Goal: Entertainment & Leisure: Consume media (video, audio)

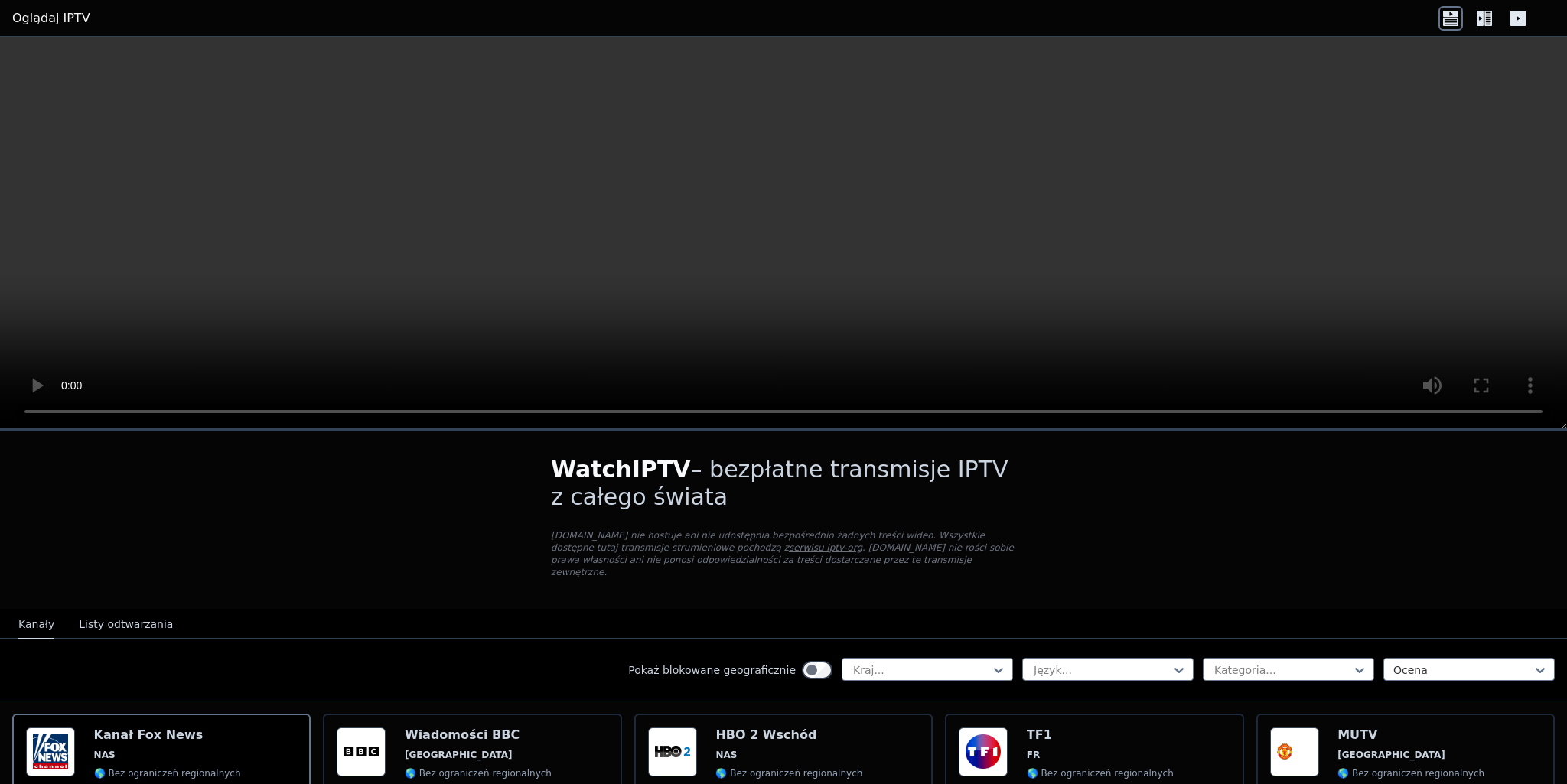
click at [1491, 19] on icon at bounding box center [1484, 17] width 24 height 24
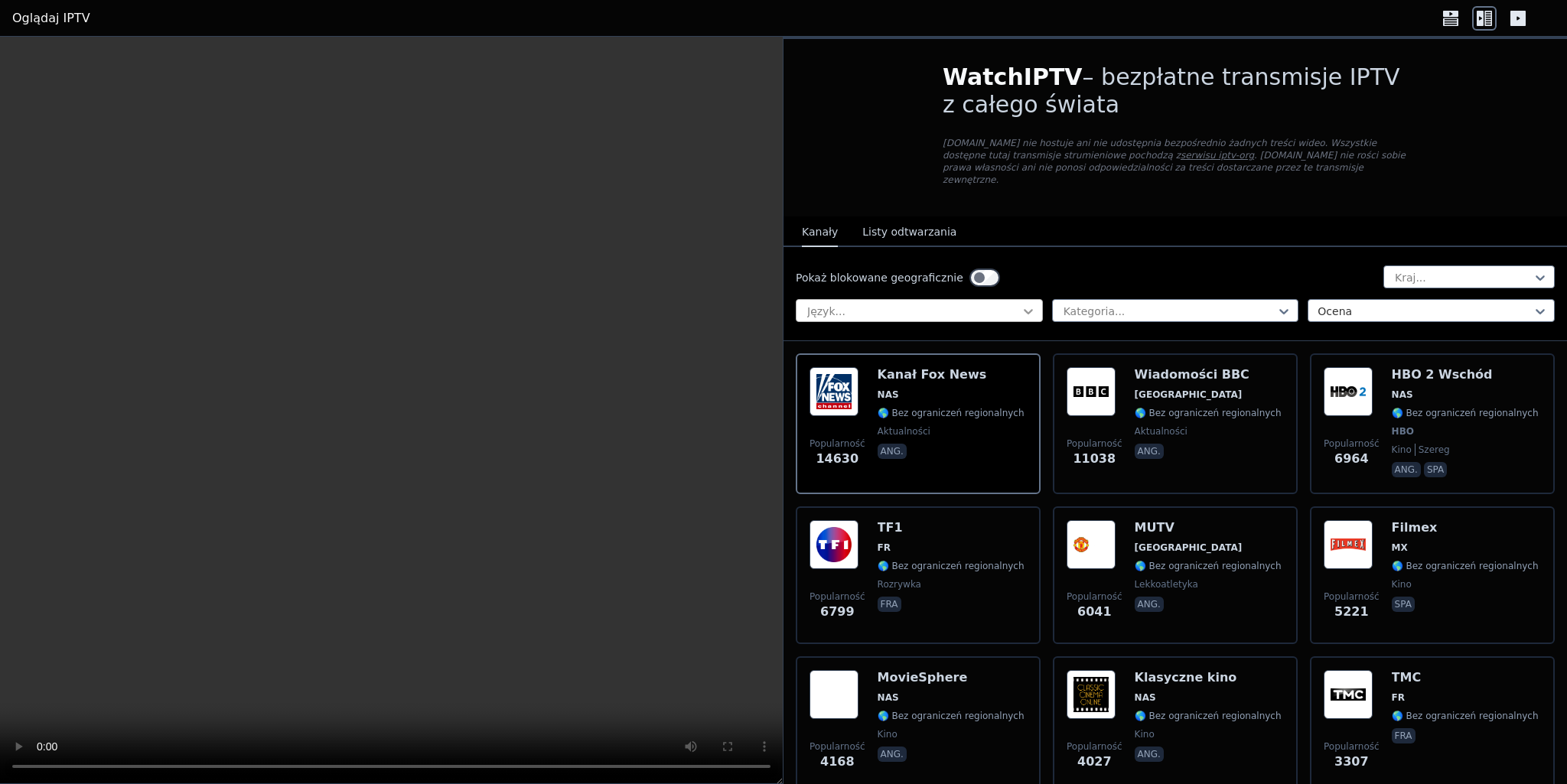
click at [1021, 303] on icon at bounding box center [1028, 311] width 15 height 15
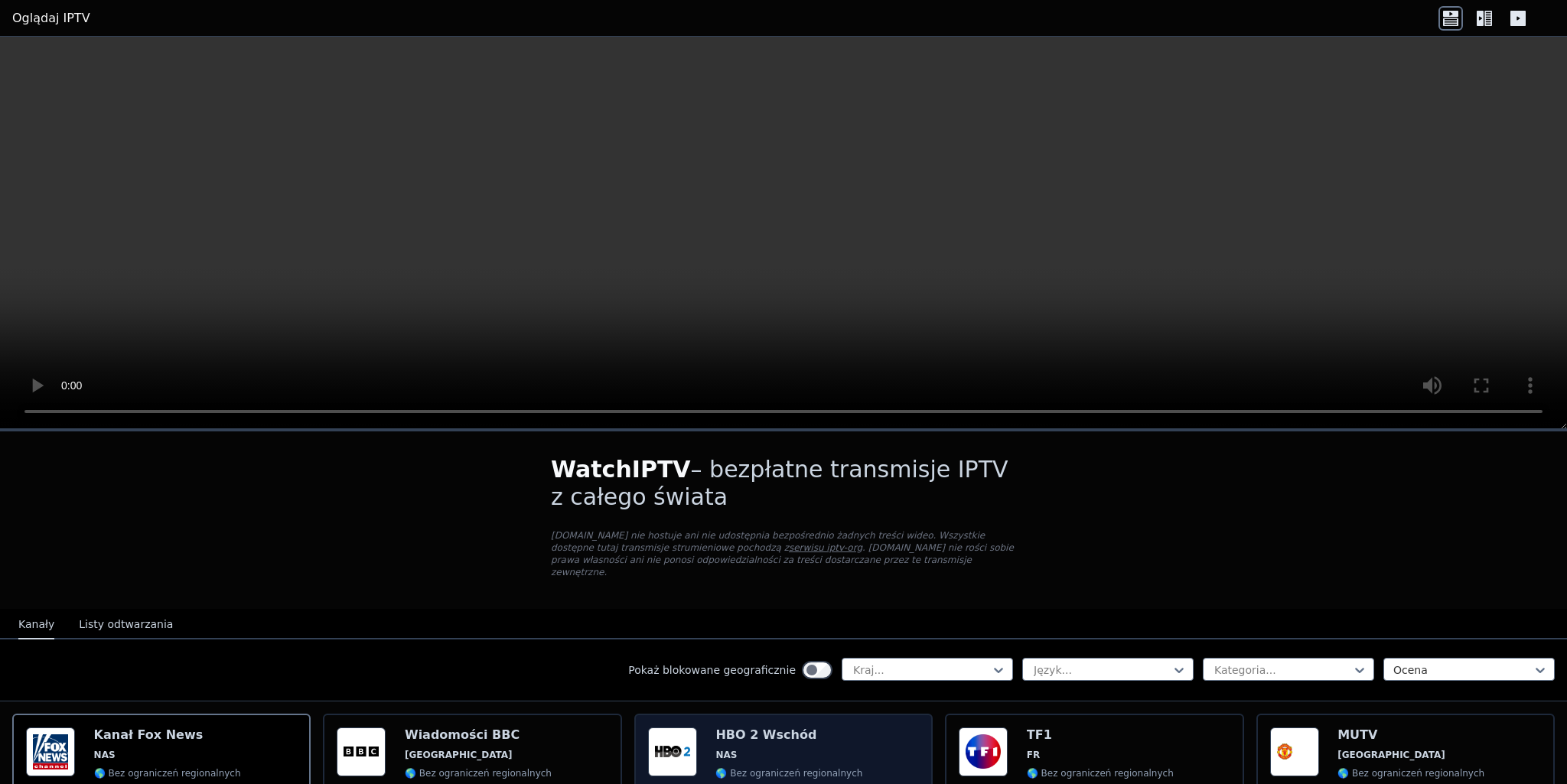
click at [719, 751] on div "HBO 2 Wschód NAS 🌎 Bez ograniczeń regionalnych HBO kino szereg ang. spa" at bounding box center [789, 784] width 146 height 114
click at [1489, 23] on icon at bounding box center [1489, 18] width 8 height 15
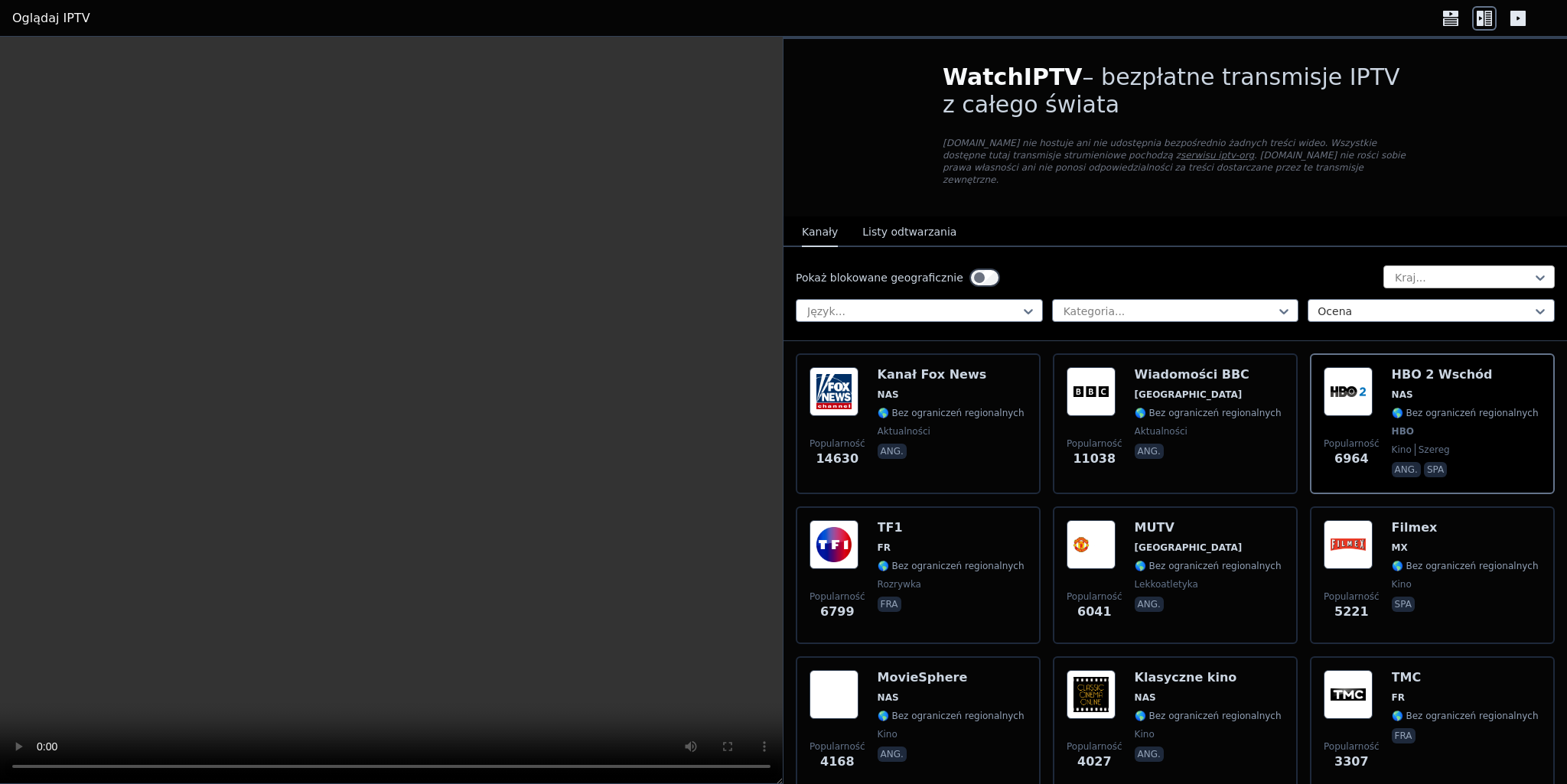
click at [1483, 270] on div at bounding box center [1463, 277] width 140 height 15
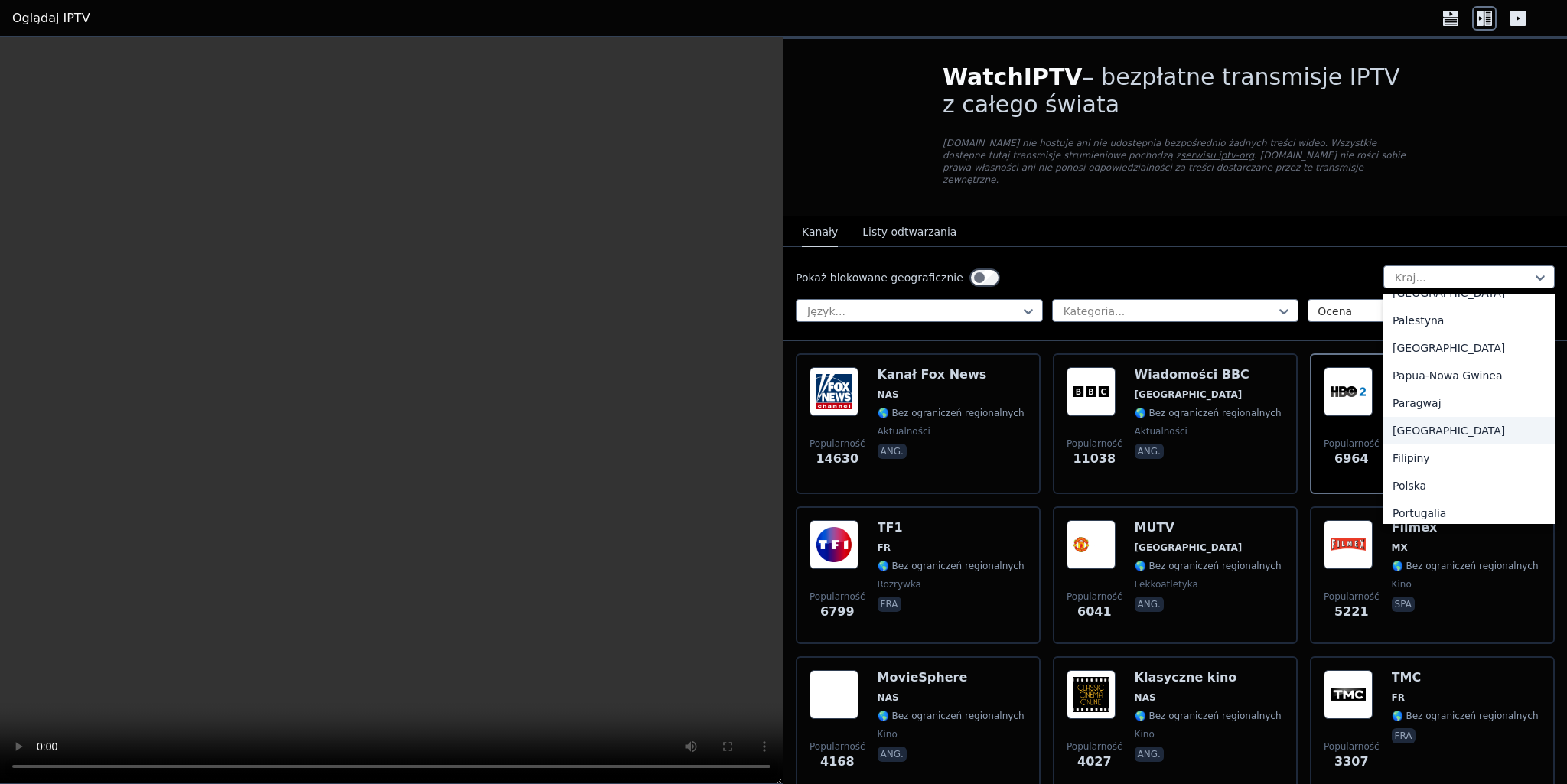
scroll to position [4038, 0]
click at [1412, 380] on div "Polska" at bounding box center [1470, 394] width 172 height 28
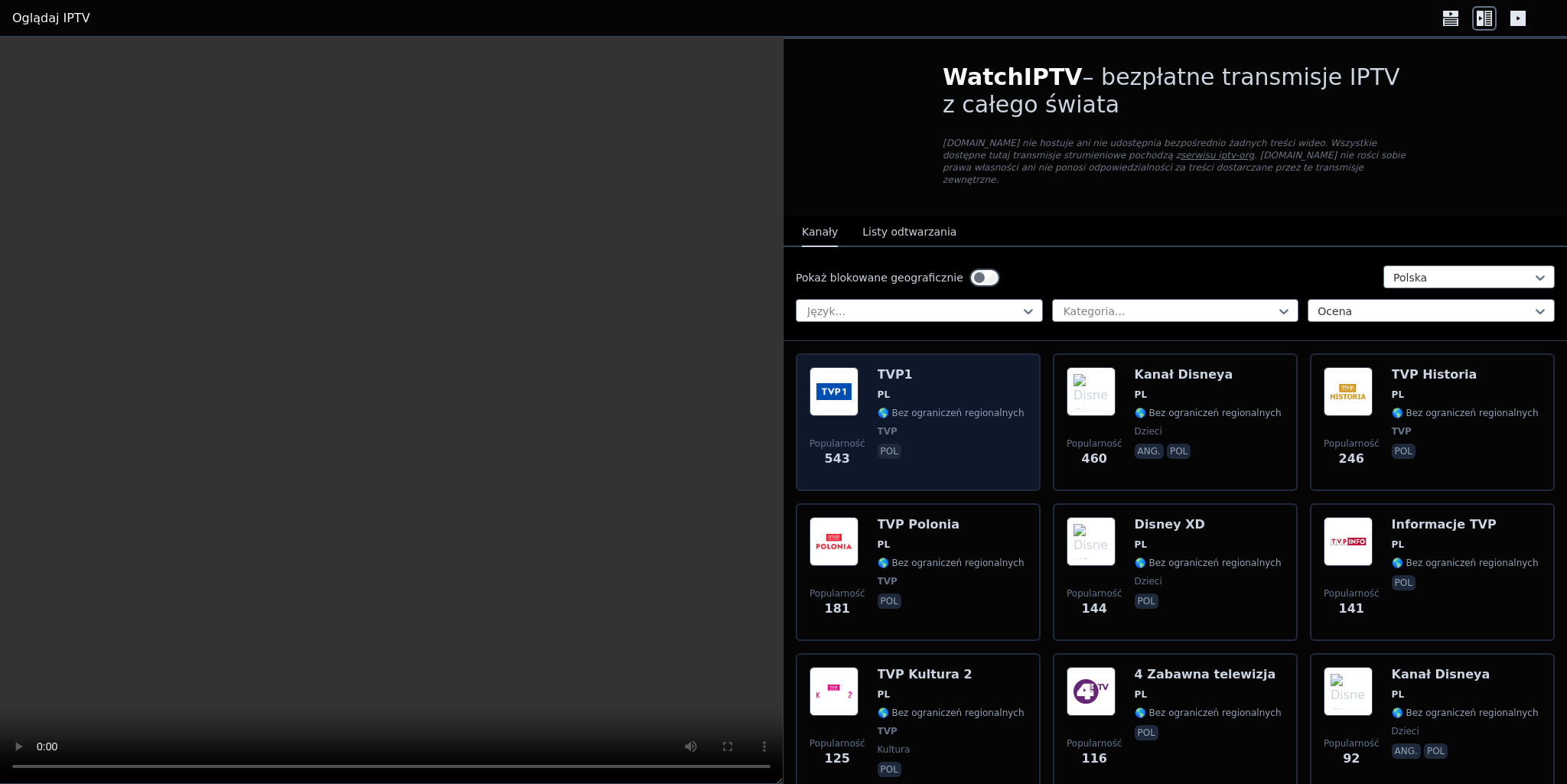
click at [887, 371] on div "TVP1 PL 🌎 Bez ograniczeń regionalnych TVP pol" at bounding box center [951, 422] width 146 height 110
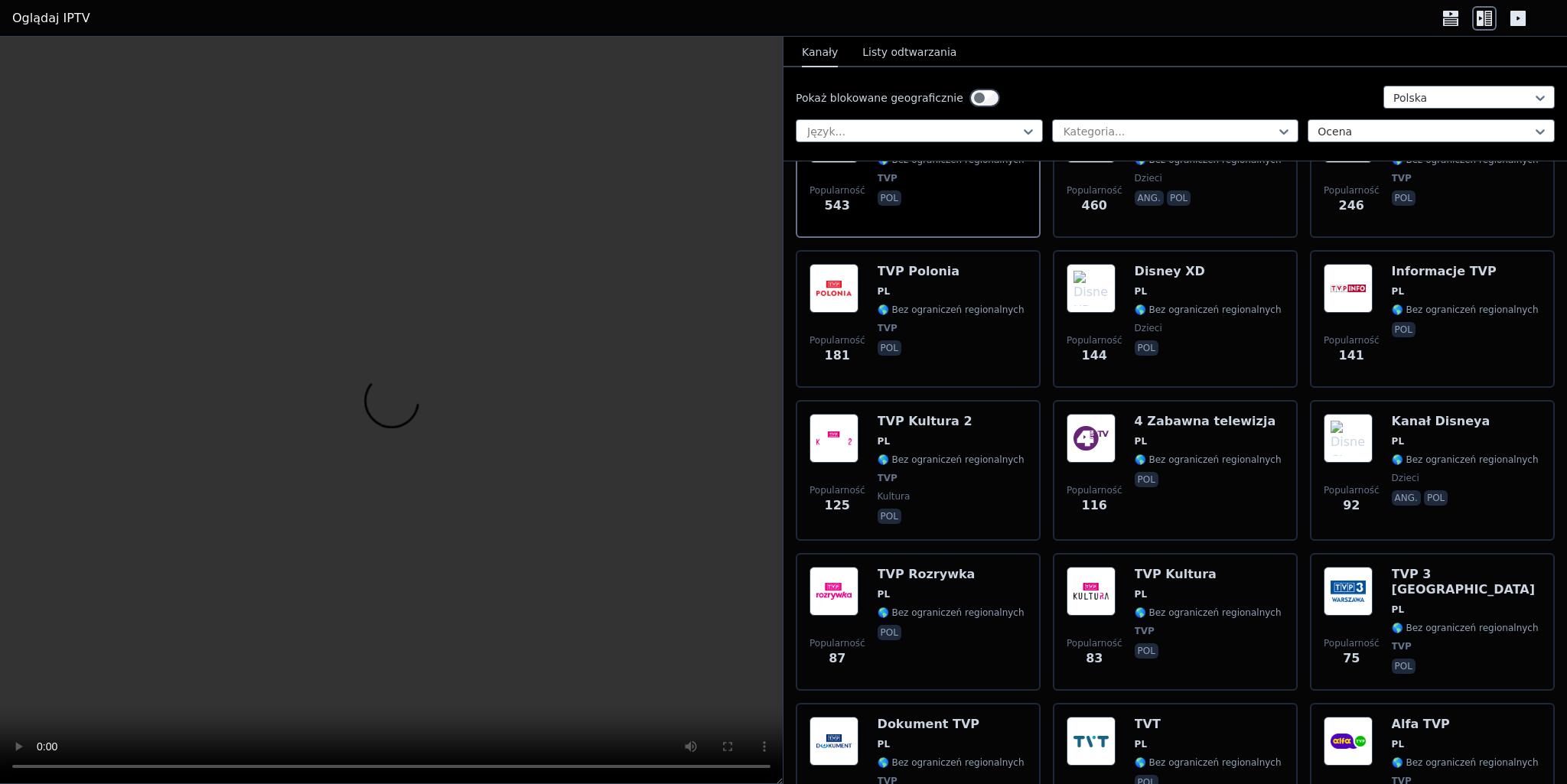
scroll to position [111, 0]
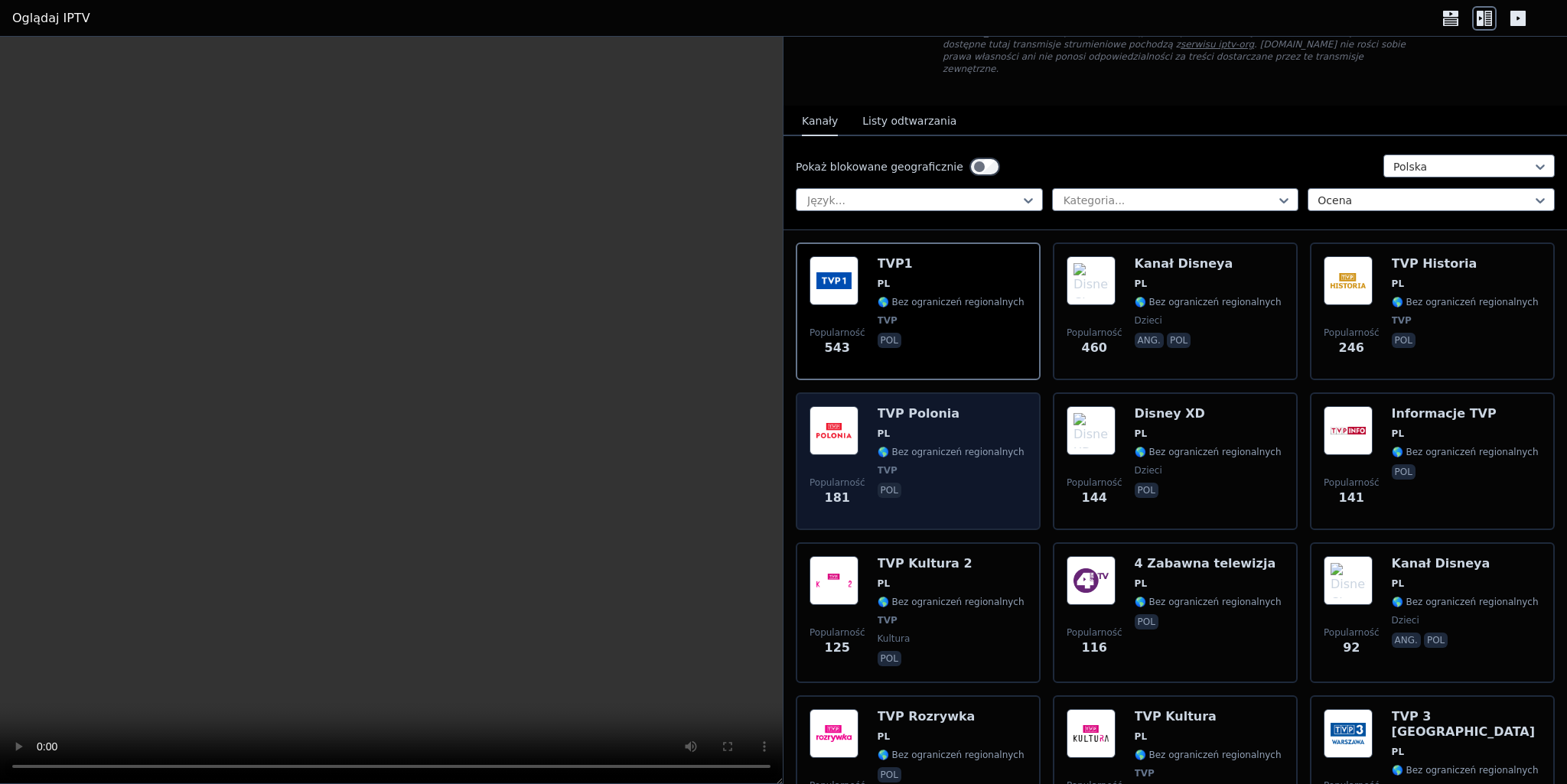
click at [936, 446] on span "🌎 Bez ograniczeń regionalnych" at bounding box center [951, 452] width 146 height 13
click at [843, 426] on img at bounding box center [834, 431] width 49 height 49
click at [985, 428] on span "PL" at bounding box center [951, 433] width 146 height 13
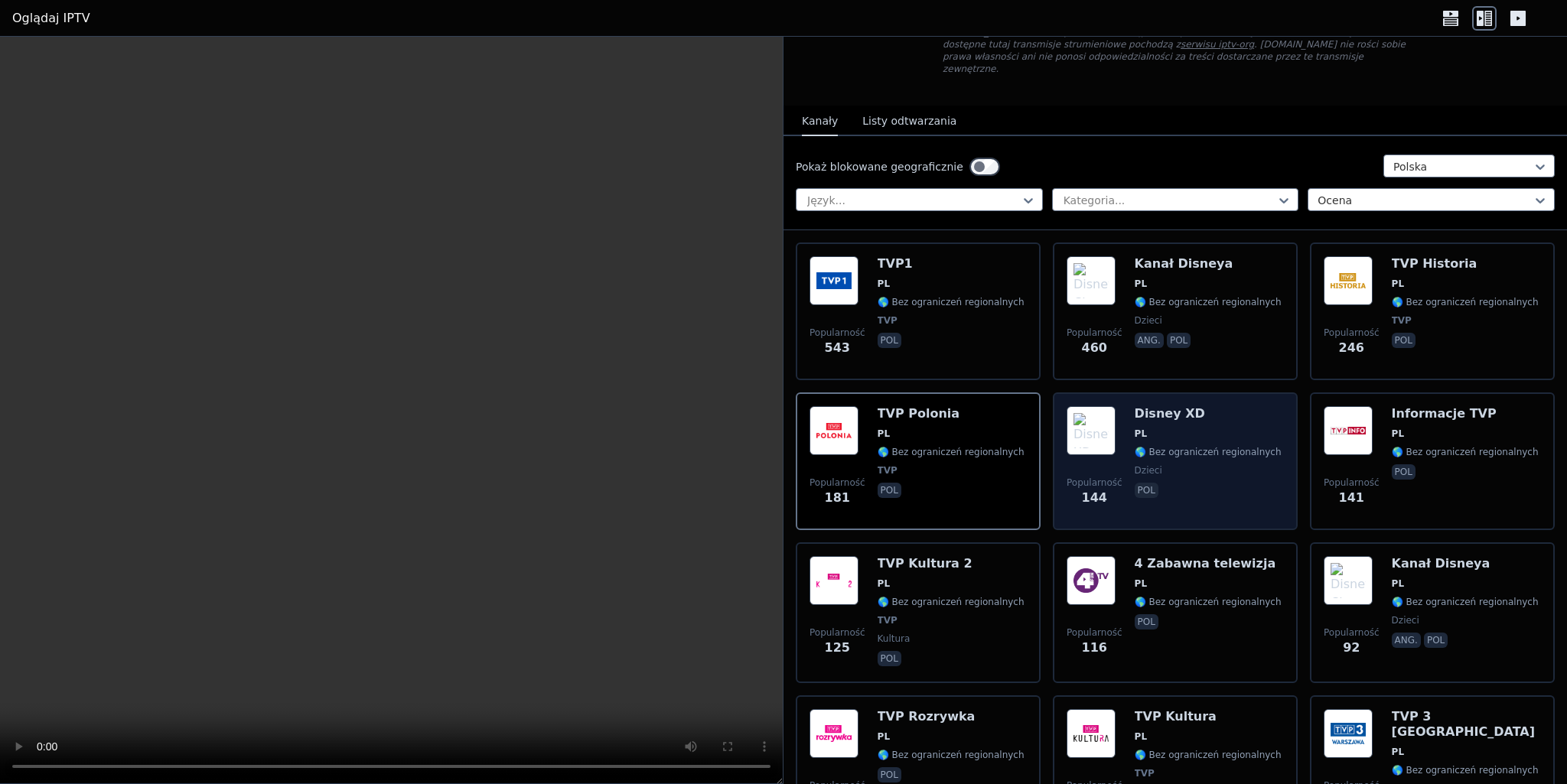
click at [1191, 447] on font "🌎 Bez ograniczeń regionalnych" at bounding box center [1208, 452] width 146 height 11
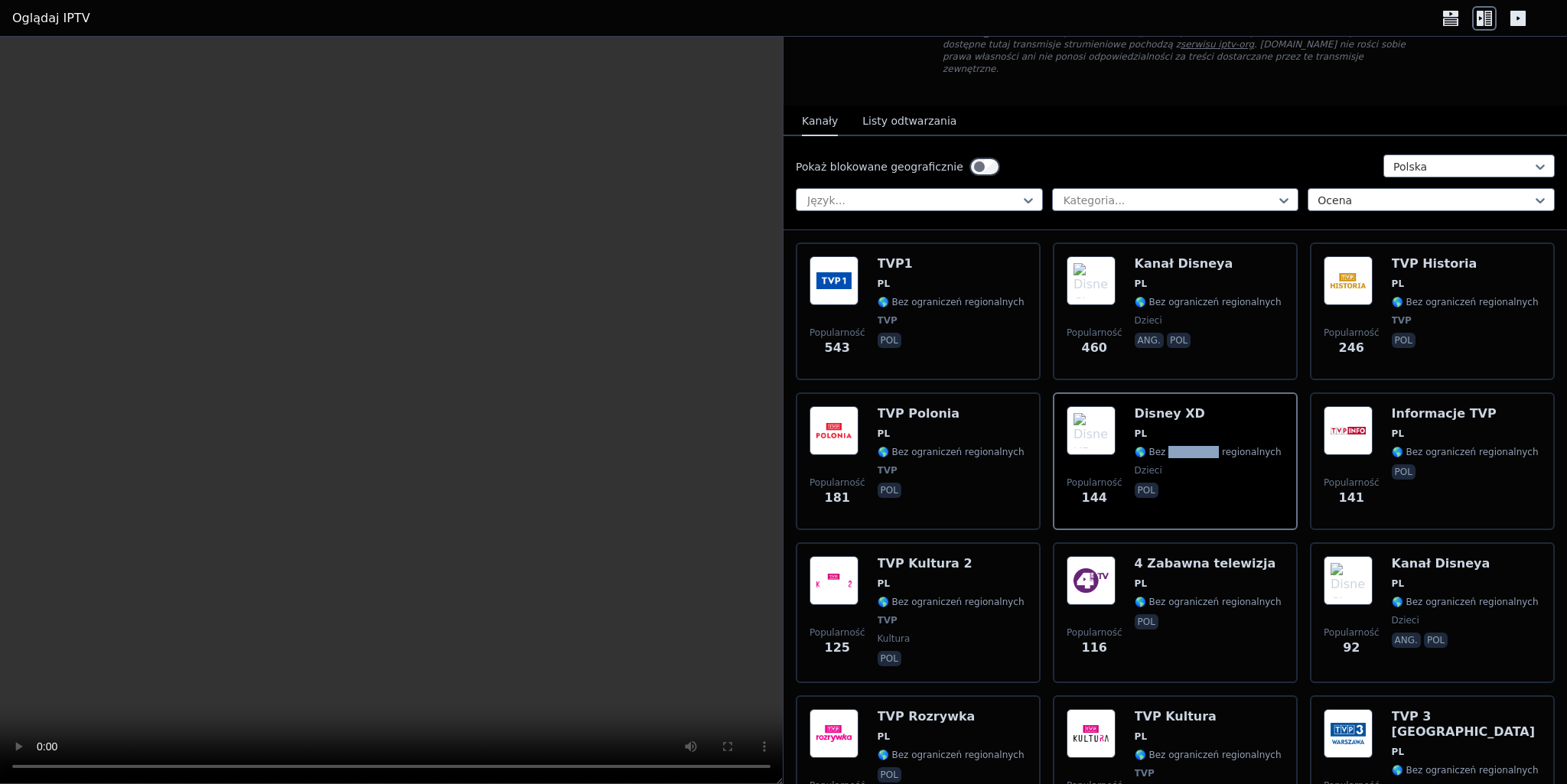
click at [905, 115] on font "Listy odtwarzania" at bounding box center [910, 120] width 94 height 13
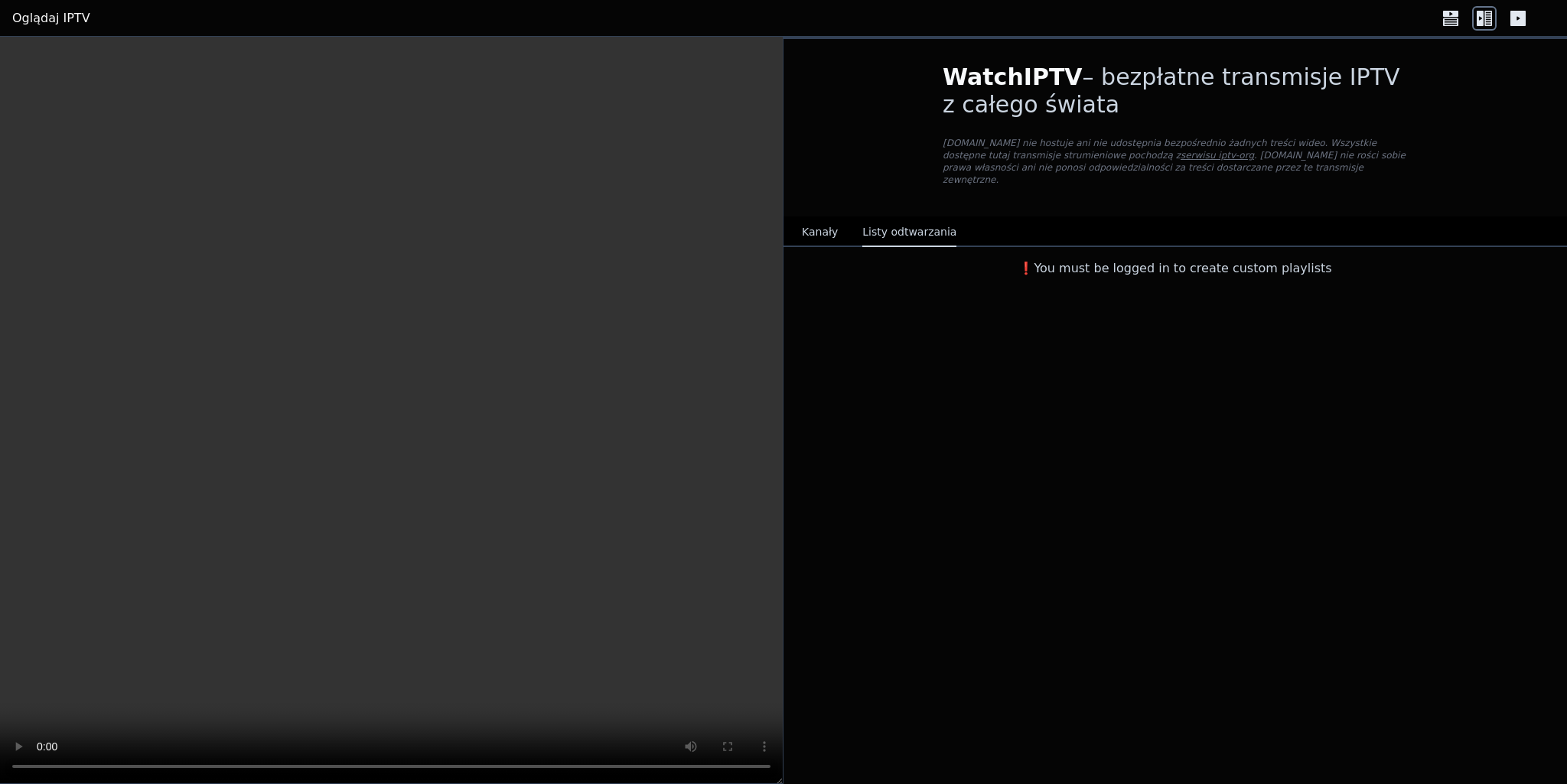
scroll to position [0, 0]
click at [821, 225] on font "Kanały" at bounding box center [819, 231] width 36 height 13
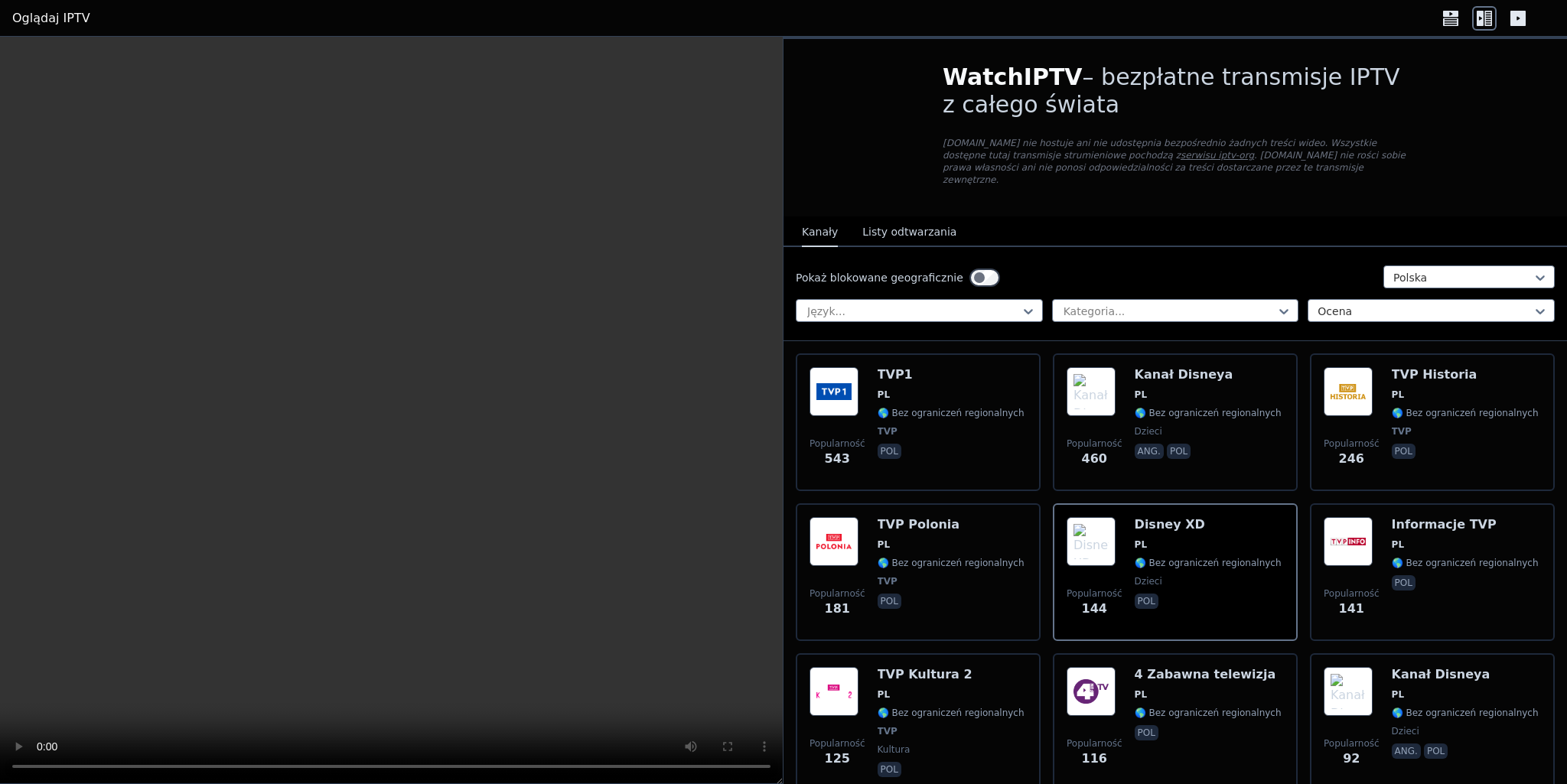
click at [910, 225] on font "Listy odtwarzania" at bounding box center [910, 231] width 94 height 13
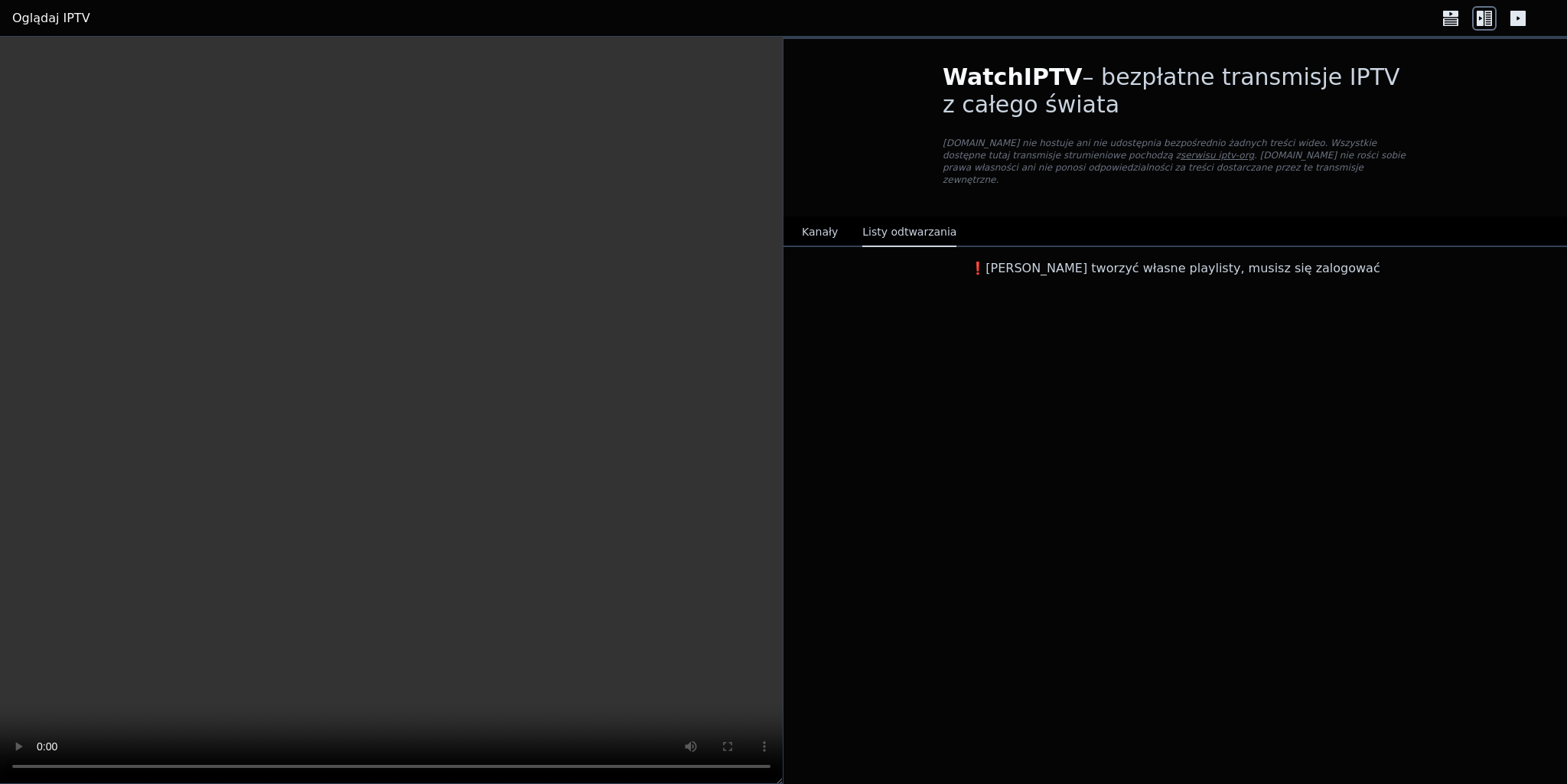
click at [828, 225] on font "Kanały" at bounding box center [819, 231] width 36 height 13
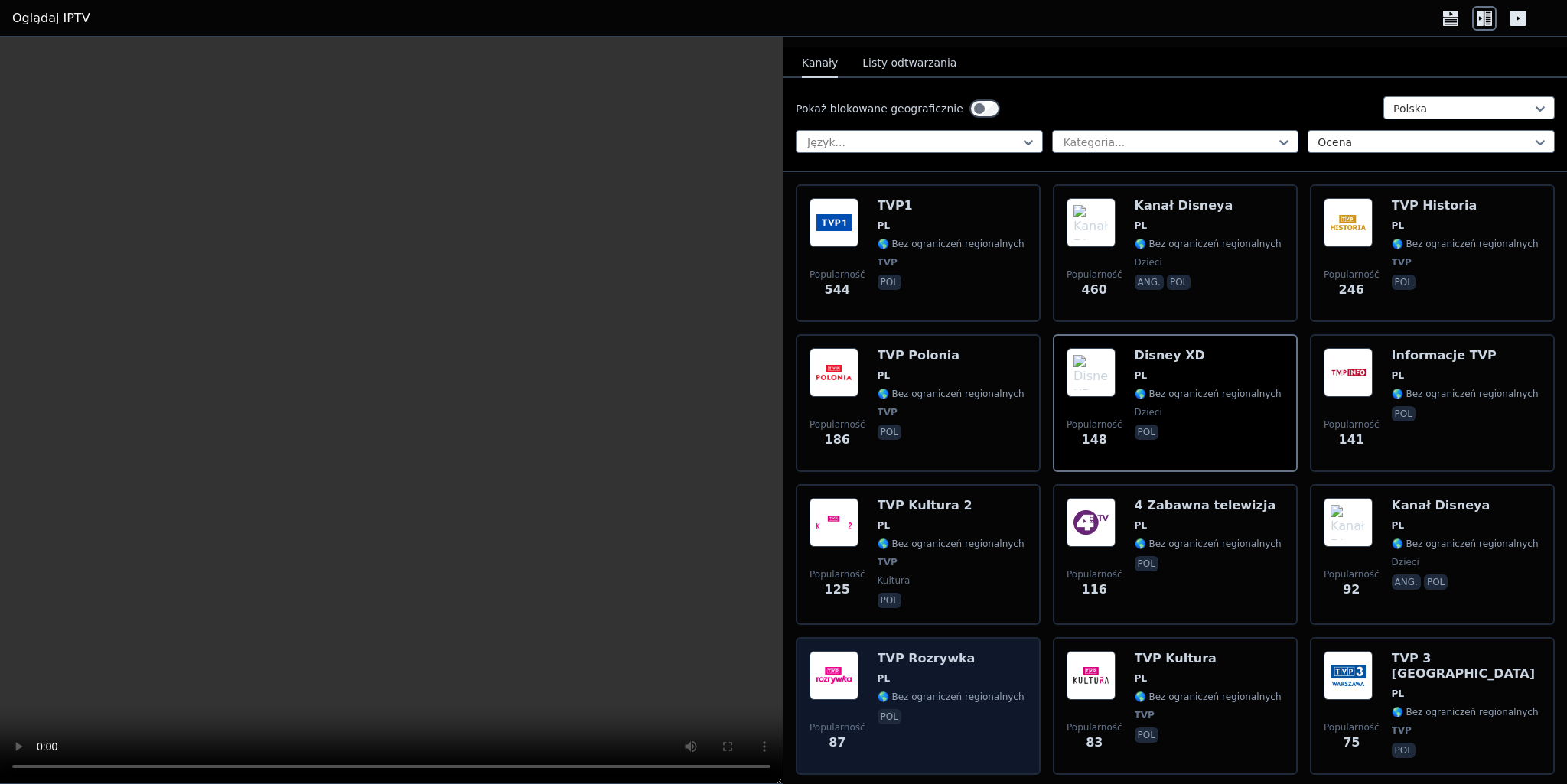
scroll to position [367, 0]
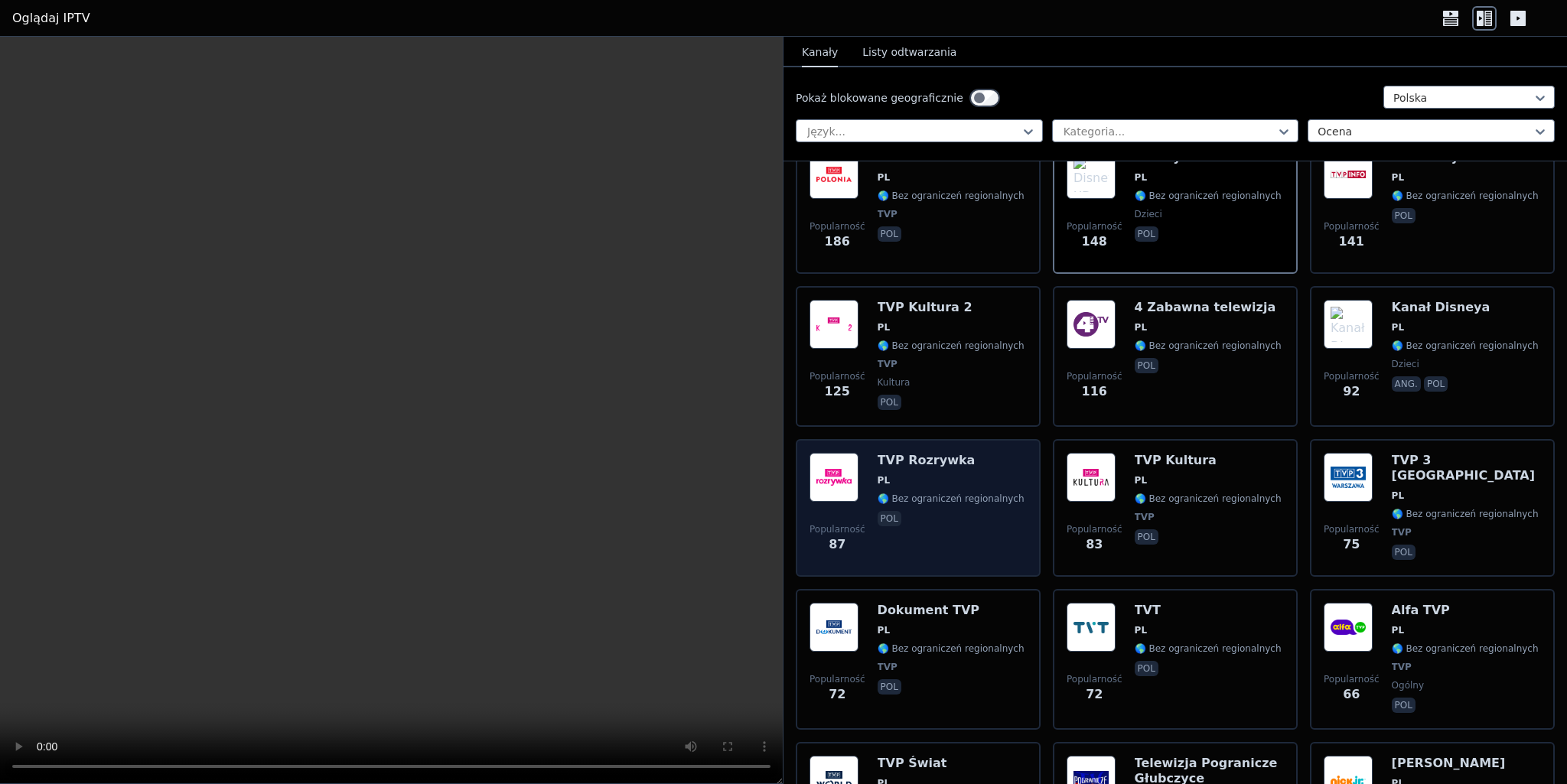
click at [914, 510] on span "pol" at bounding box center [951, 519] width 146 height 18
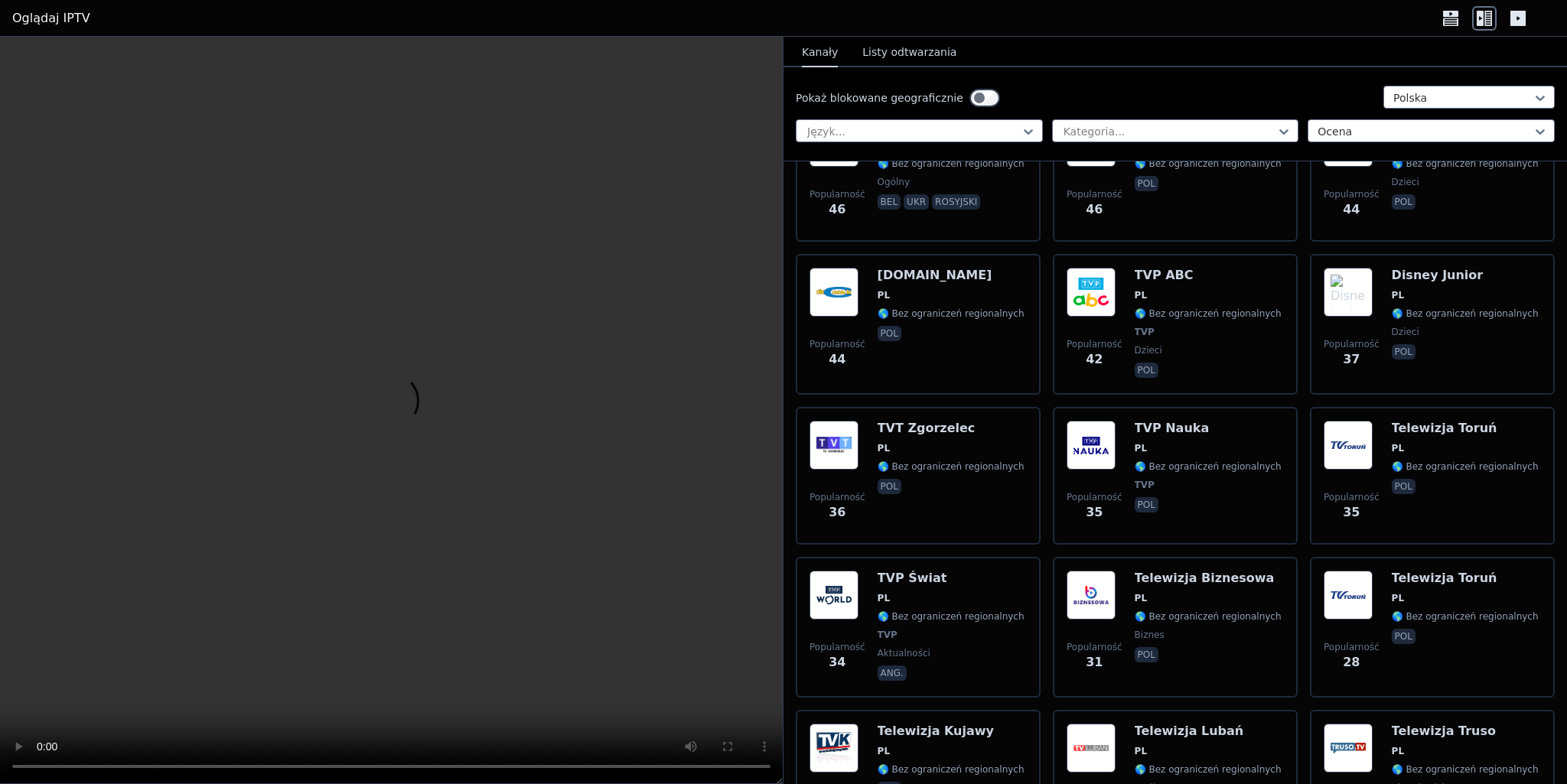
scroll to position [1193, 0]
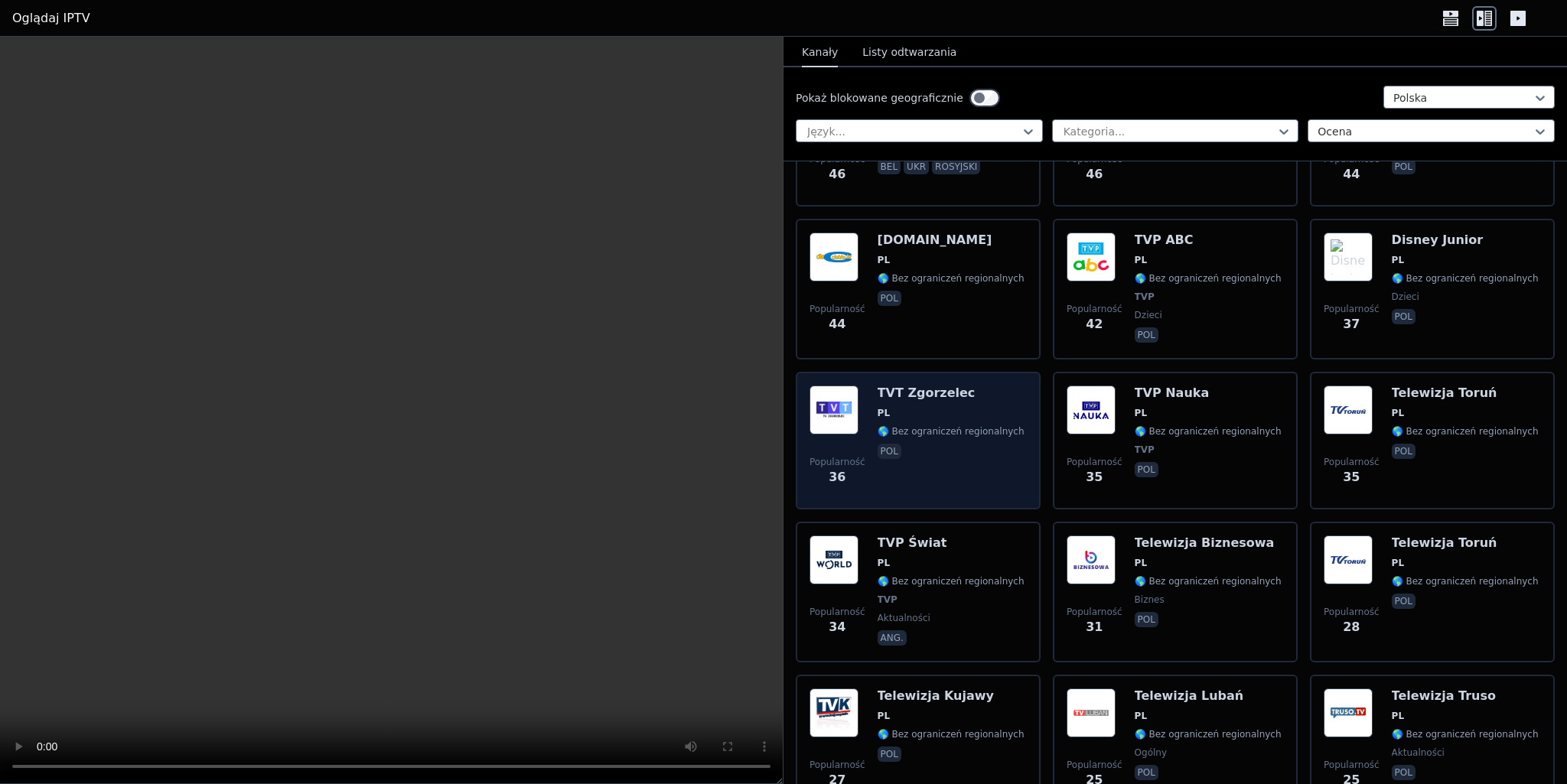
click at [836, 405] on img at bounding box center [834, 409] width 49 height 49
click at [801, 403] on div "Popularność 36 TVT Zgorzelec PL 🌎 Bez ograniczeń regionalnych pol" at bounding box center [918, 440] width 245 height 138
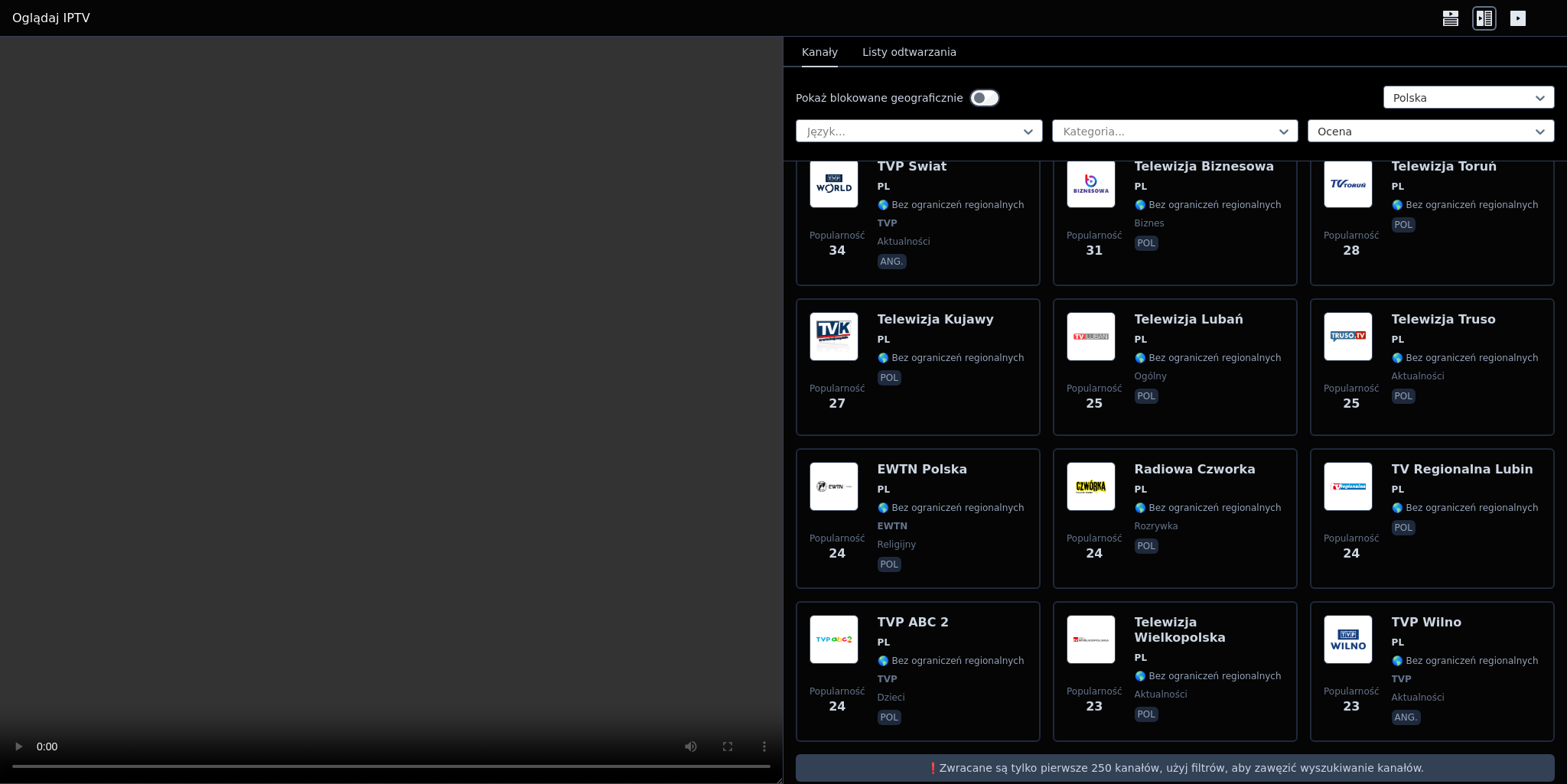
scroll to position [1580, 0]
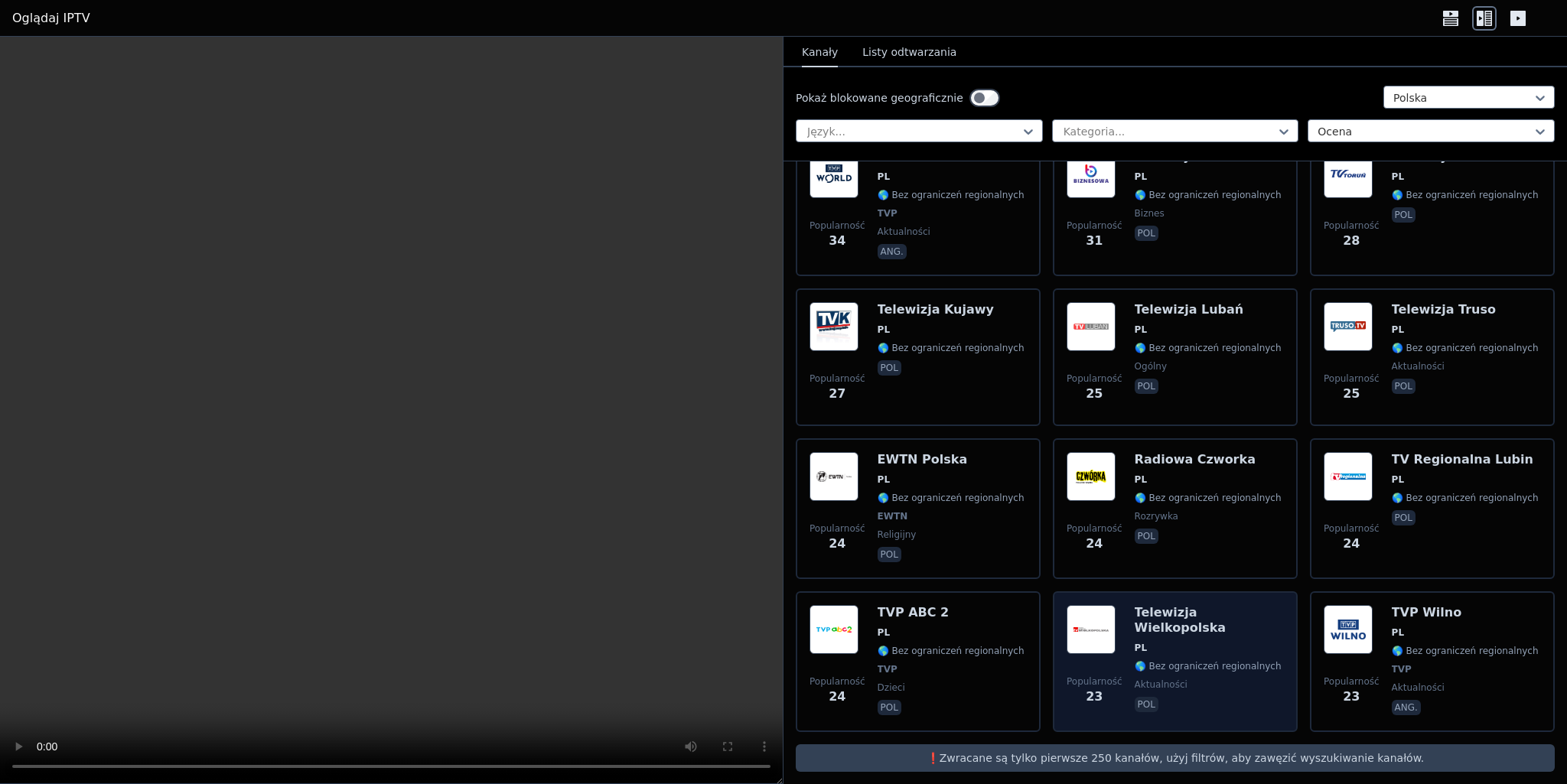
click at [1199, 696] on span "pol" at bounding box center [1209, 705] width 149 height 18
click at [1201, 661] on font "🌎 Bez ograniczeń regionalnych" at bounding box center [1208, 666] width 146 height 11
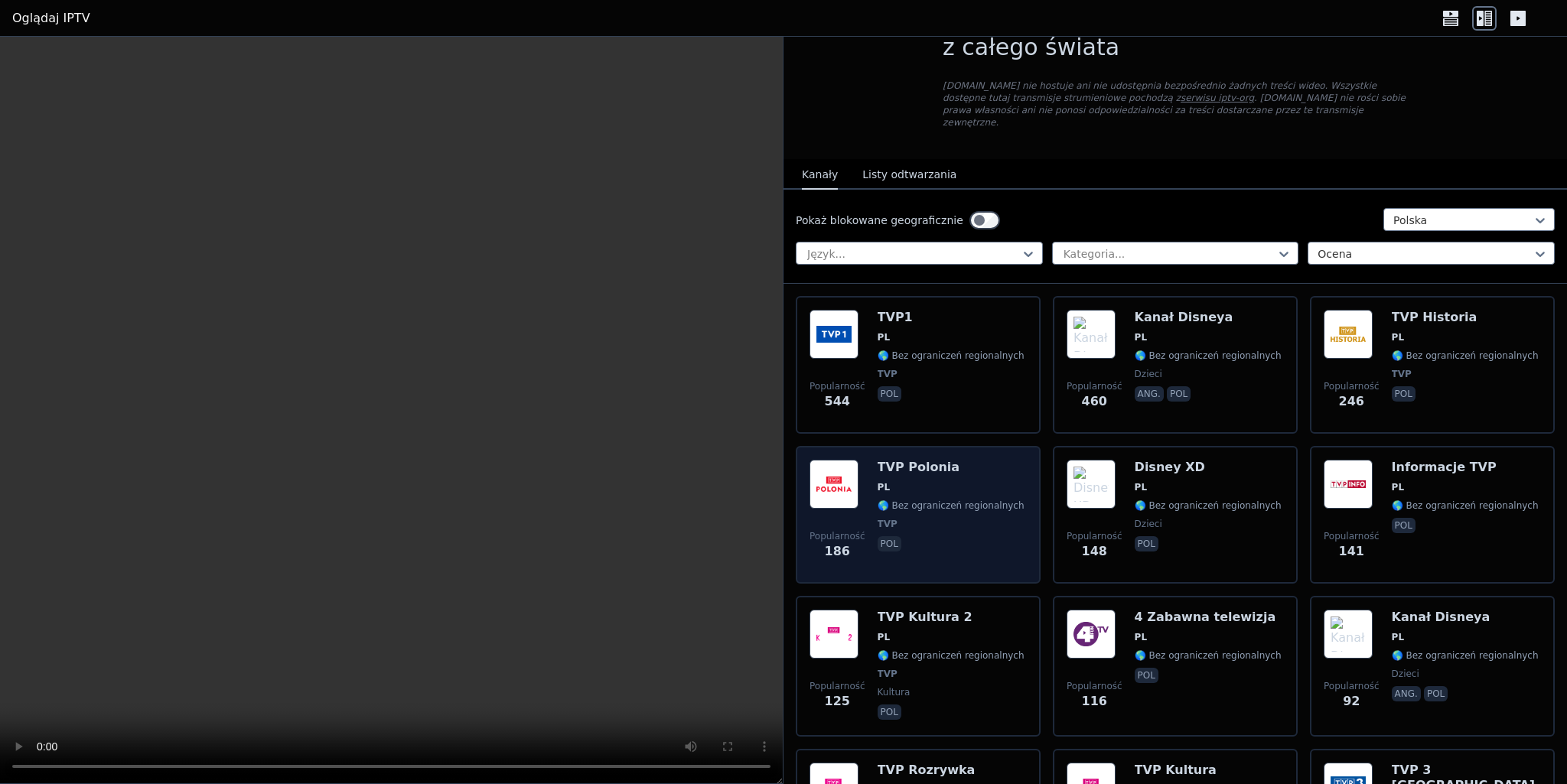
scroll to position [19, 0]
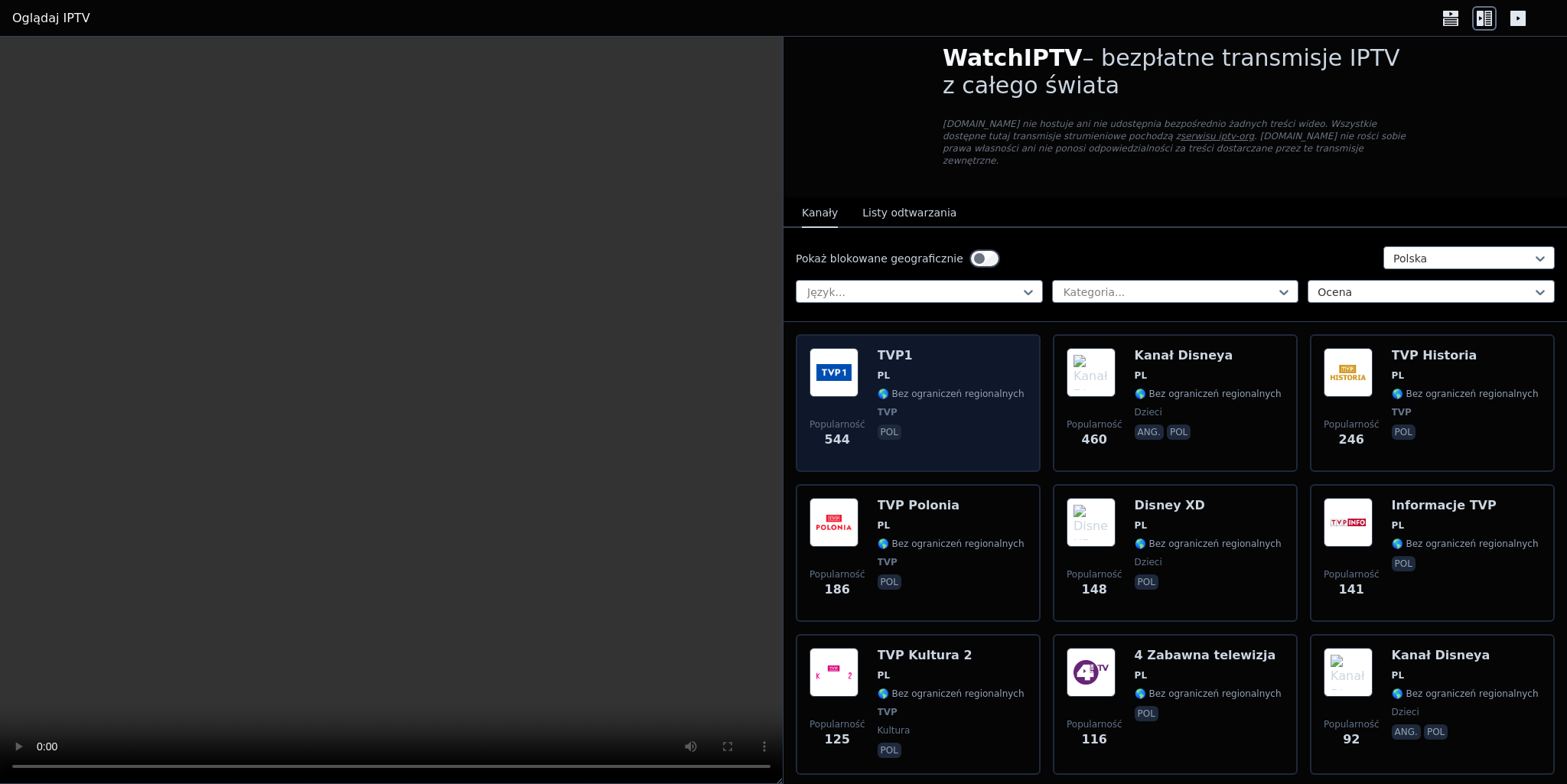
click at [972, 370] on span "PL" at bounding box center [951, 376] width 146 height 13
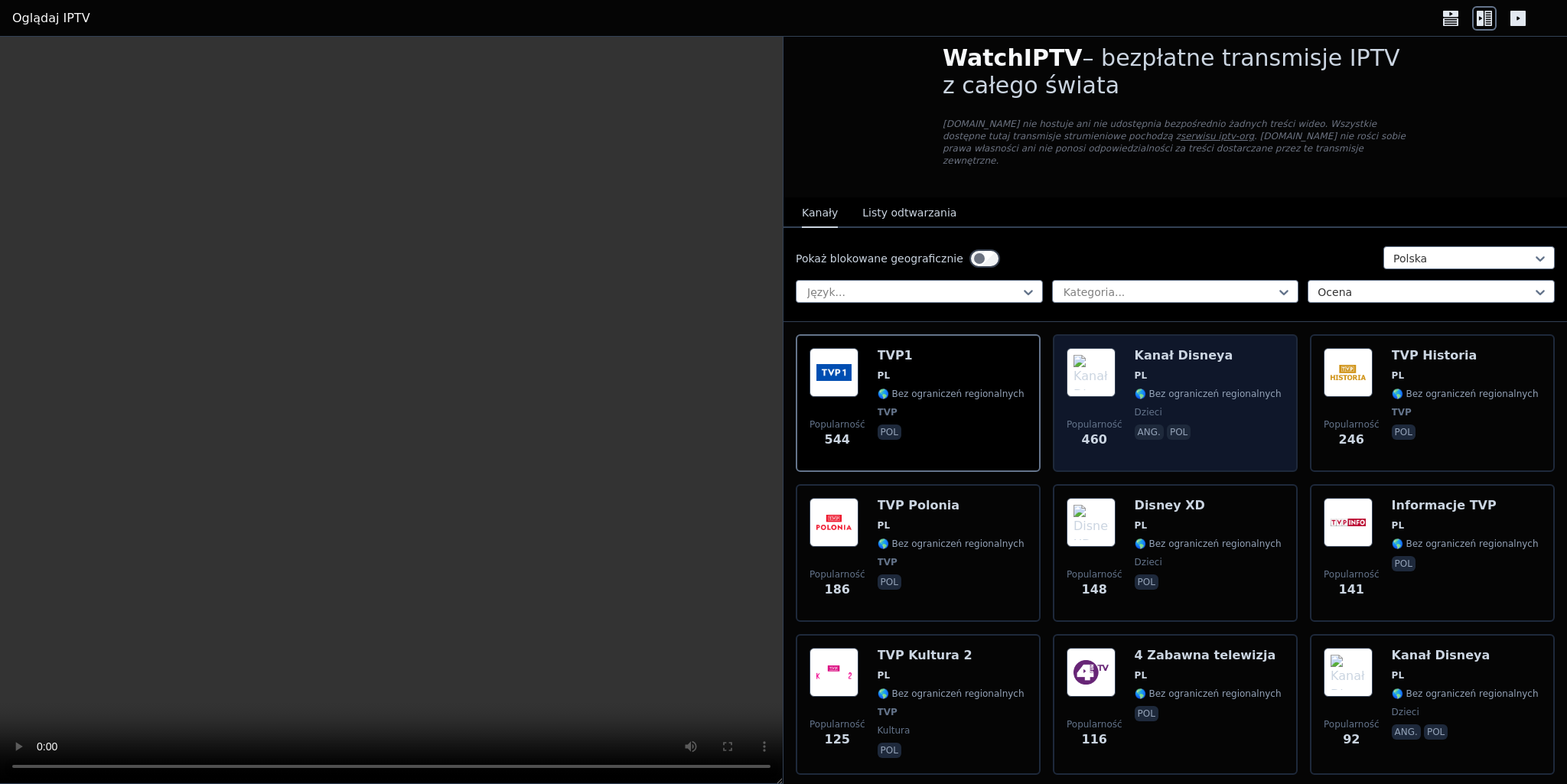
scroll to position [295, 0]
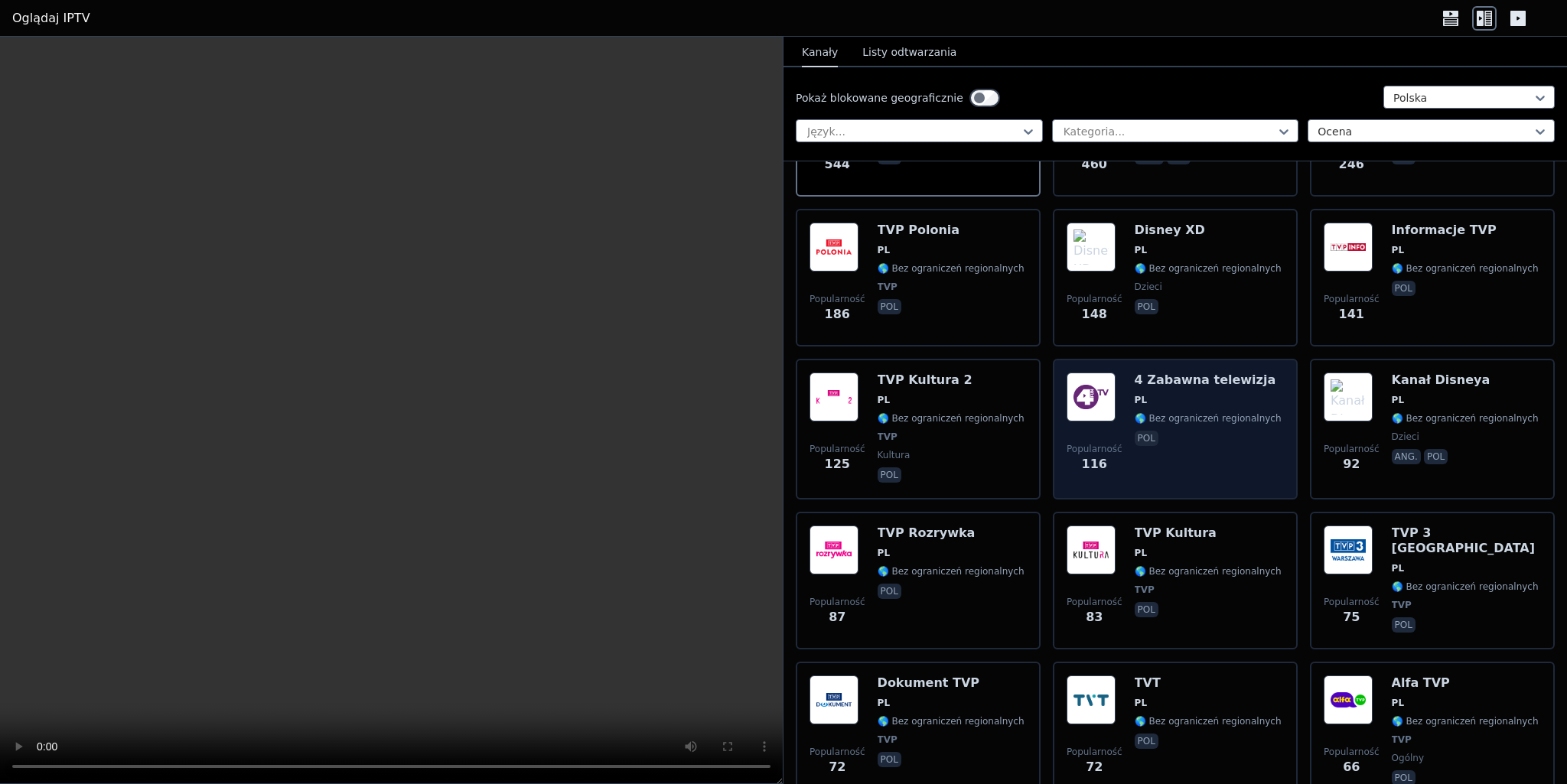
click at [1184, 413] on font "🌎 Bez ograniczeń regionalnych" at bounding box center [1208, 418] width 146 height 11
click at [1171, 440] on div "4 Zabawna telewizja PL 🌎 Bez ograniczeń regionalnych pol" at bounding box center [1208, 430] width 146 height 114
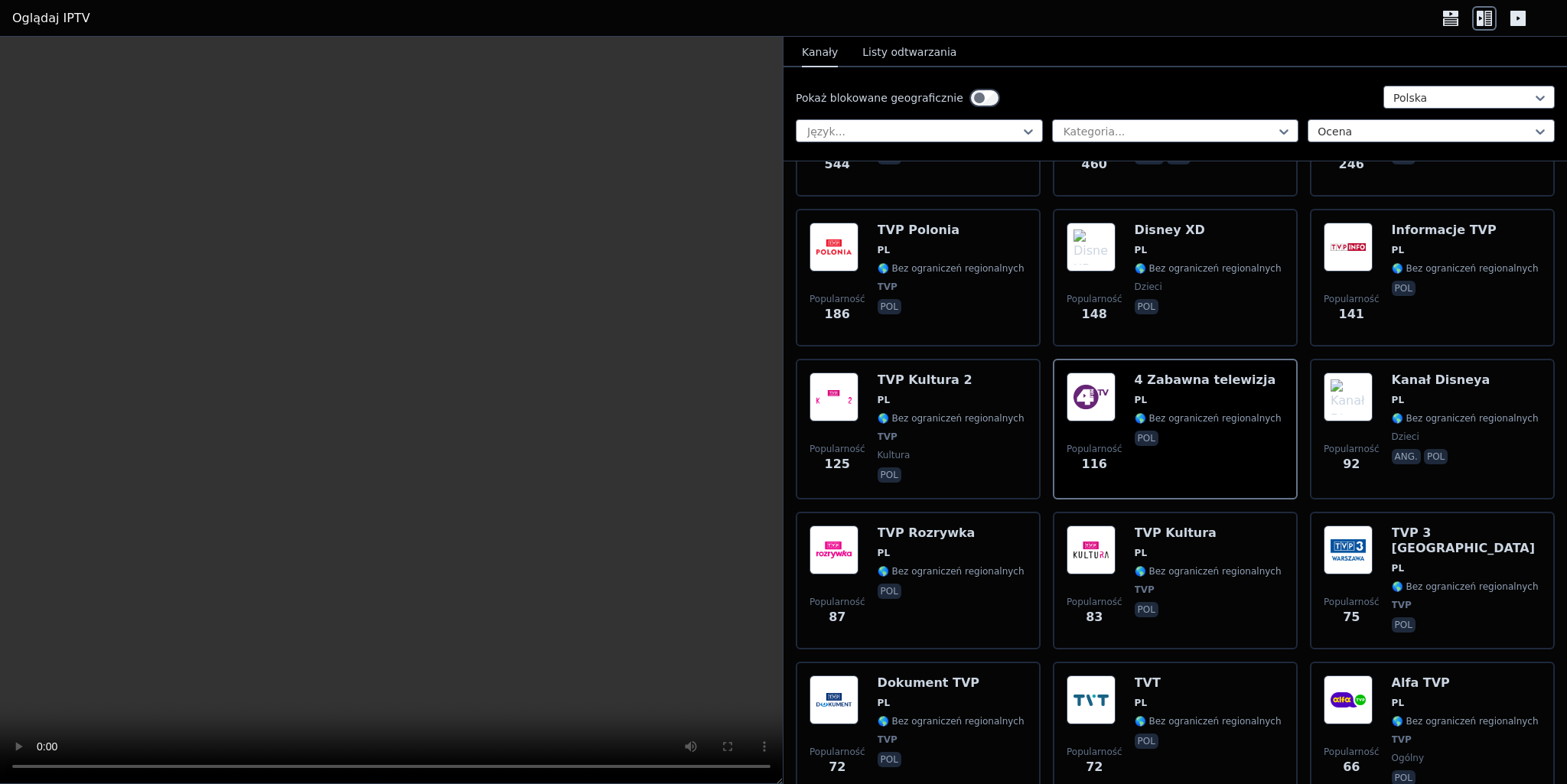
click at [370, 602] on video at bounding box center [391, 410] width 783 height 747
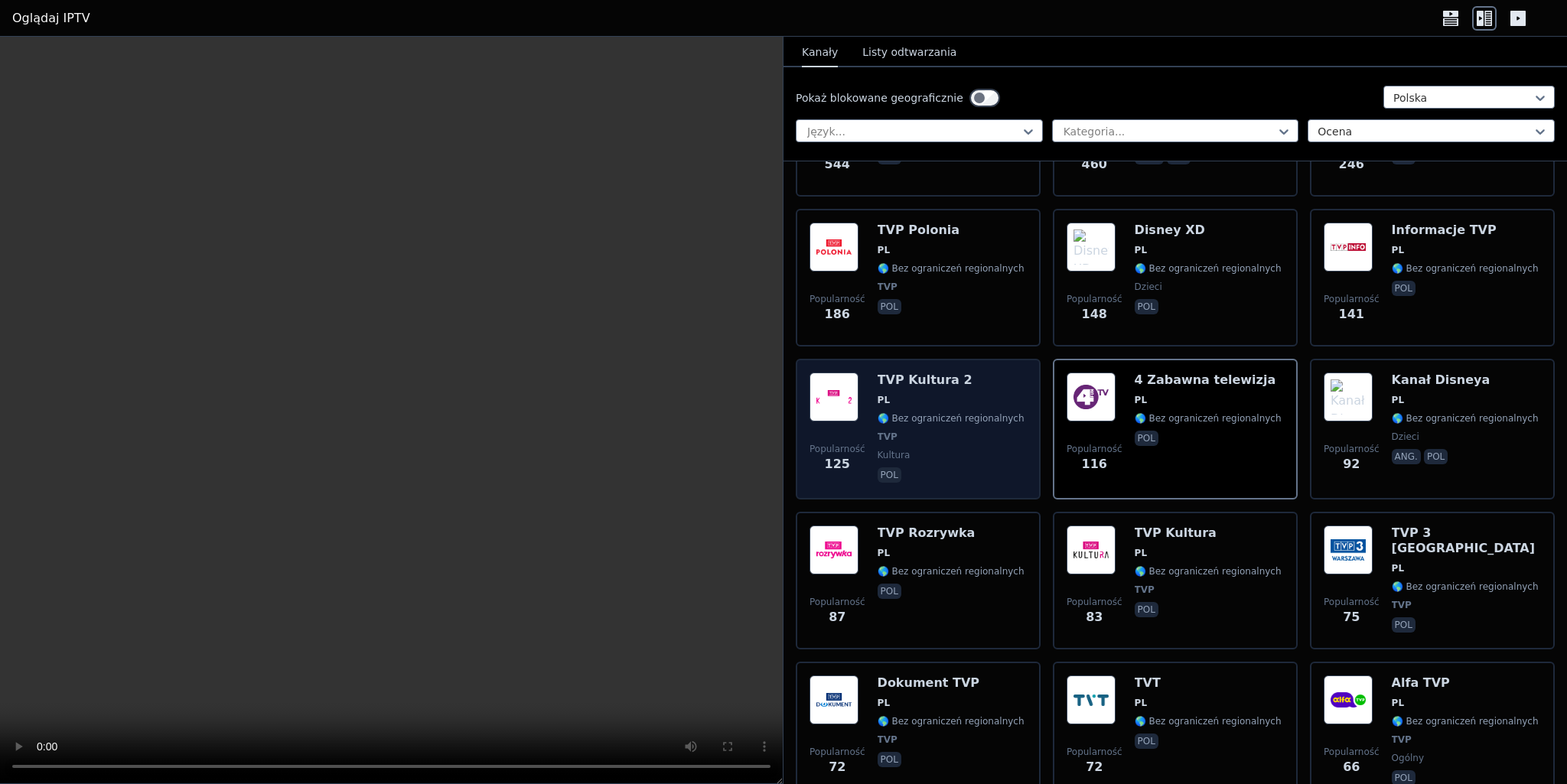
click at [920, 431] on span "TVP" at bounding box center [951, 436] width 146 height 13
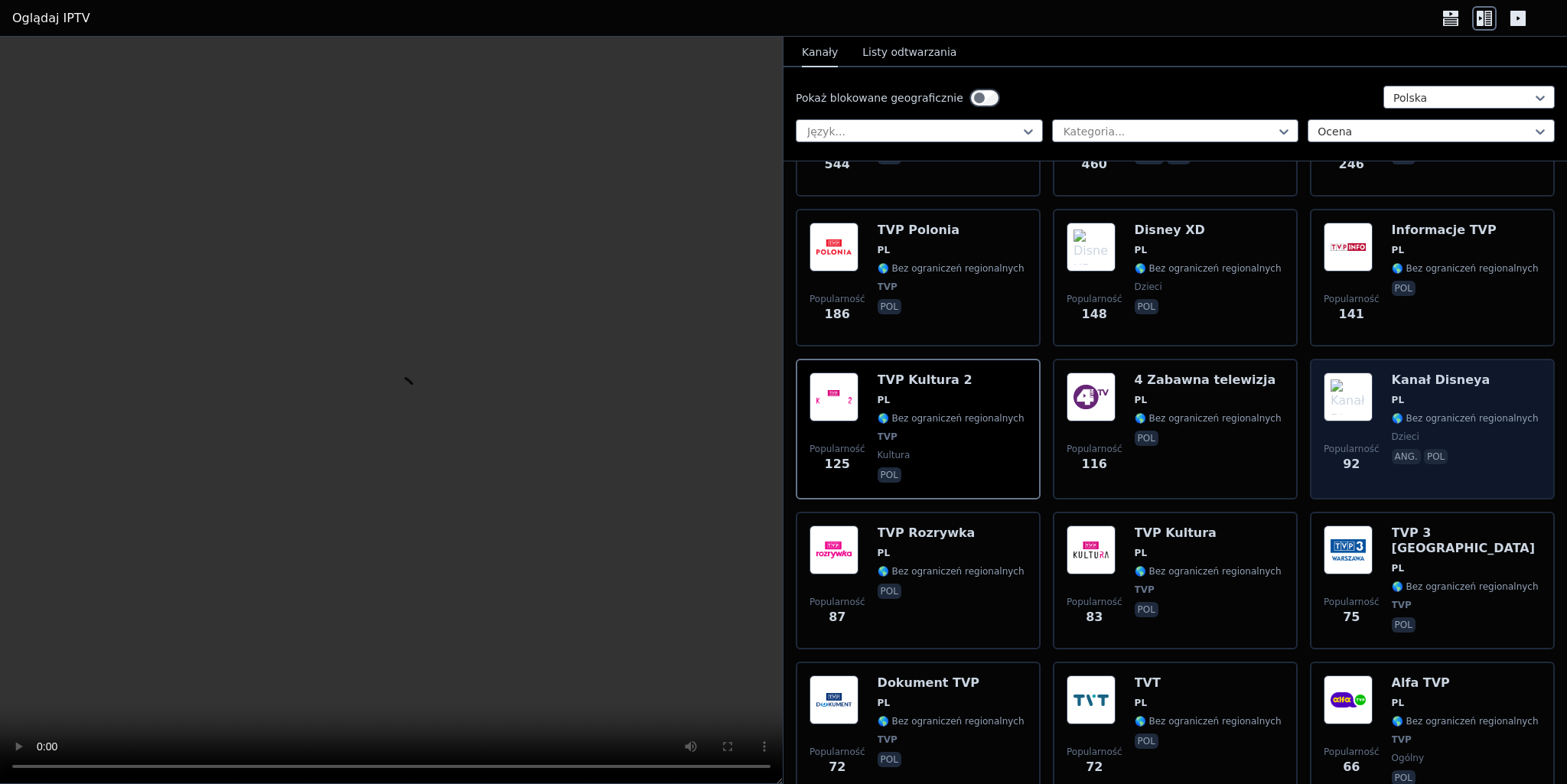
click at [1455, 431] on span "dzieci" at bounding box center [1466, 436] width 146 height 13
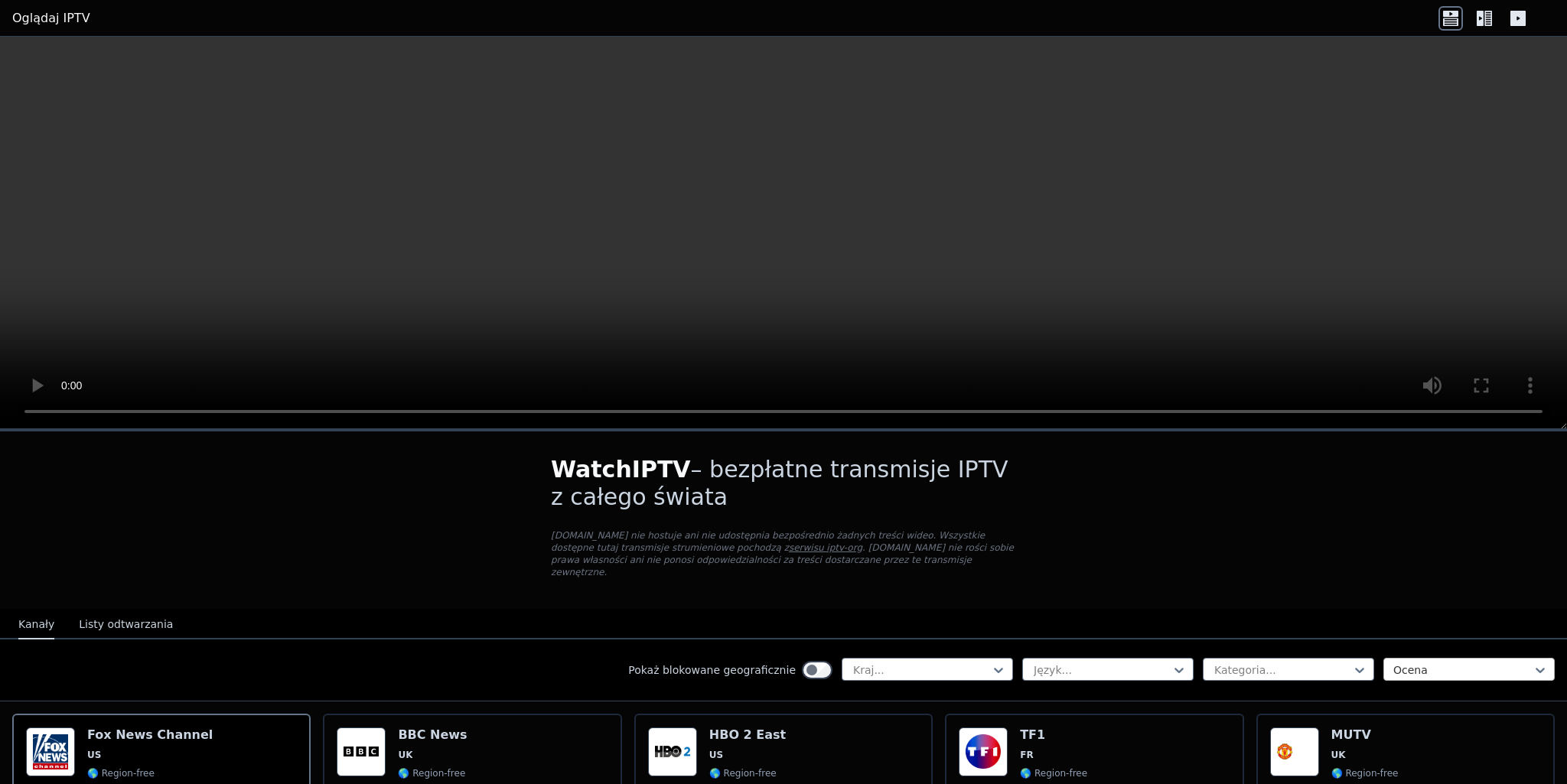
scroll to position [551, 0]
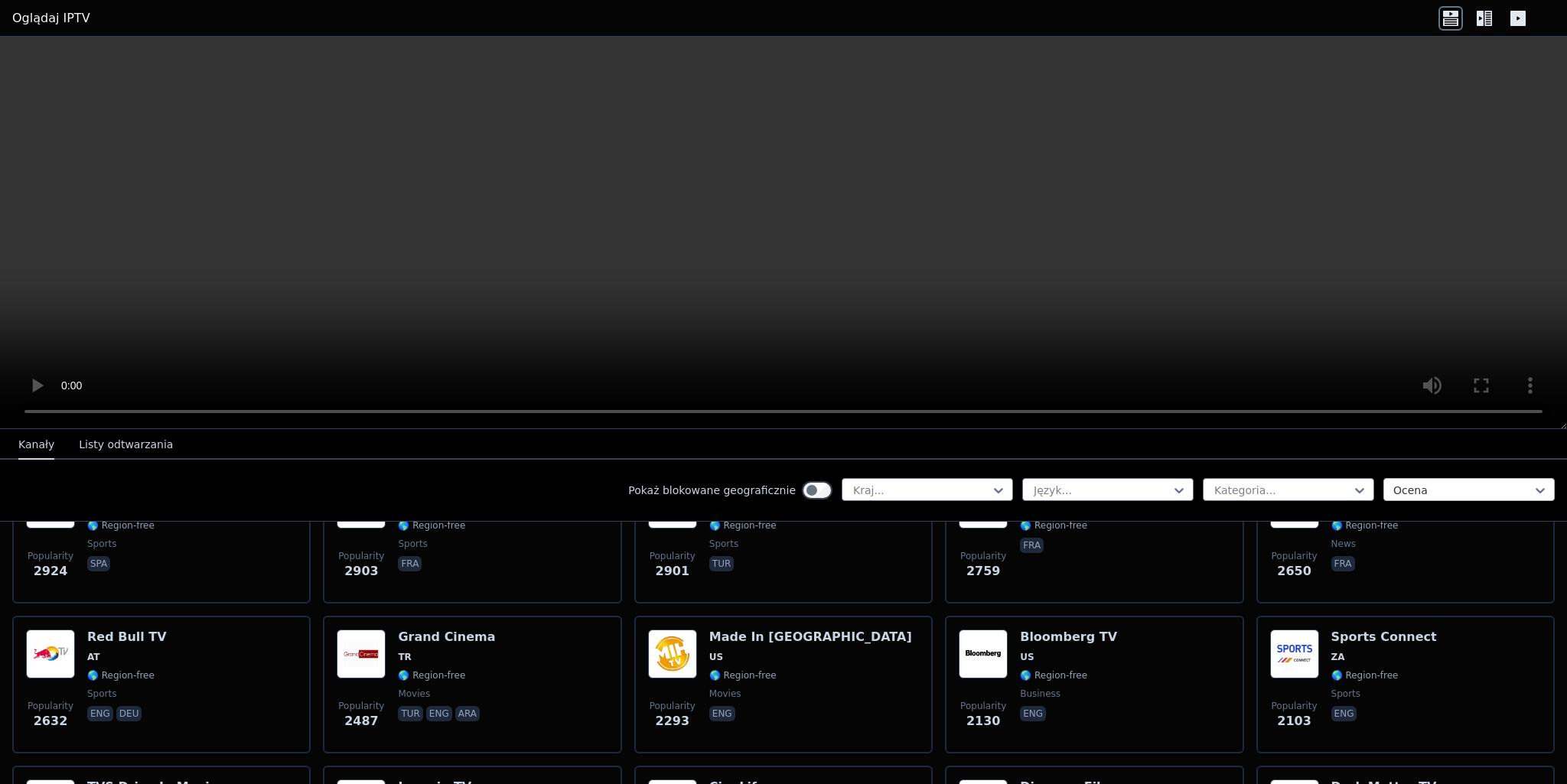
click at [1502, 490] on div at bounding box center [1463, 490] width 140 height 15
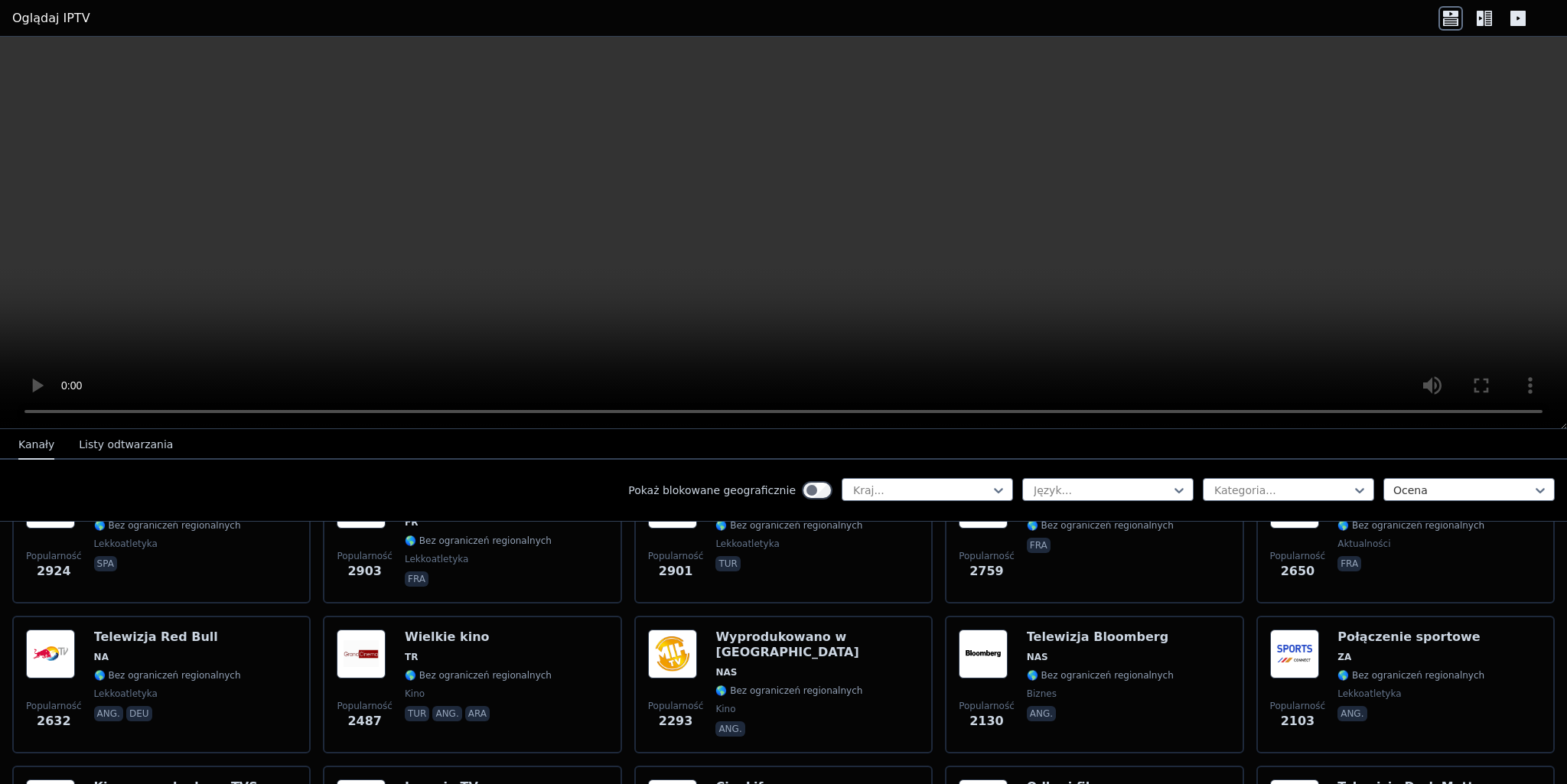
click at [1334, 298] on video at bounding box center [784, 232] width 1567 height 392
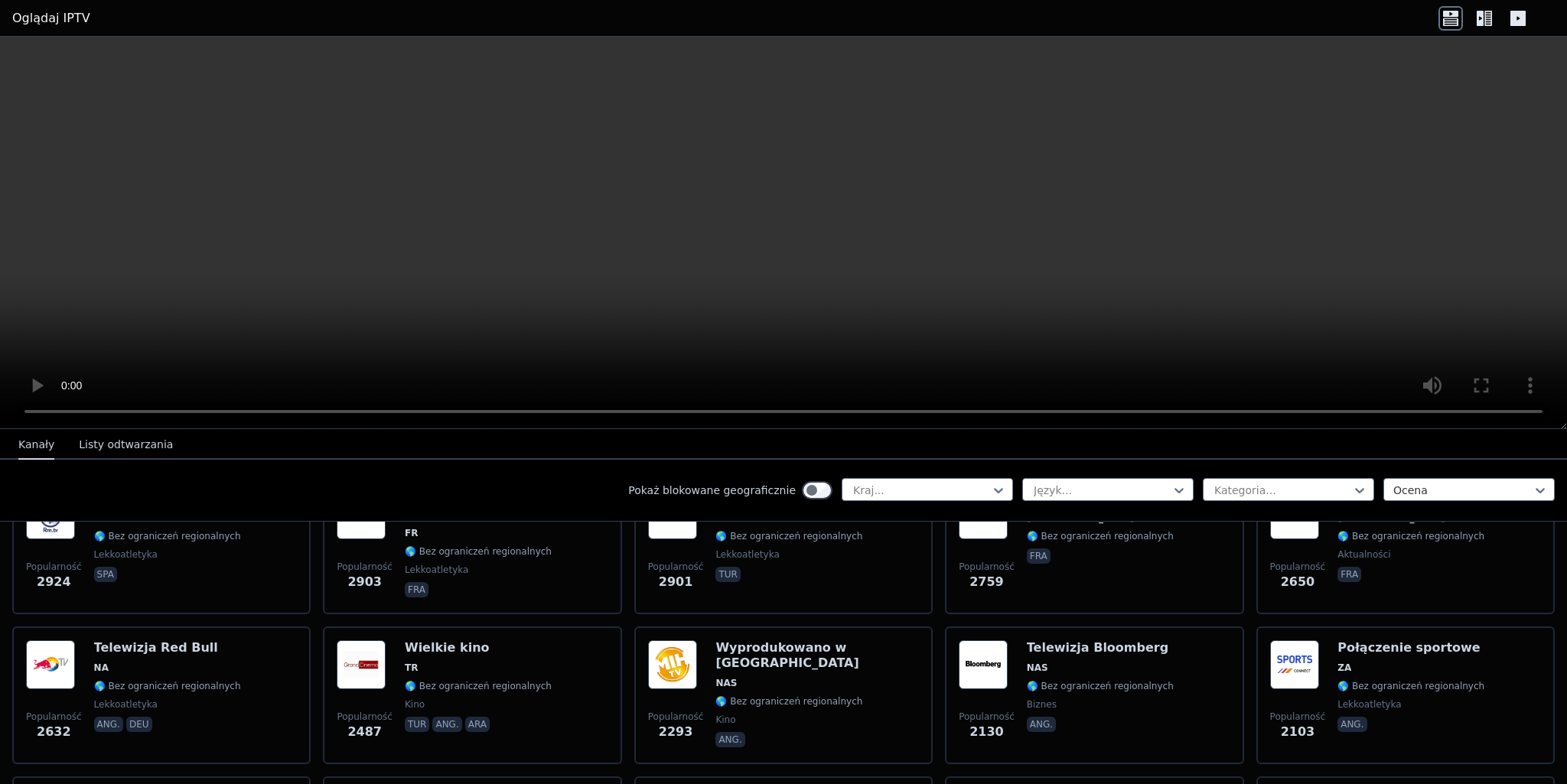
scroll to position [367, 0]
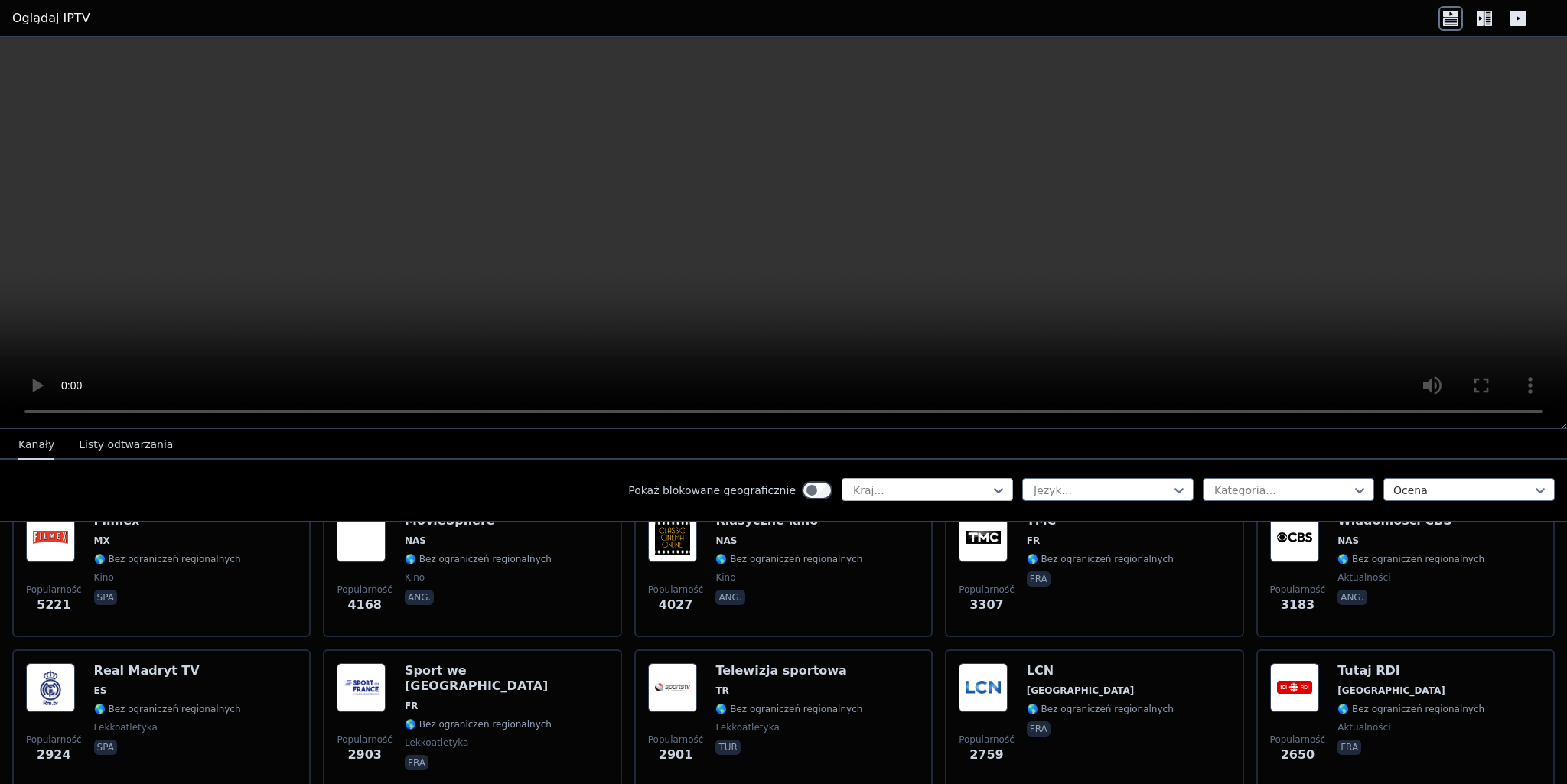
click at [935, 487] on div at bounding box center [921, 490] width 140 height 15
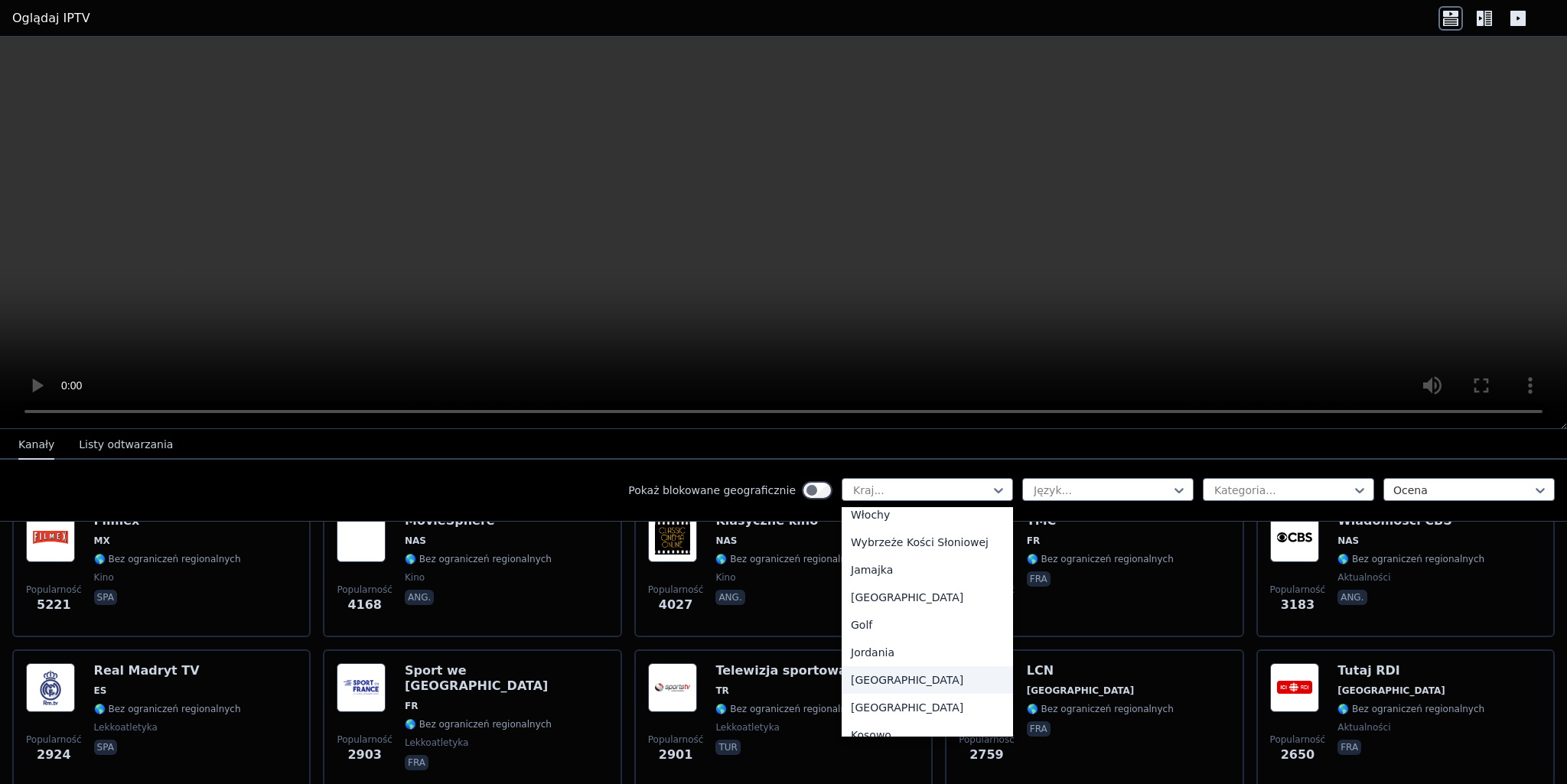
scroll to position [2481, 0]
click at [870, 613] on font "Włochy" at bounding box center [870, 606] width 40 height 13
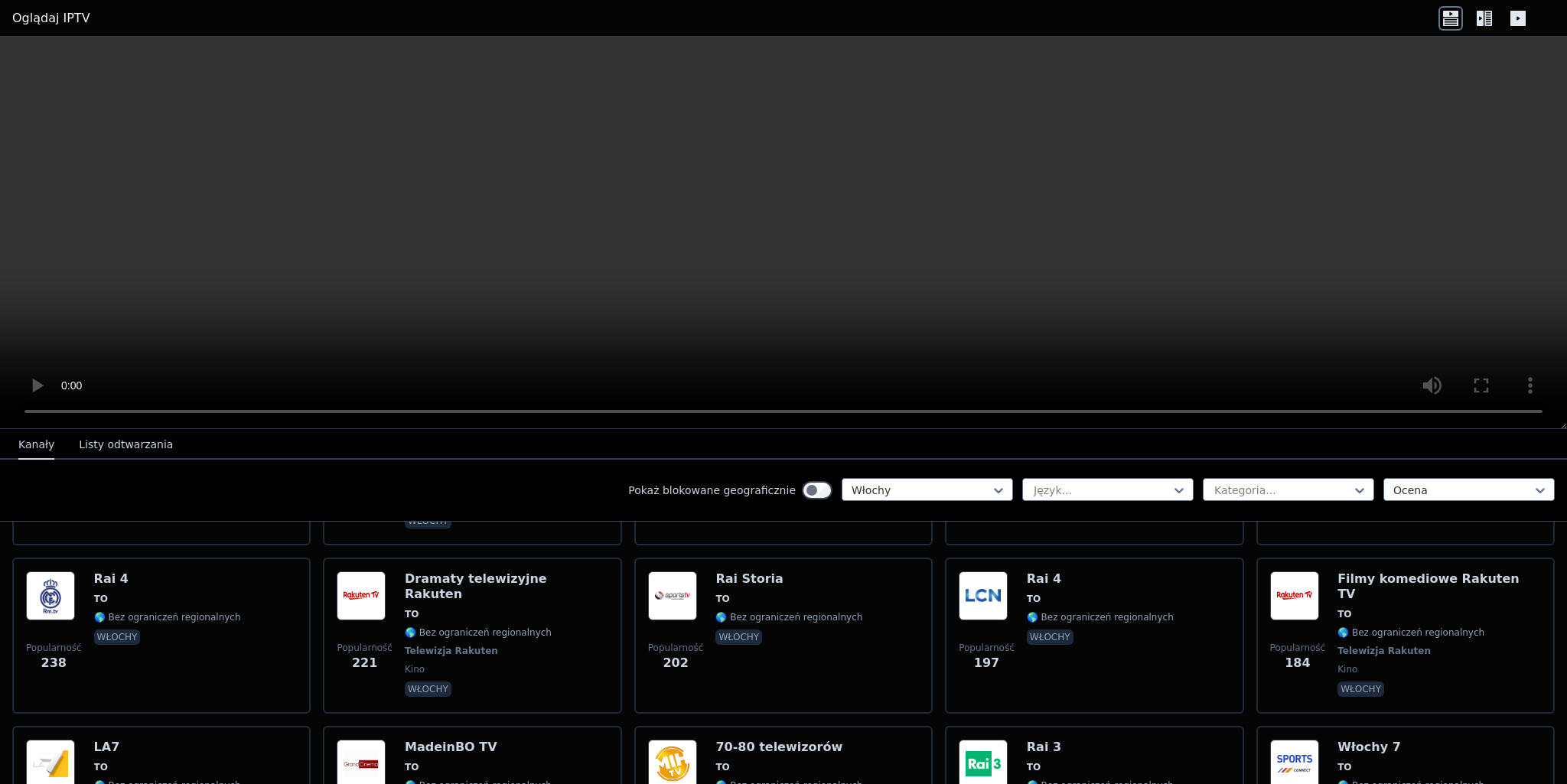
scroll to position [551, 0]
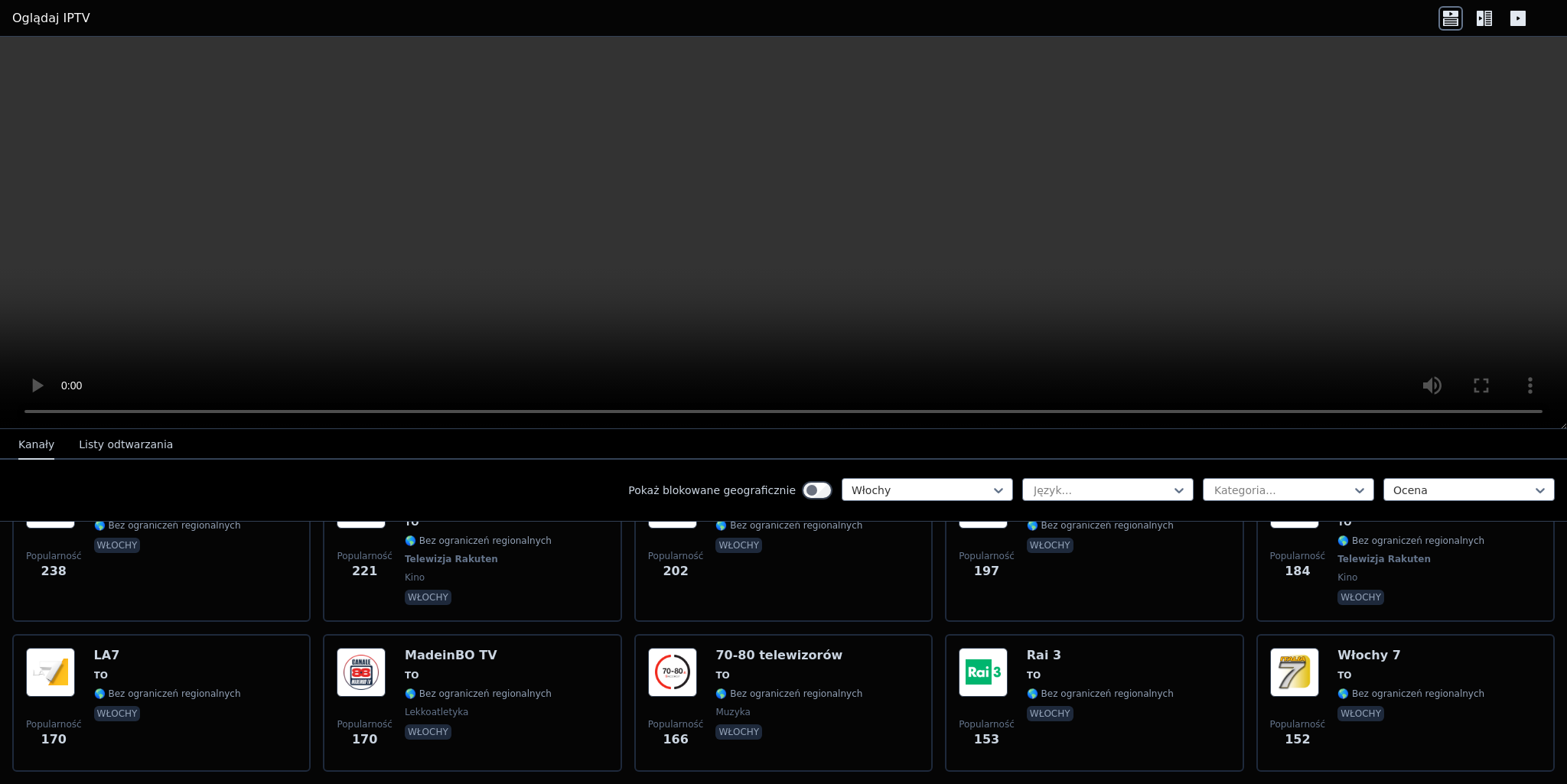
click at [1460, 19] on icon at bounding box center [1450, 17] width 24 height 24
click at [1485, 19] on icon at bounding box center [1484, 17] width 24 height 24
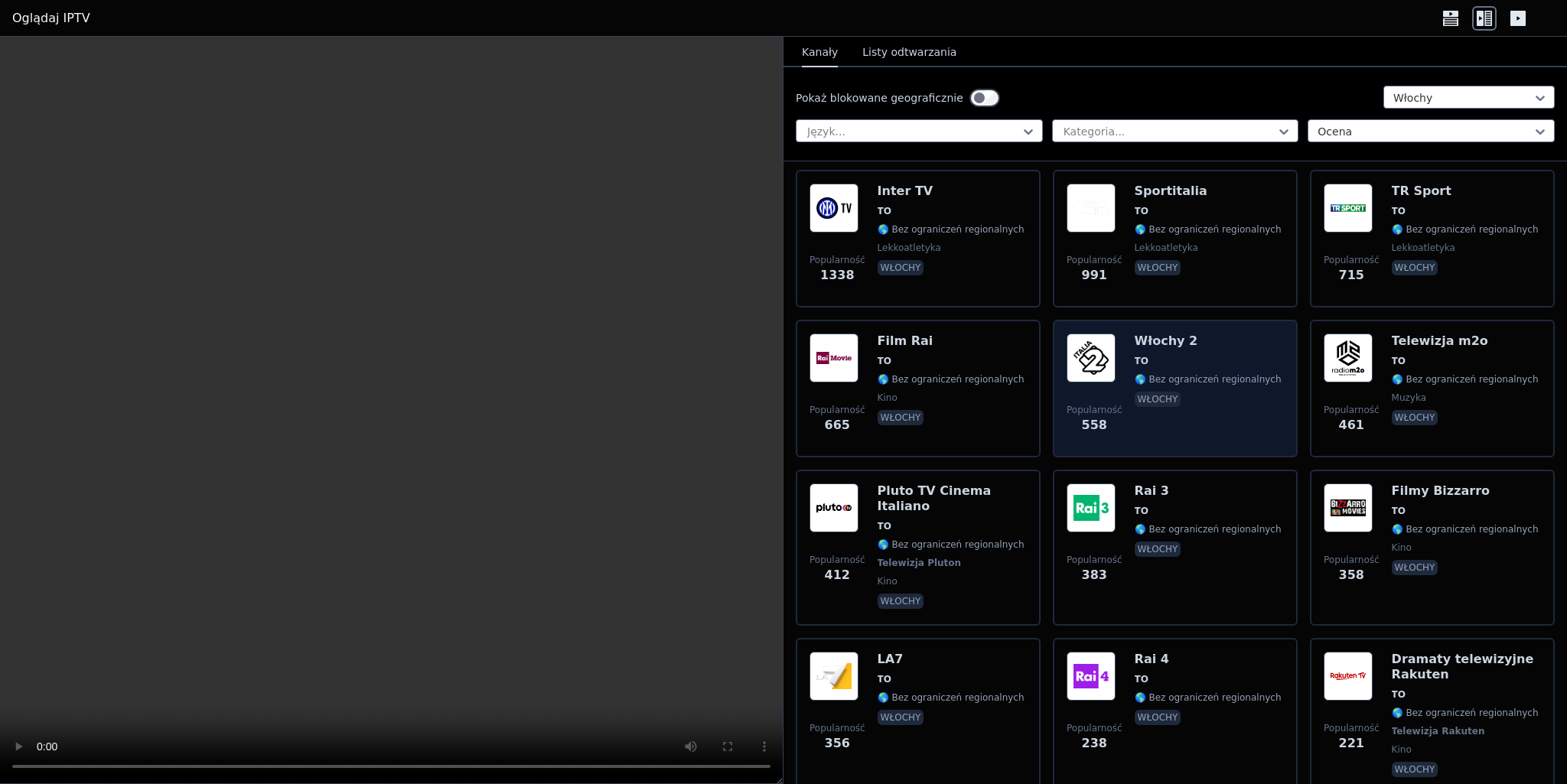
scroll to position [275, 0]
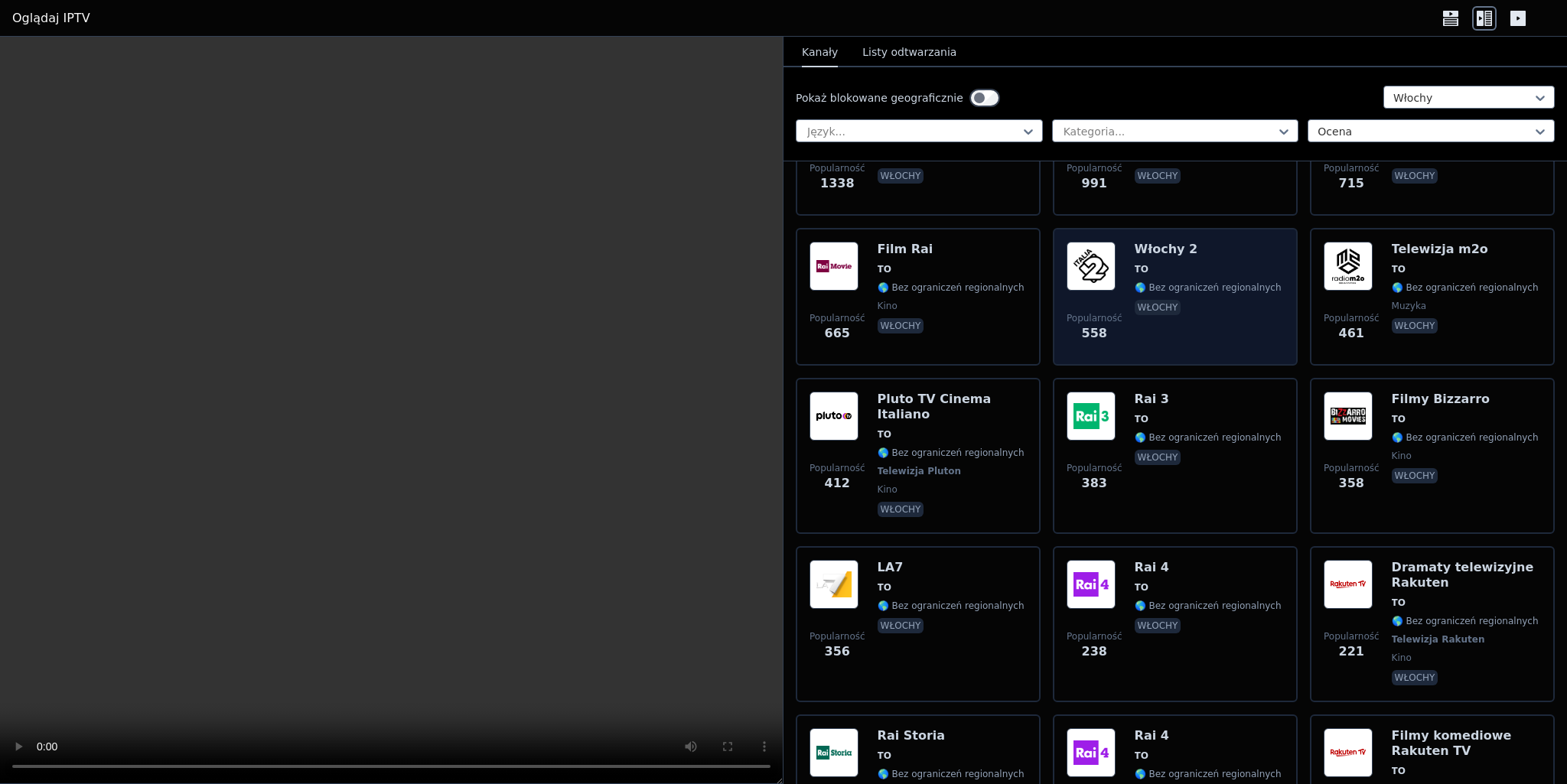
click at [1195, 282] on font "🌎 Bez ograniczeń regionalnych" at bounding box center [1208, 287] width 146 height 11
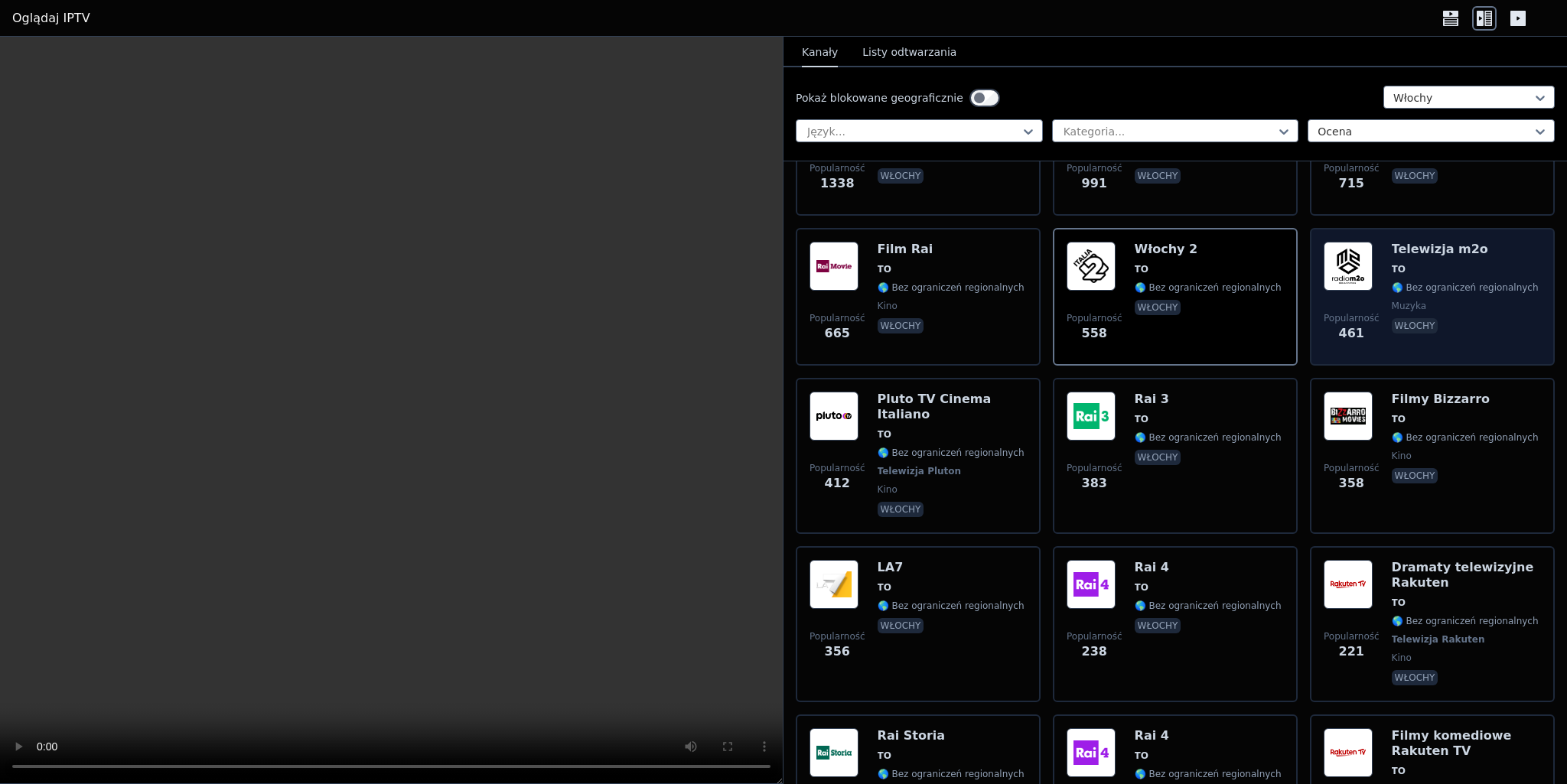
click at [1441, 300] on span "muzyka" at bounding box center [1466, 305] width 146 height 13
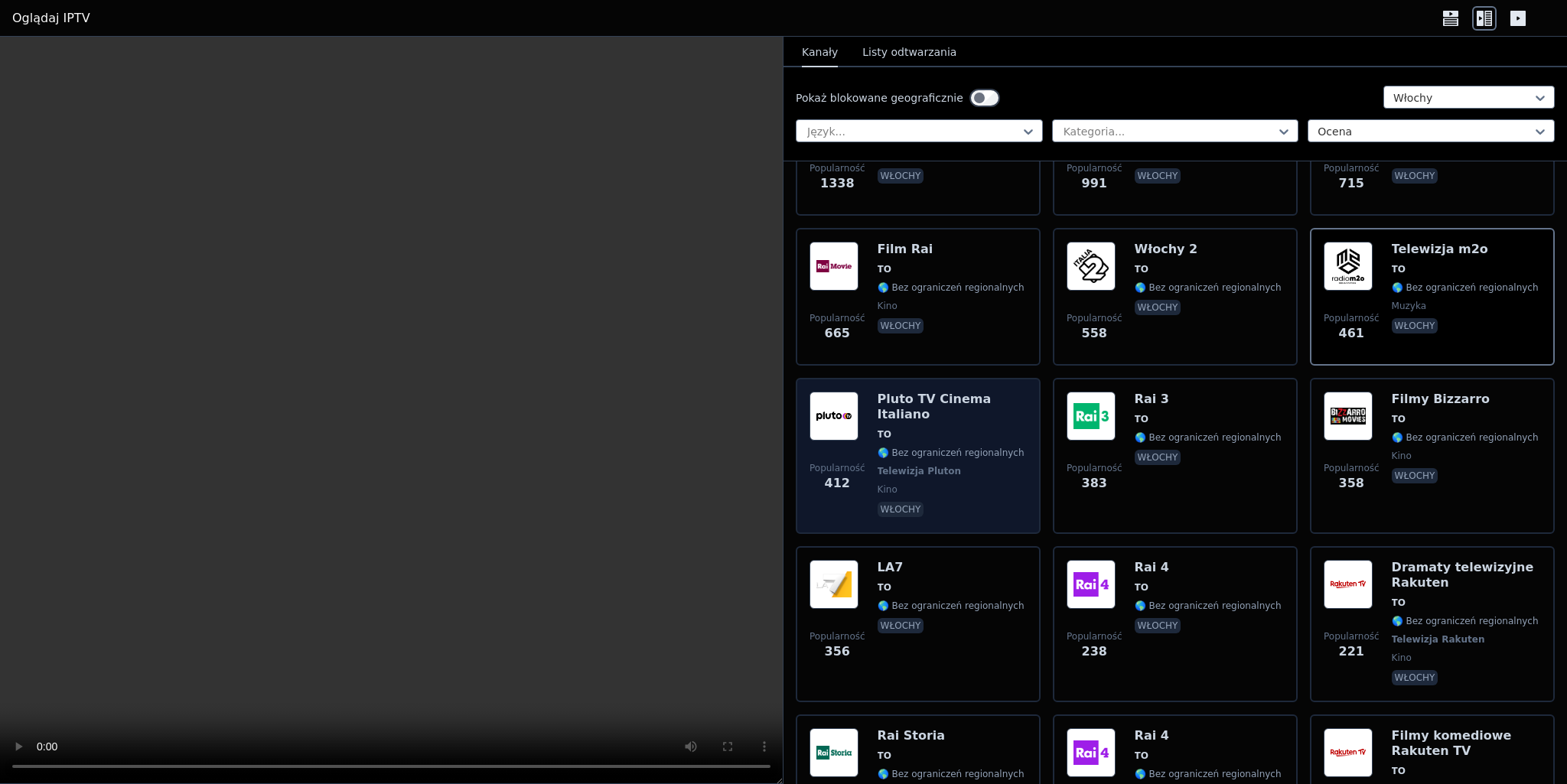
click at [939, 483] on span "kino" at bounding box center [952, 489] width 149 height 13
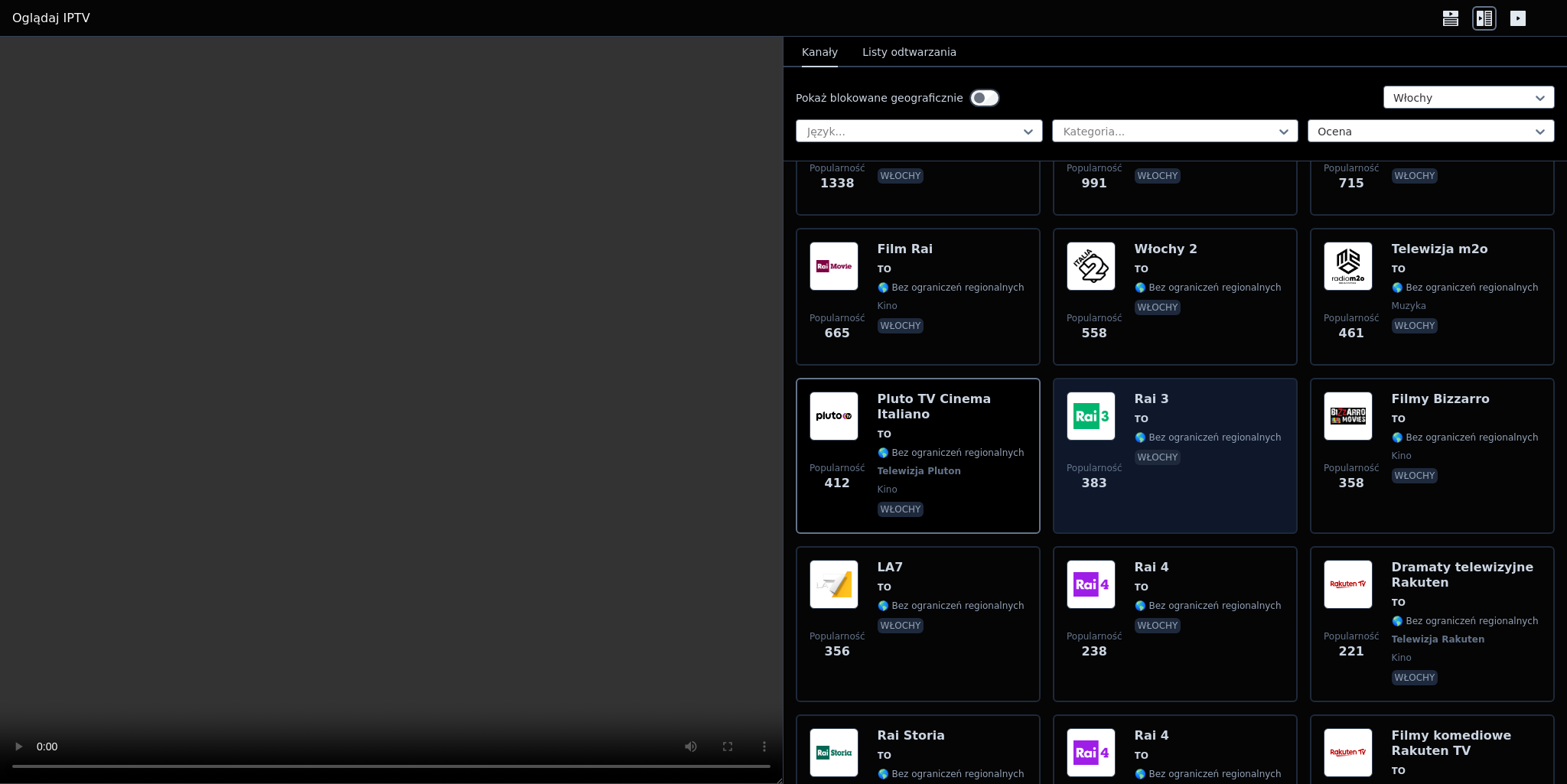
click at [1221, 465] on div "Rai 3 TO 🌎 Bez ograniczeń regionalnych Włochy" at bounding box center [1208, 456] width 146 height 128
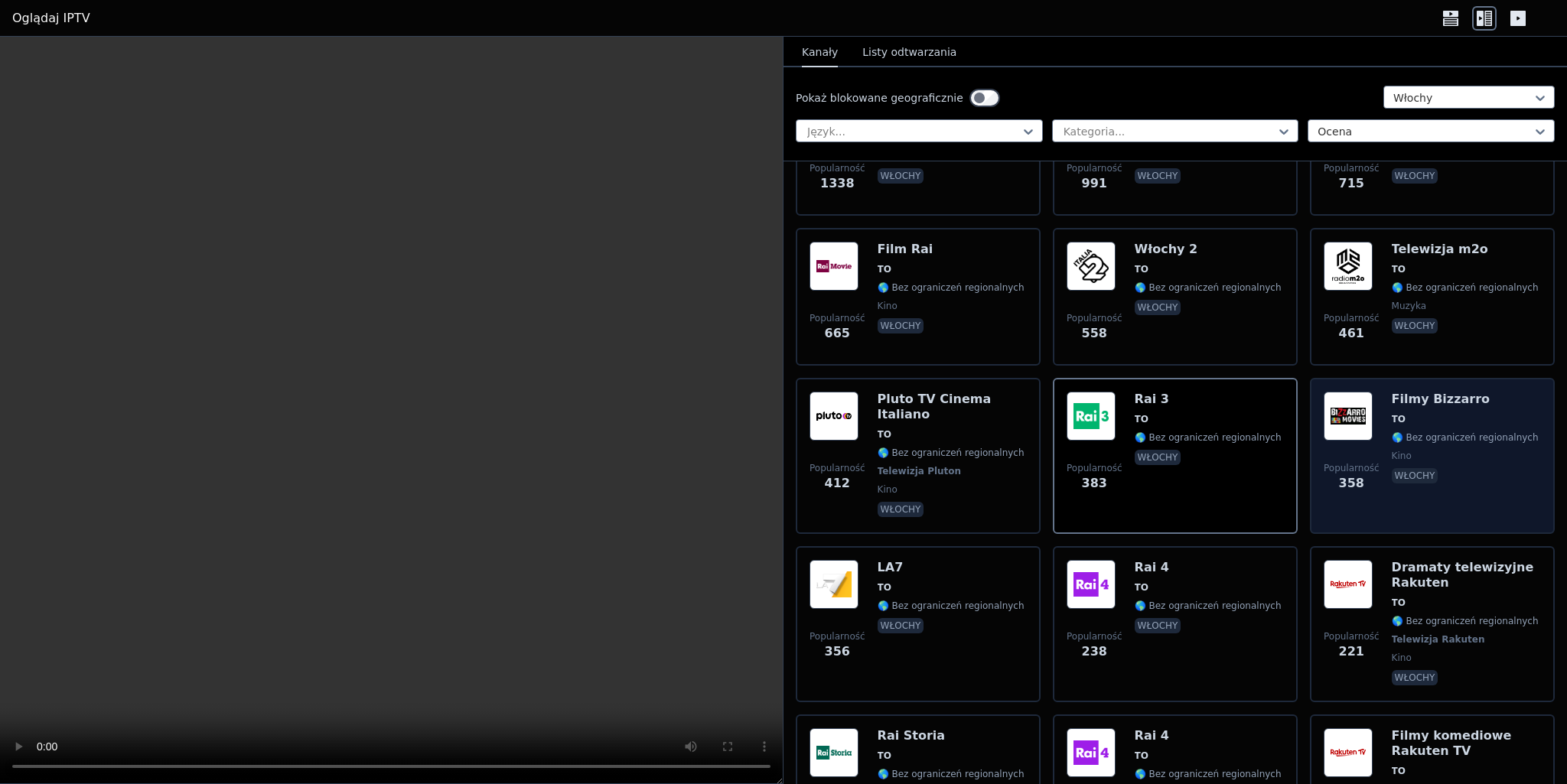
click at [1362, 468] on span "Popularność 358" at bounding box center [1352, 477] width 56 height 49
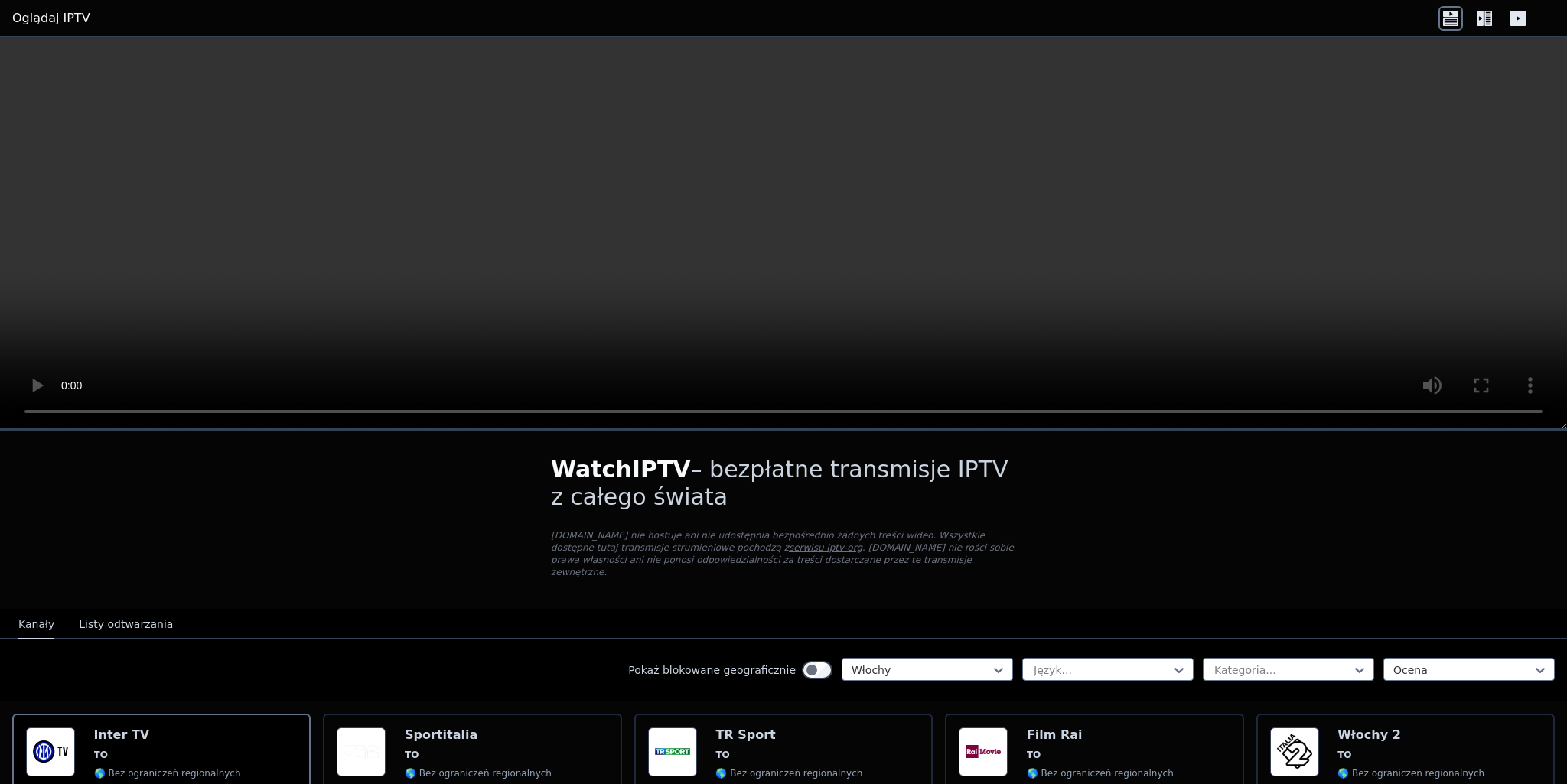
click at [1483, 20] on icon at bounding box center [1480, 18] width 7 height 15
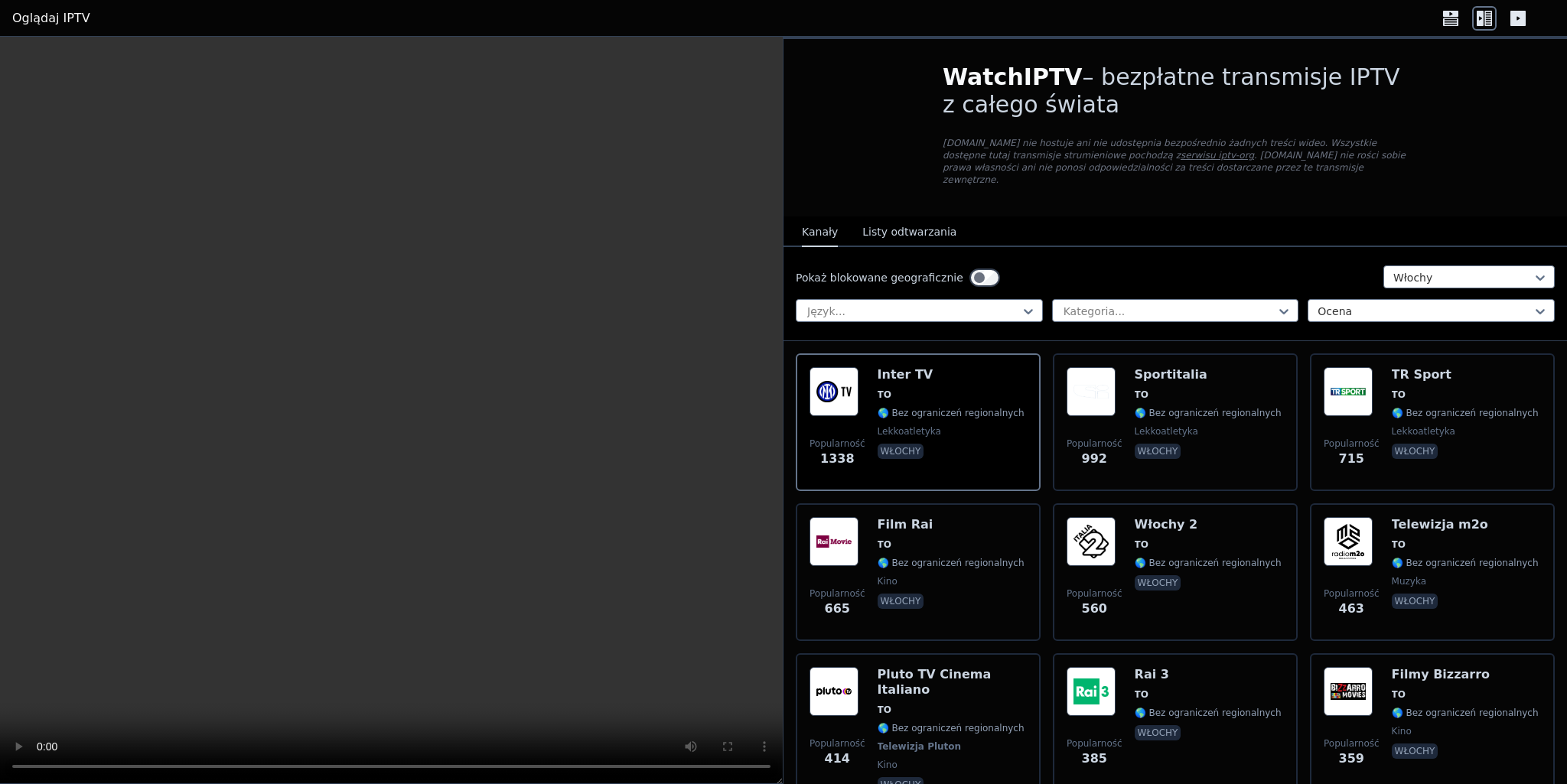
click at [1449, 17] on icon at bounding box center [1450, 17] width 24 height 24
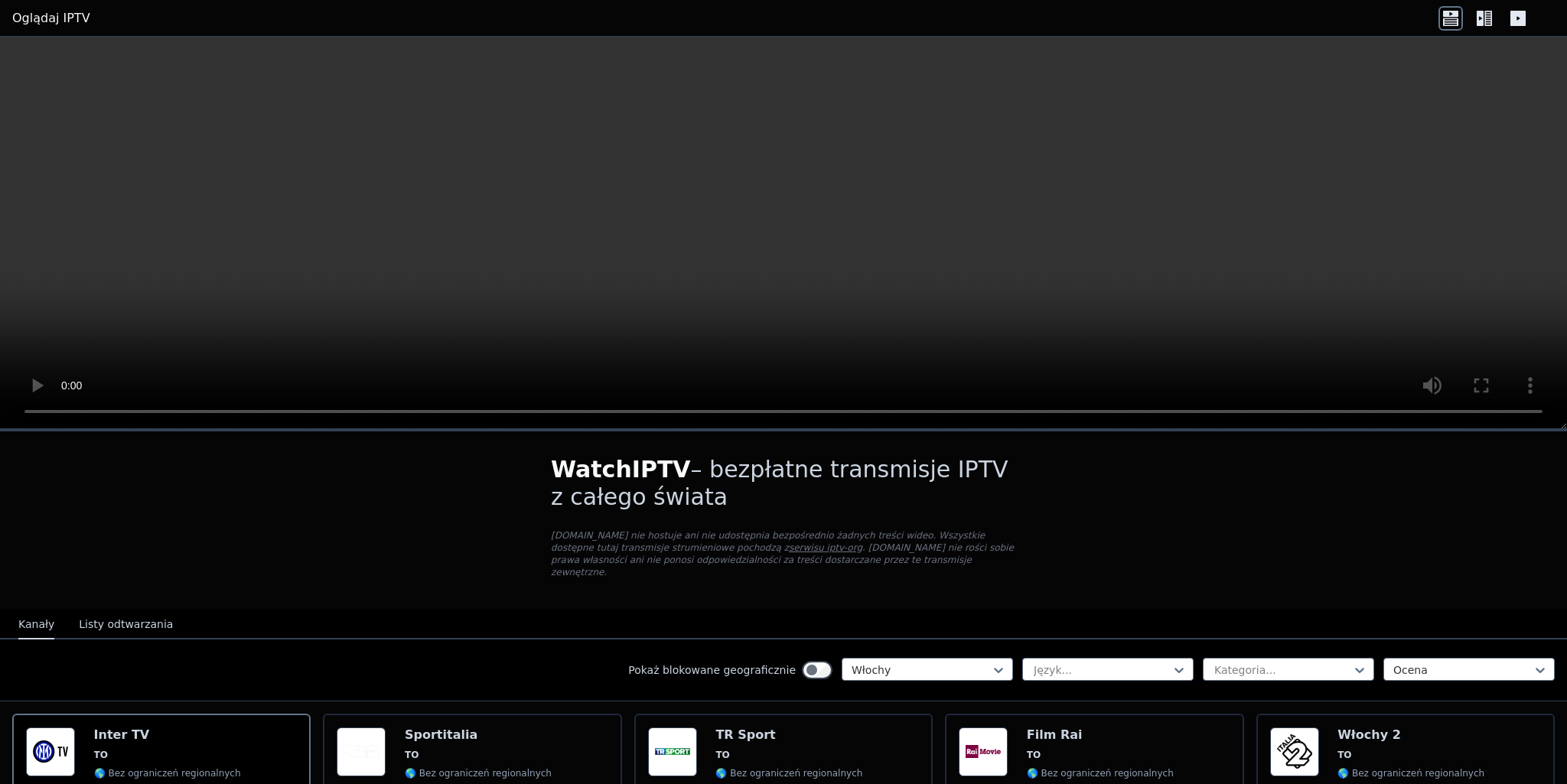
click at [1481, 21] on icon at bounding box center [1480, 18] width 7 height 15
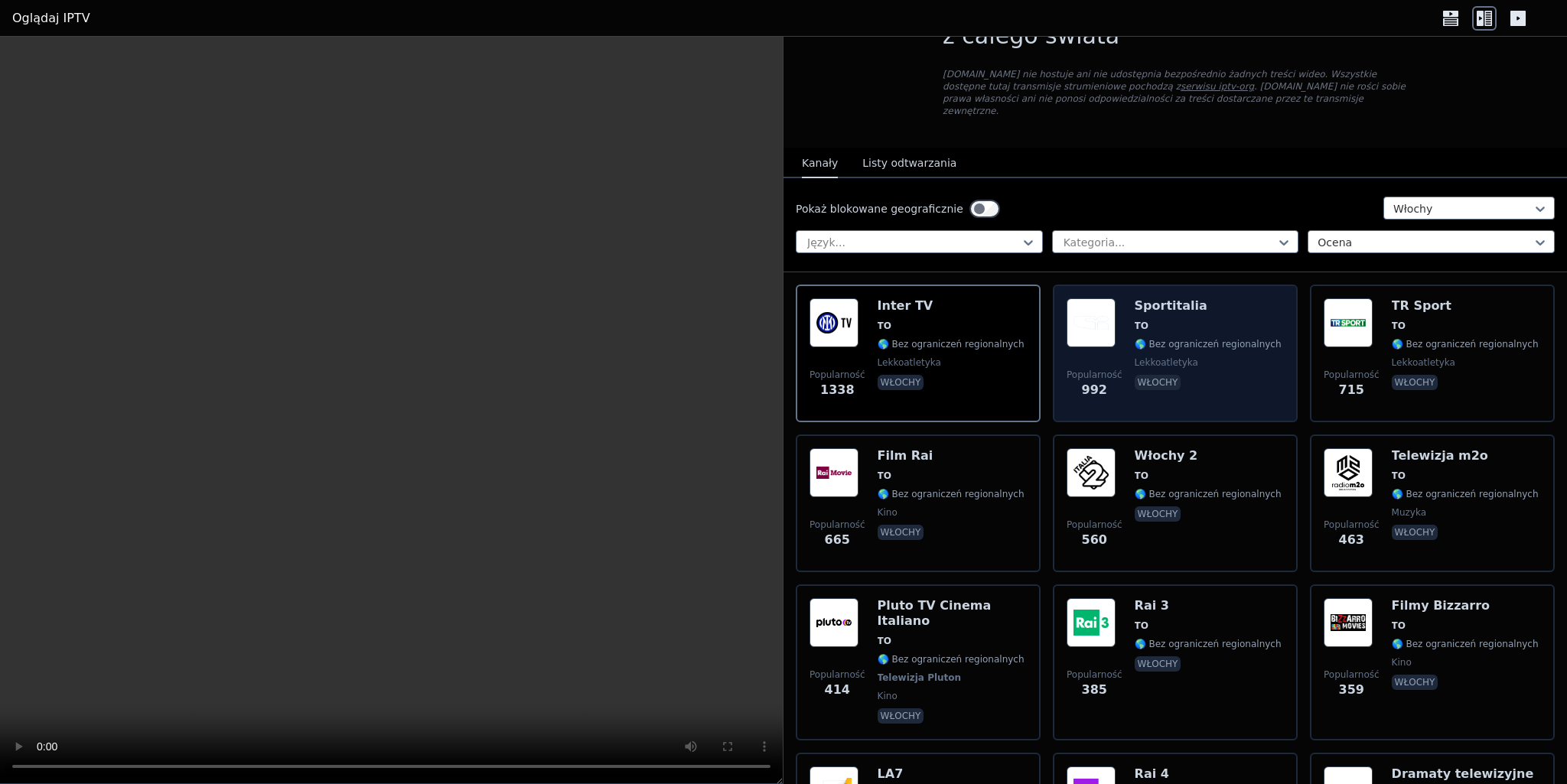
scroll to position [184, 0]
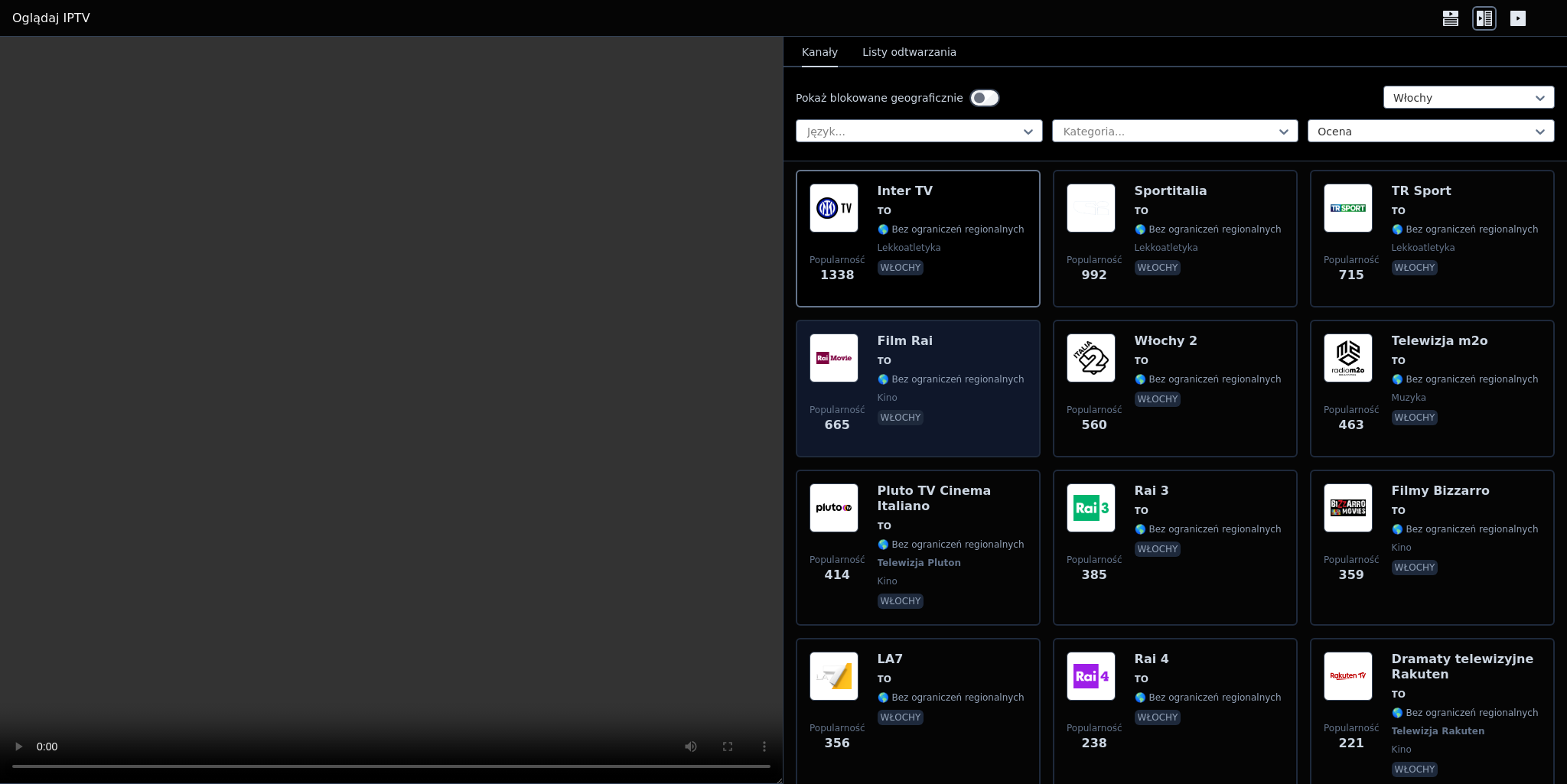
click at [921, 374] on font "🌎 Bez ograniczeń regionalnych" at bounding box center [951, 379] width 146 height 11
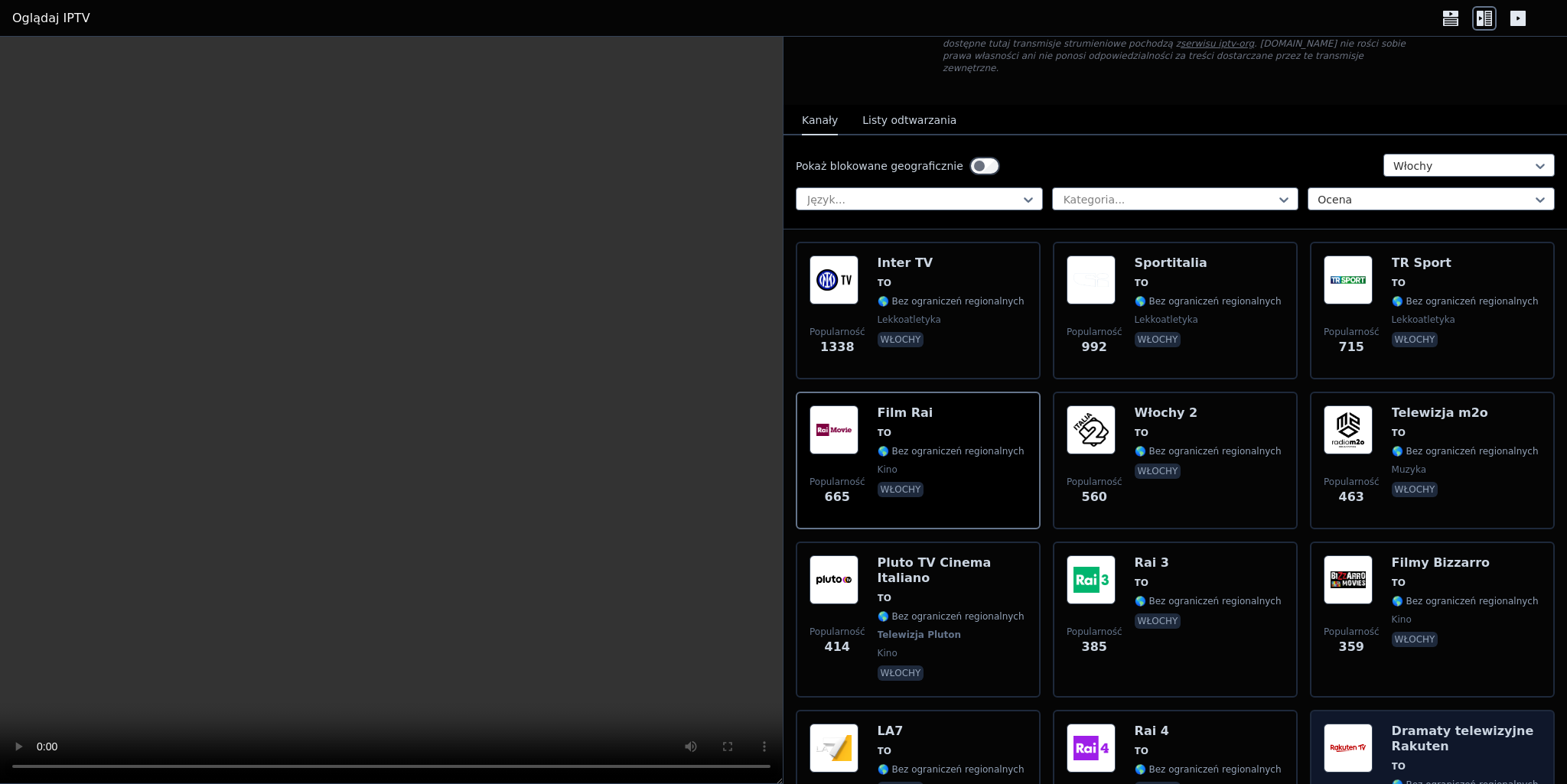
scroll to position [0, 0]
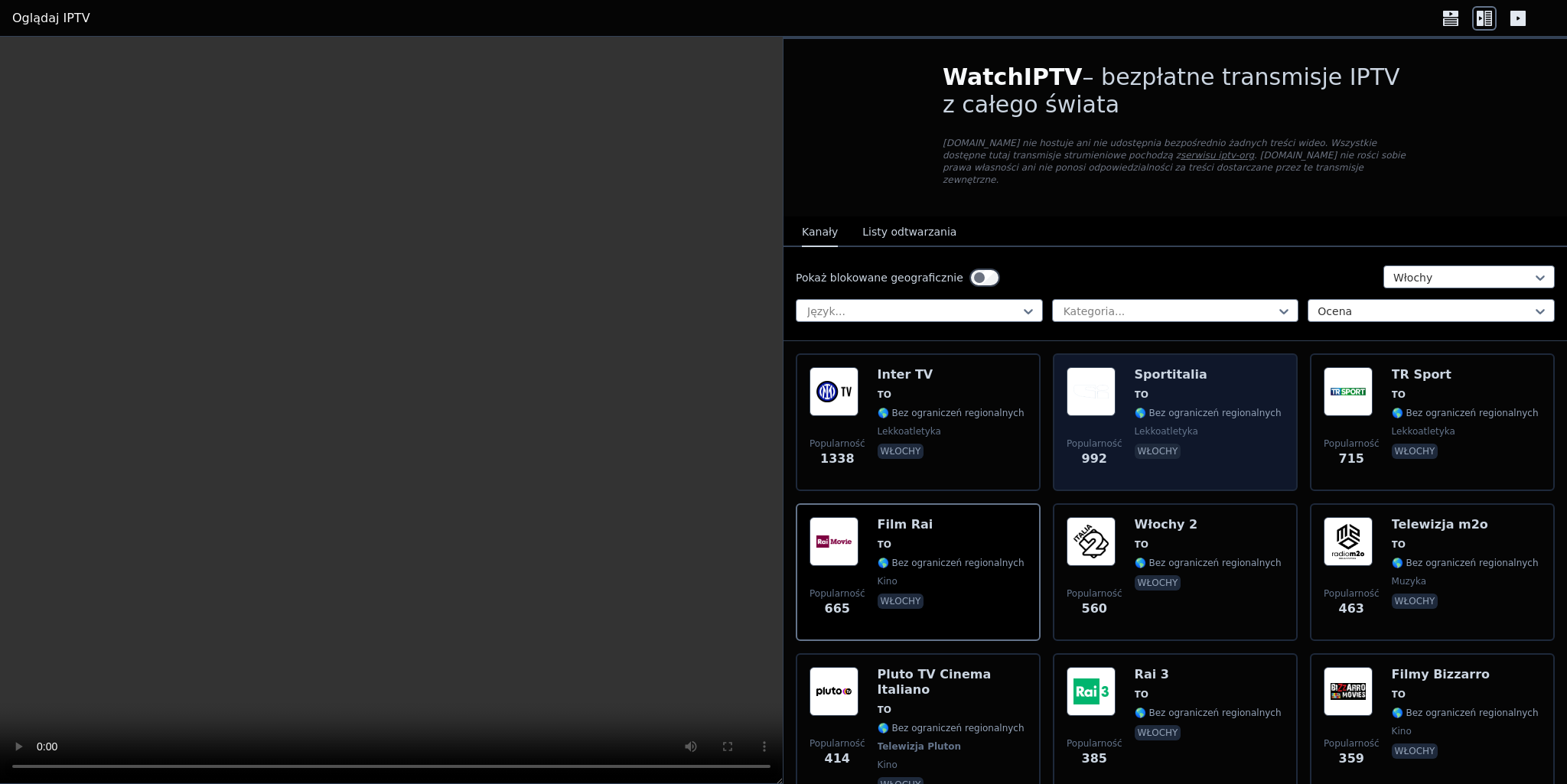
click at [1210, 407] on font "🌎 Bez ograniczeń regionalnych" at bounding box center [1208, 412] width 146 height 11
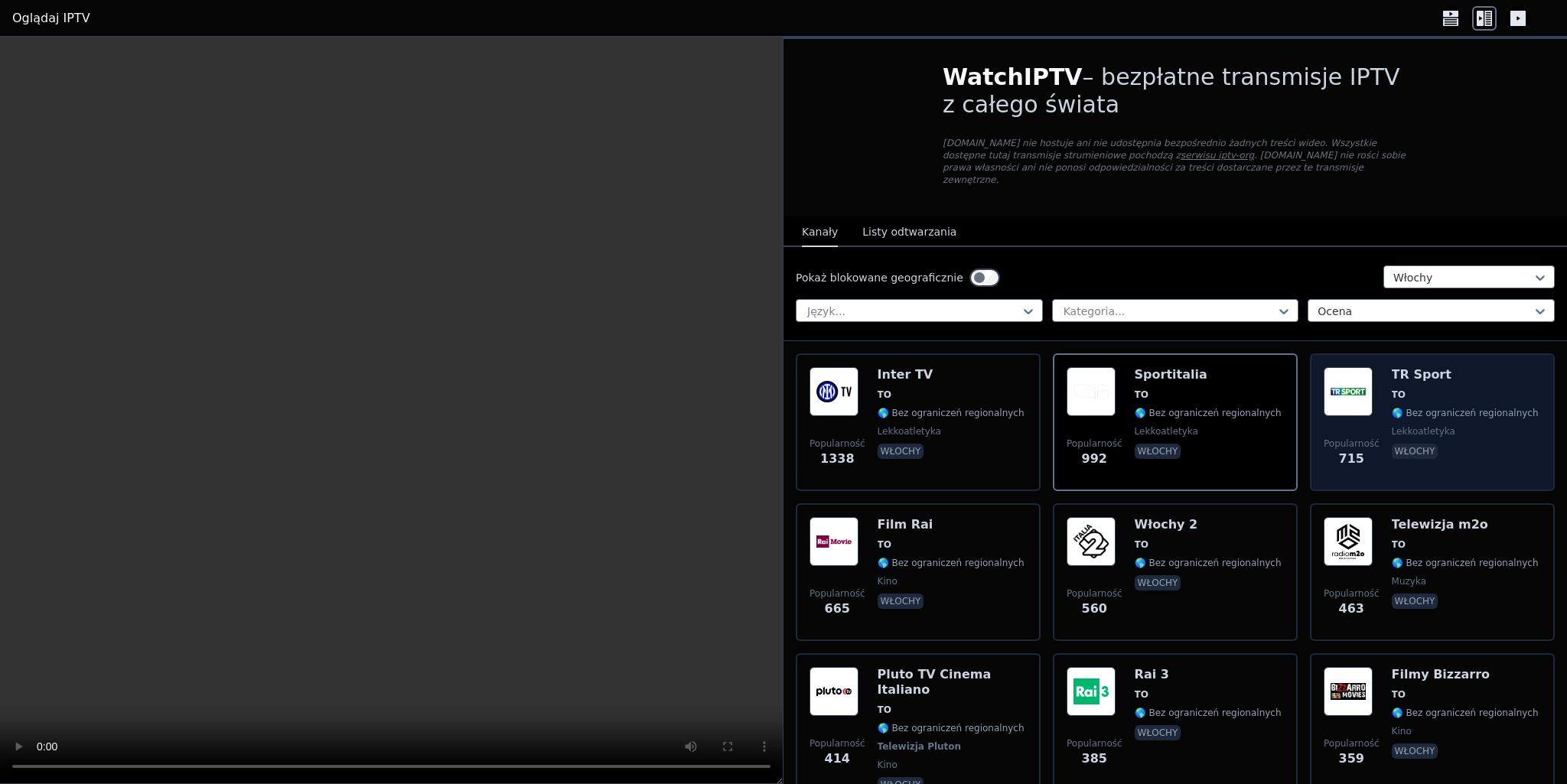
click at [1429, 426] on font "lekkoatletyka" at bounding box center [1424, 431] width 64 height 11
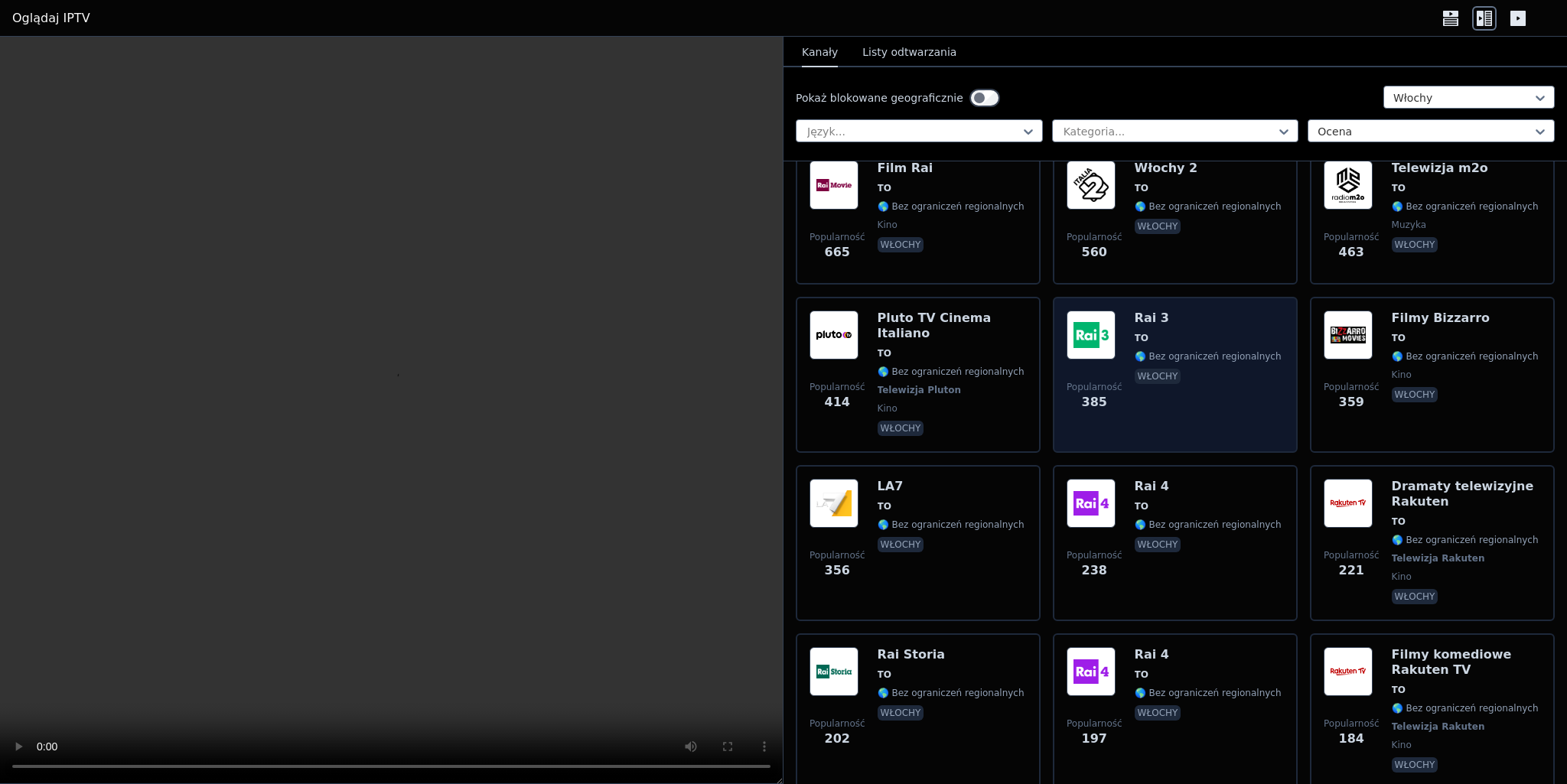
scroll to position [458, 0]
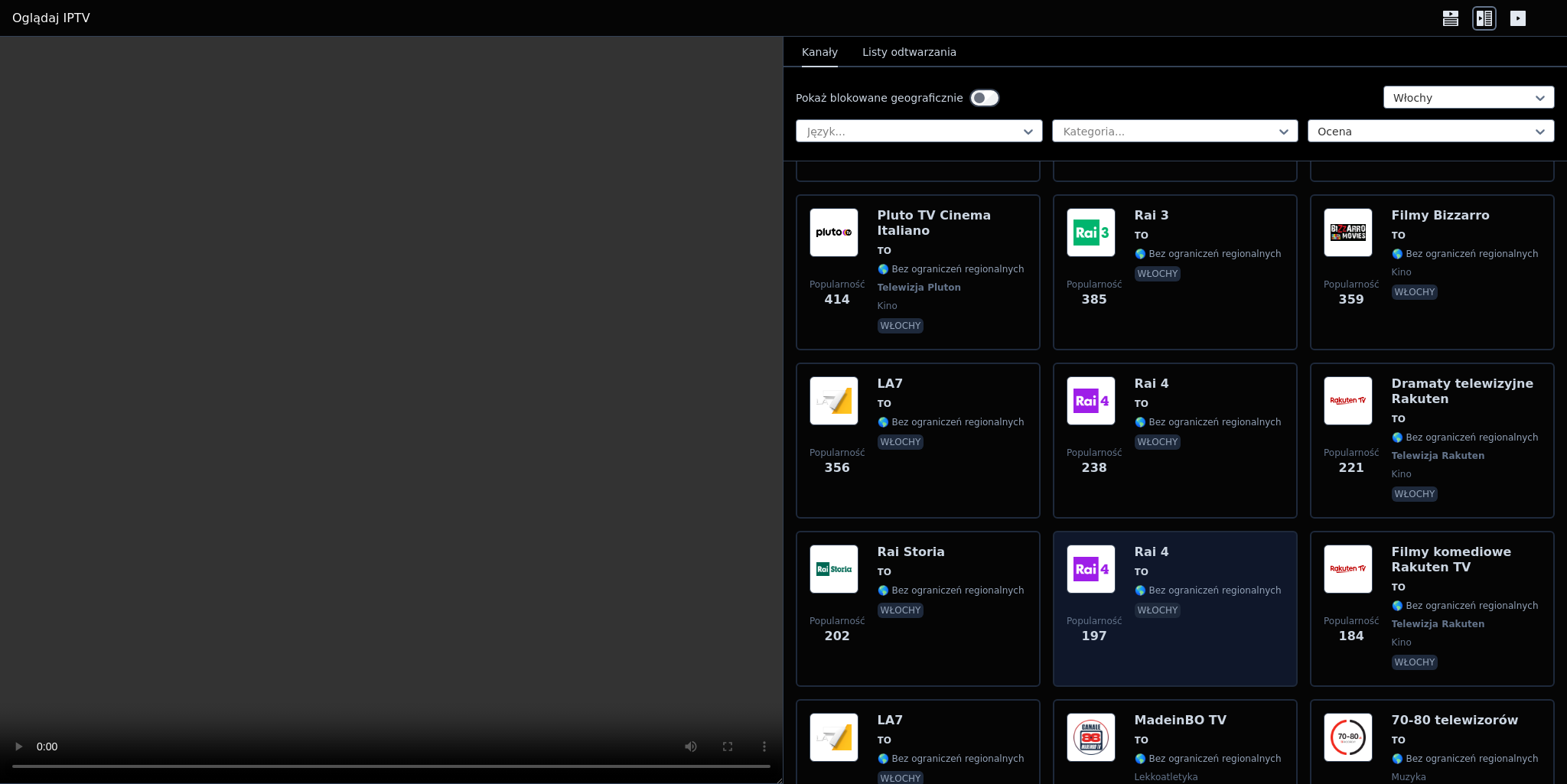
click at [1204, 551] on div "Rai 4 TO 🌎 Bez ograniczeń regionalnych Włochy" at bounding box center [1208, 608] width 146 height 128
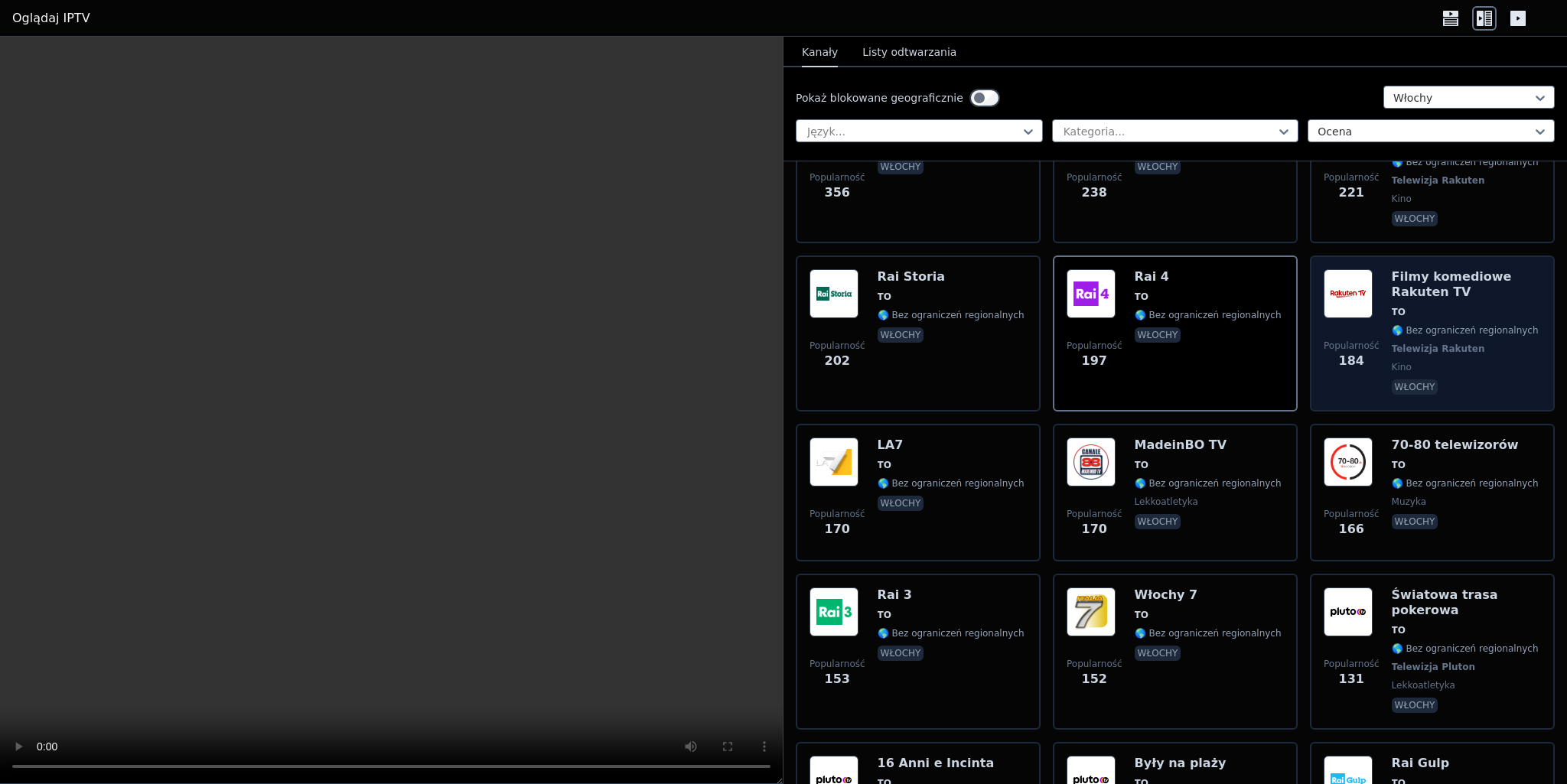
click at [1469, 379] on span "Włochy" at bounding box center [1467, 388] width 149 height 18
click at [1481, 326] on font "🌎 Bez ograniczeń regionalnych" at bounding box center [1466, 330] width 146 height 11
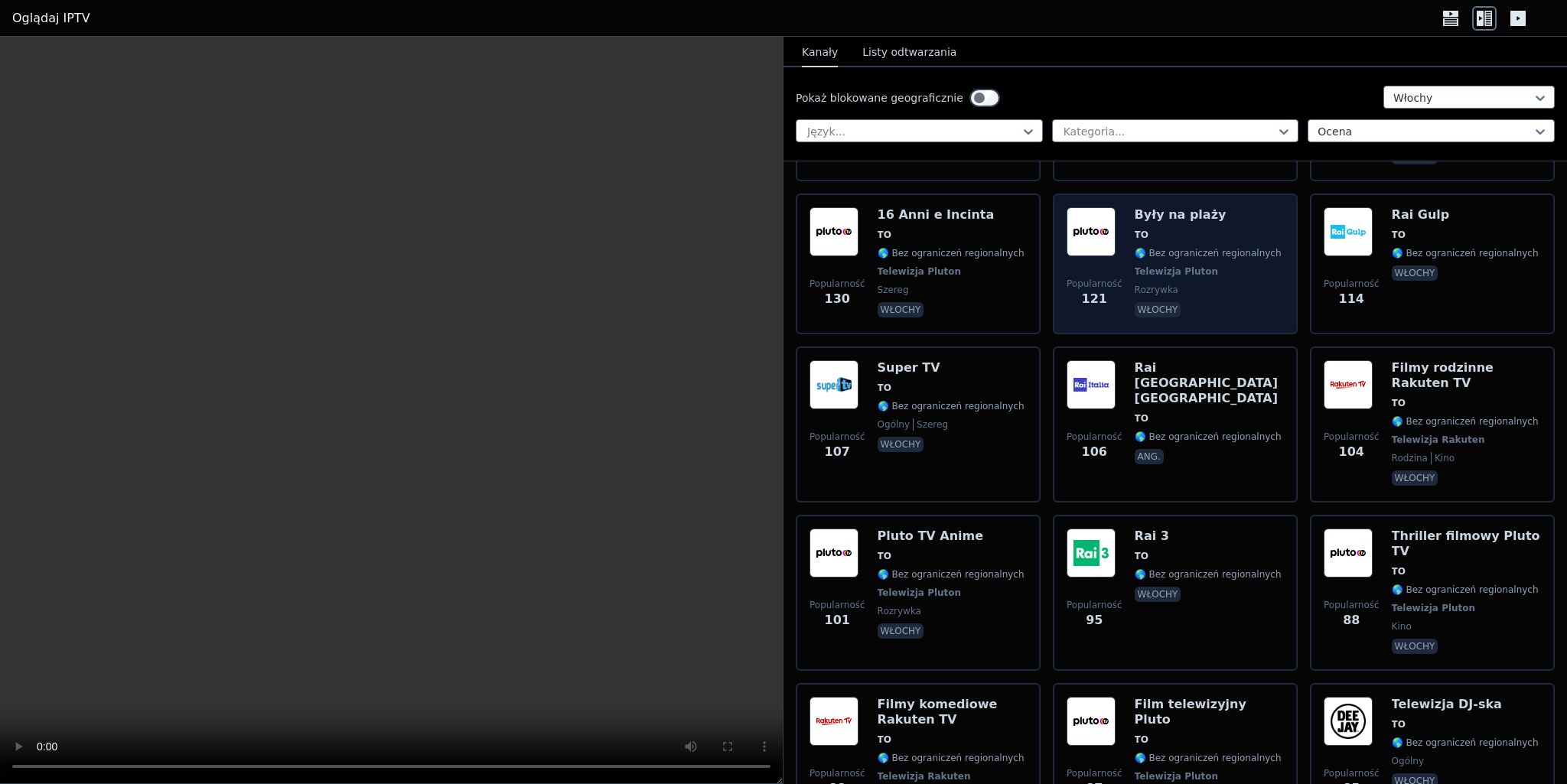
scroll to position [1285, 0]
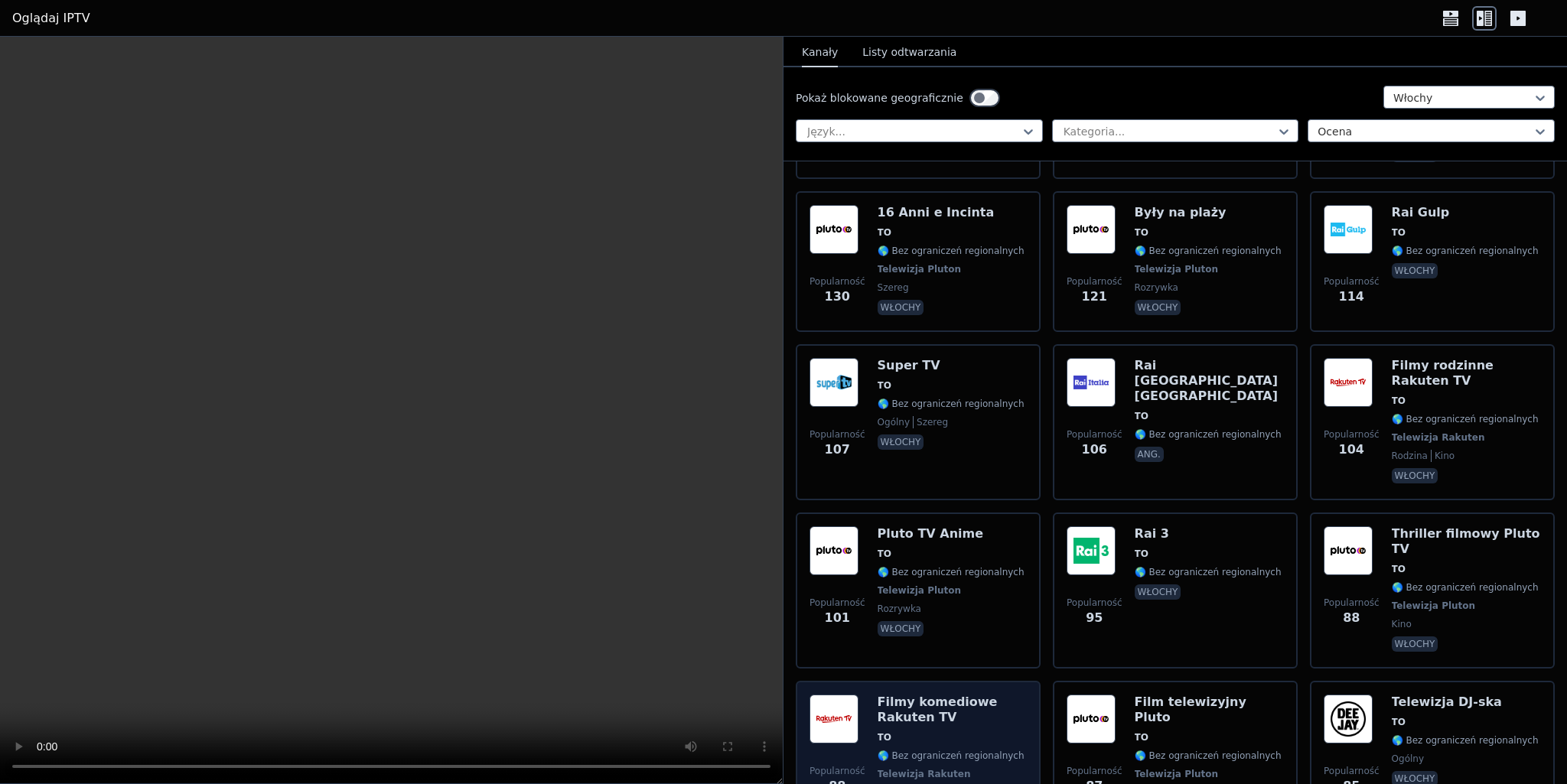
click at [959, 694] on h6 "Filmy komediowe Rakuten TV" at bounding box center [952, 710] width 149 height 31
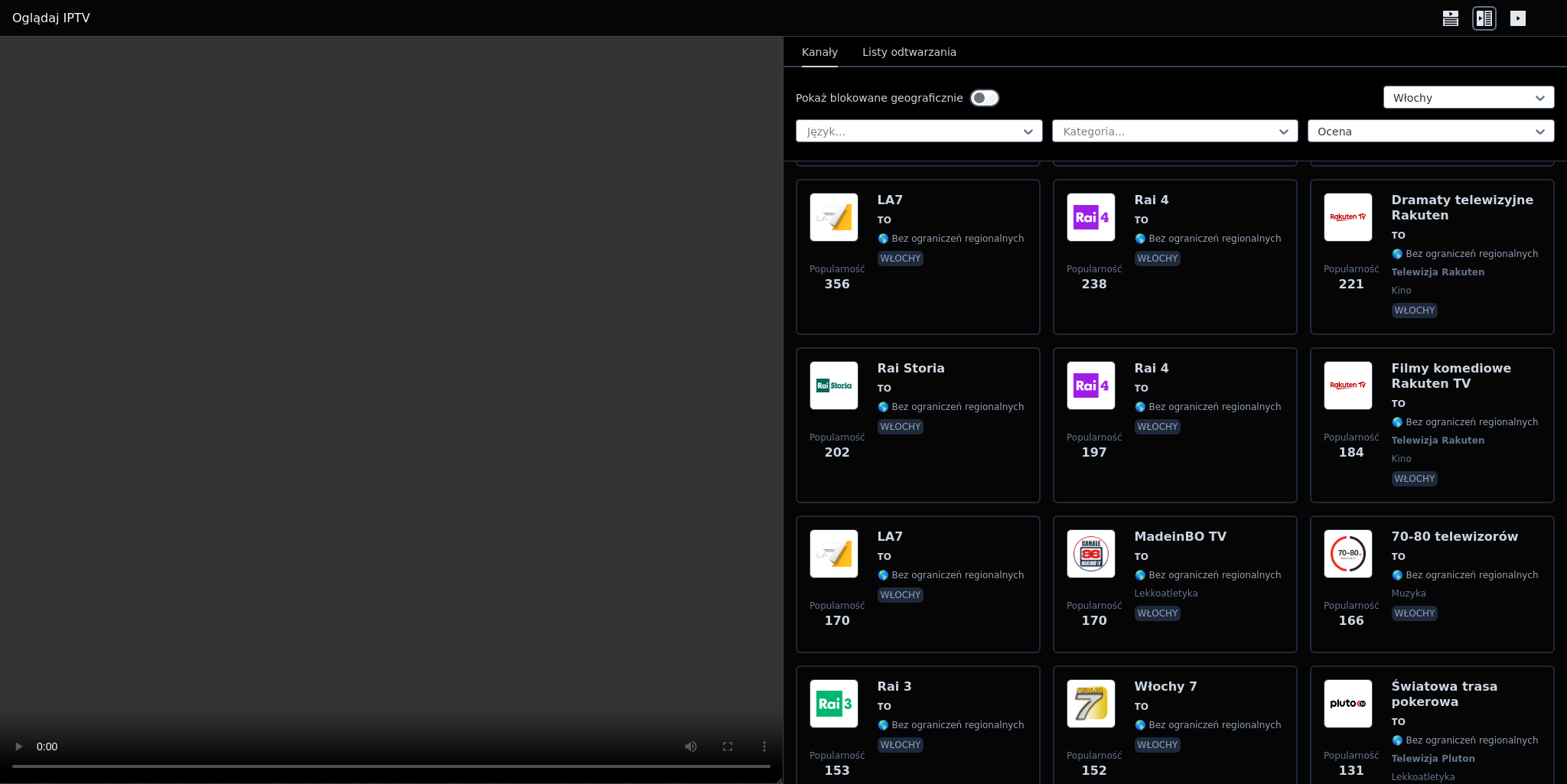
scroll to position [0, 0]
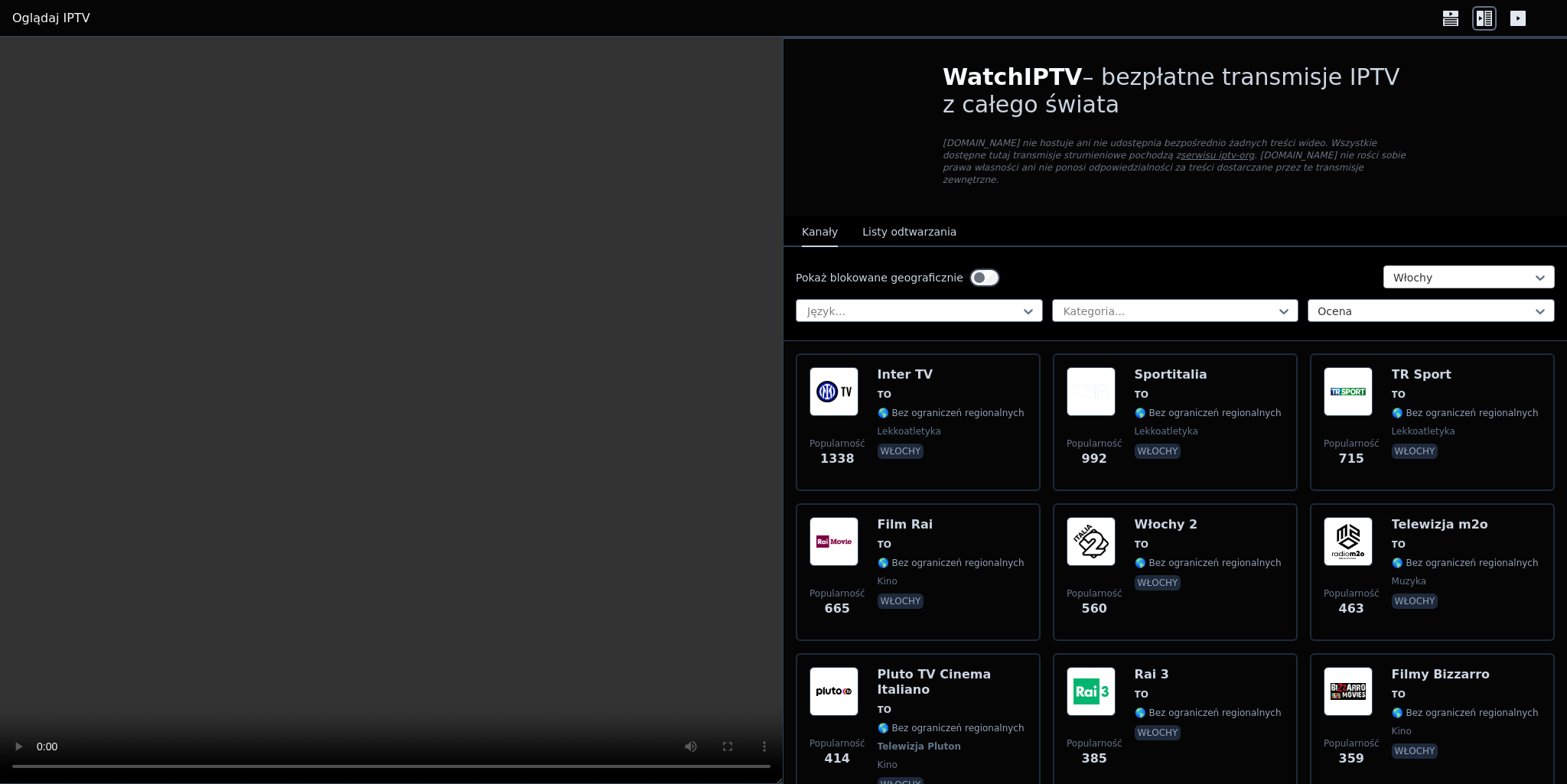
click at [1473, 270] on div at bounding box center [1463, 277] width 140 height 15
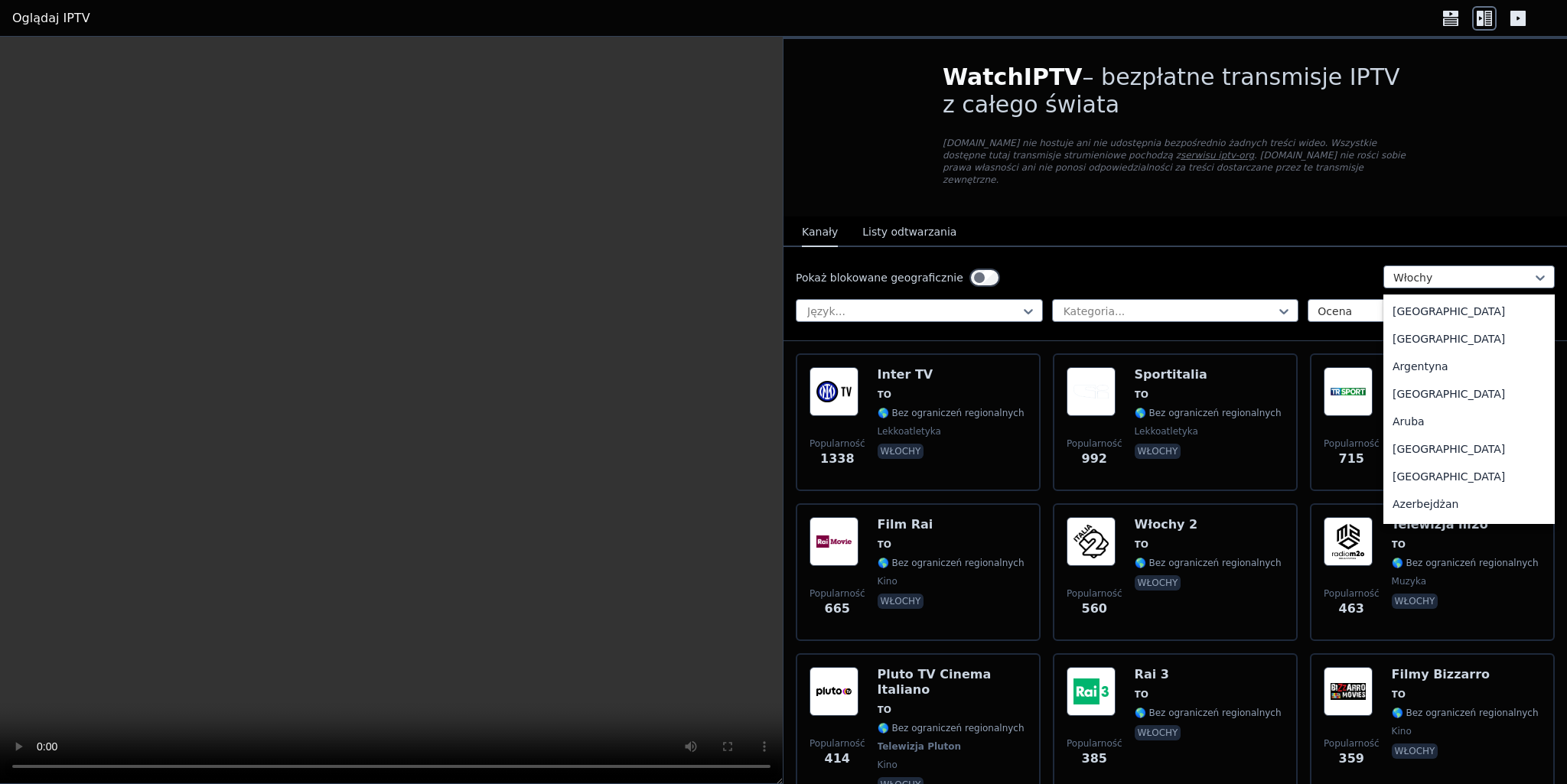
scroll to position [94, 0]
click at [889, 304] on div at bounding box center [913, 311] width 215 height 15
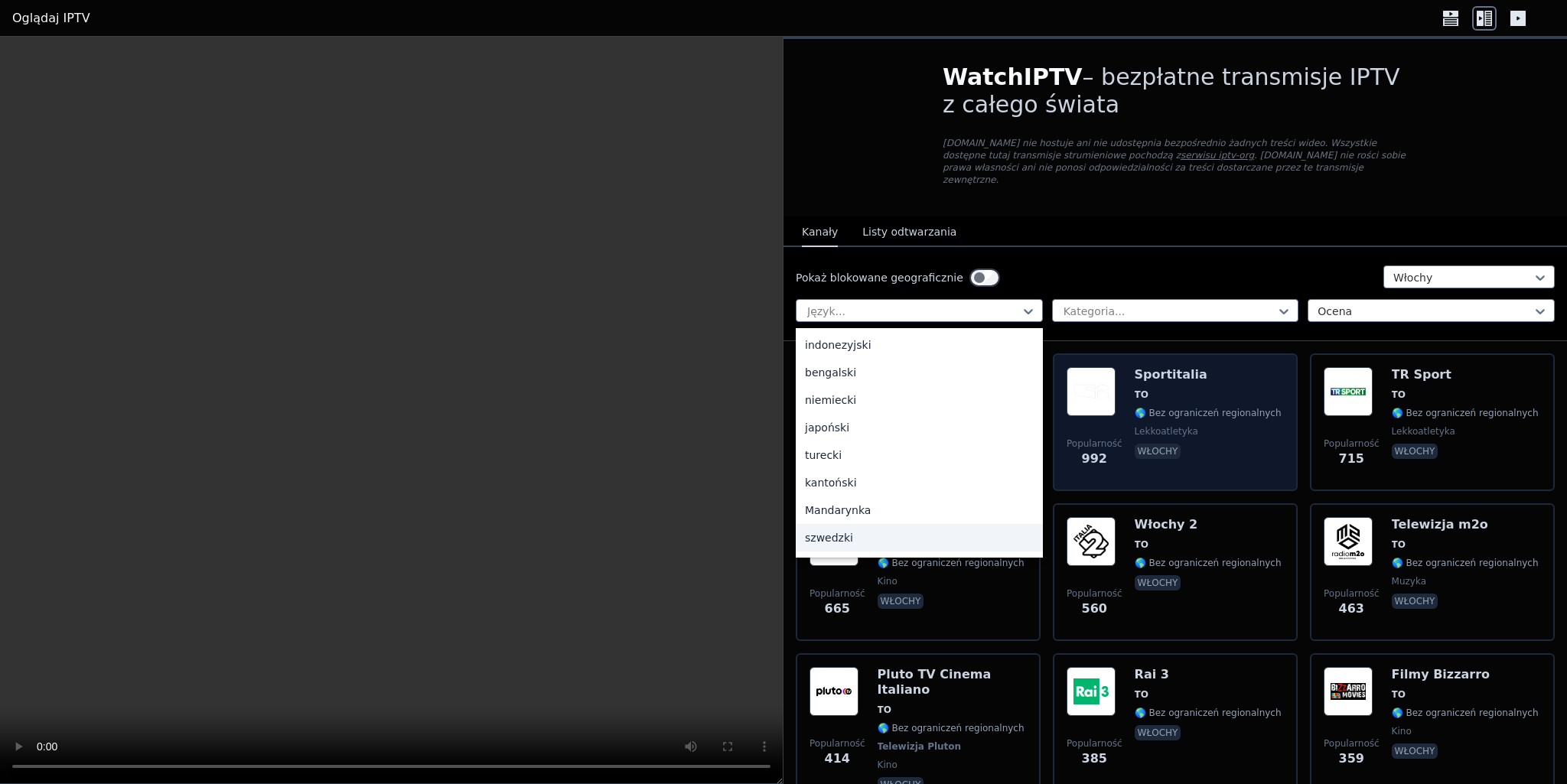
scroll to position [382, 0]
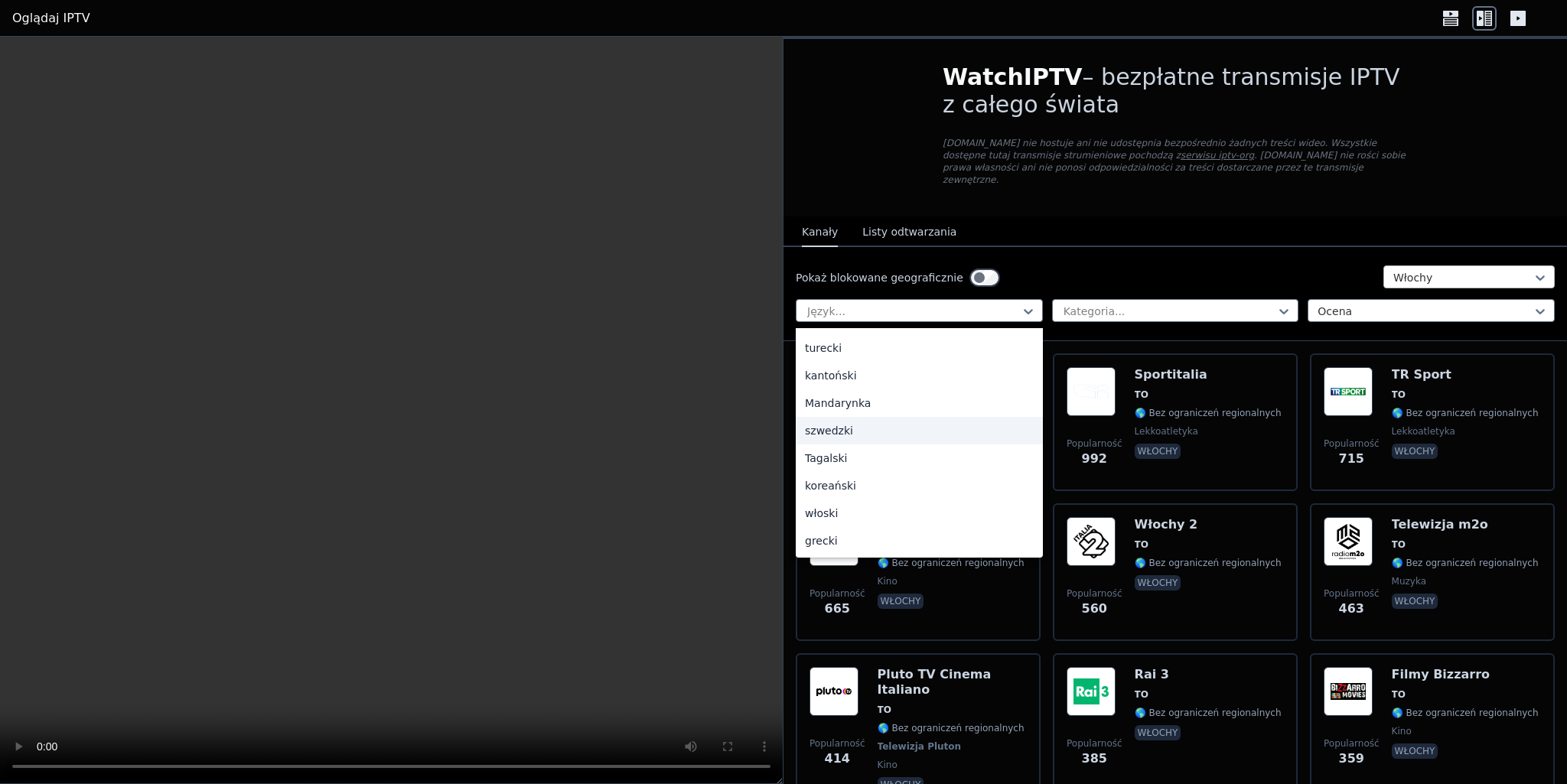
click at [1471, 270] on div at bounding box center [1463, 277] width 140 height 15
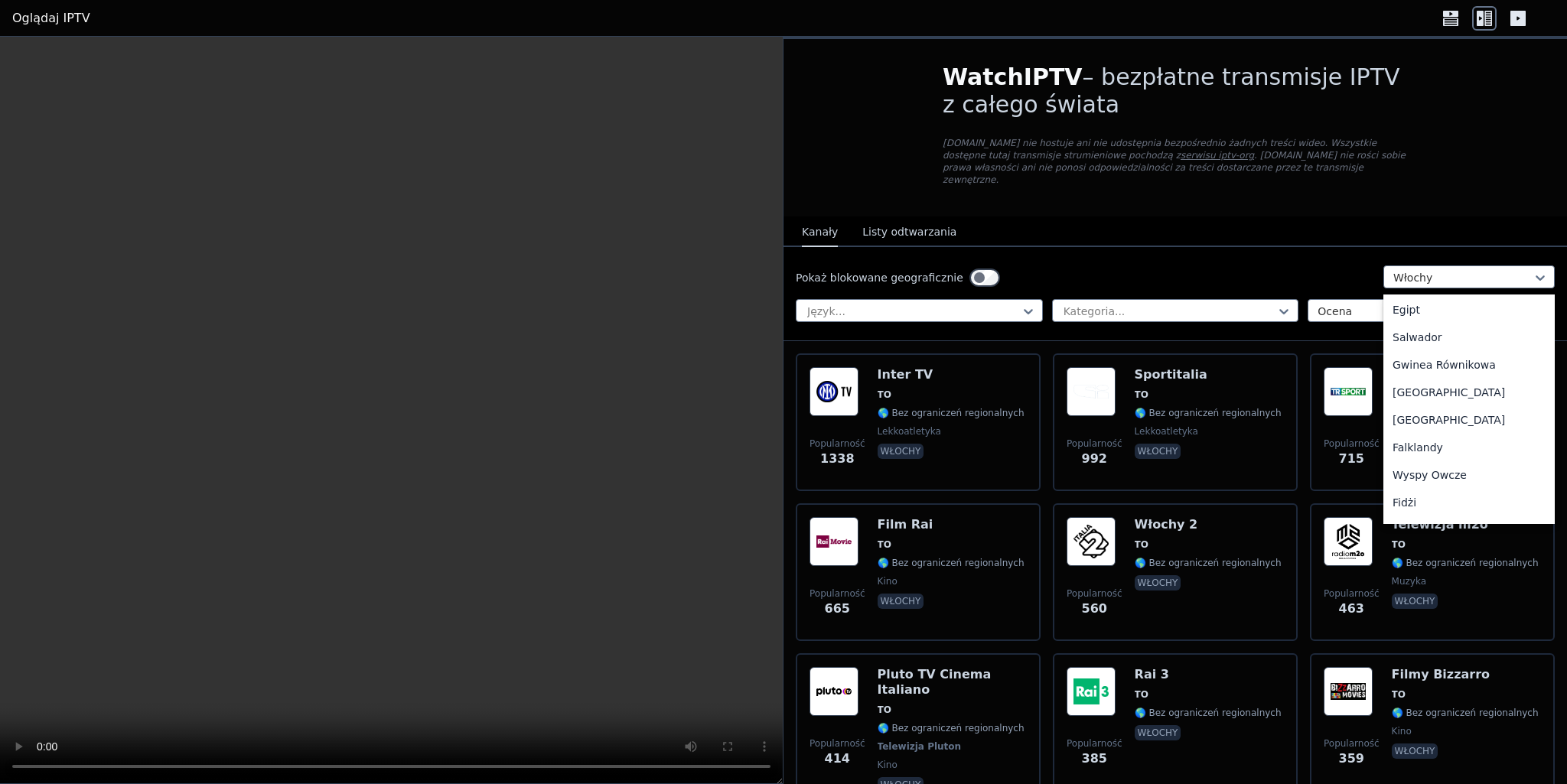
scroll to position [1560, 0]
click at [1415, 397] on font "Estonia" at bounding box center [1448, 390] width 113 height 13
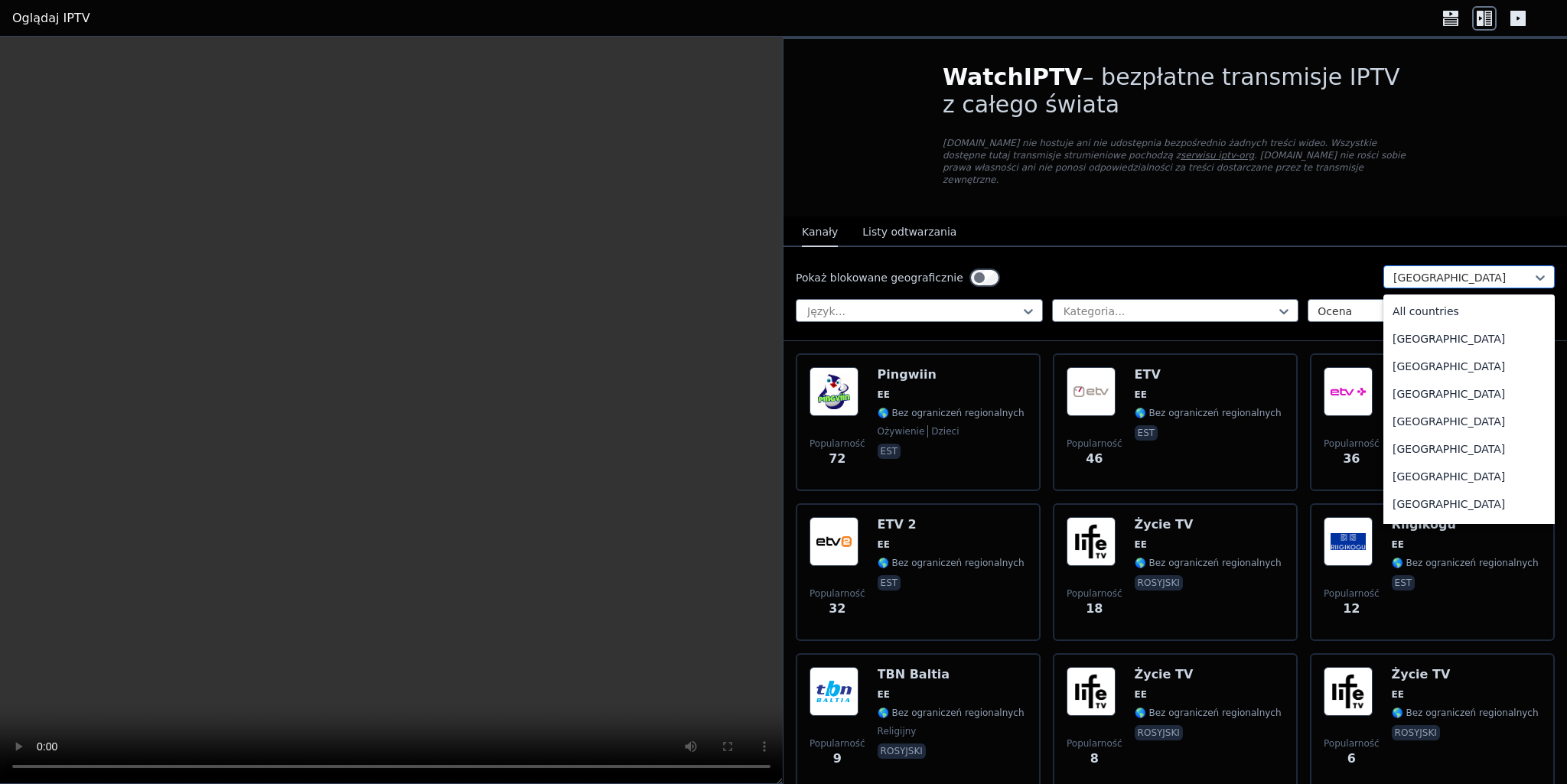
click at [1477, 270] on div at bounding box center [1463, 277] width 140 height 15
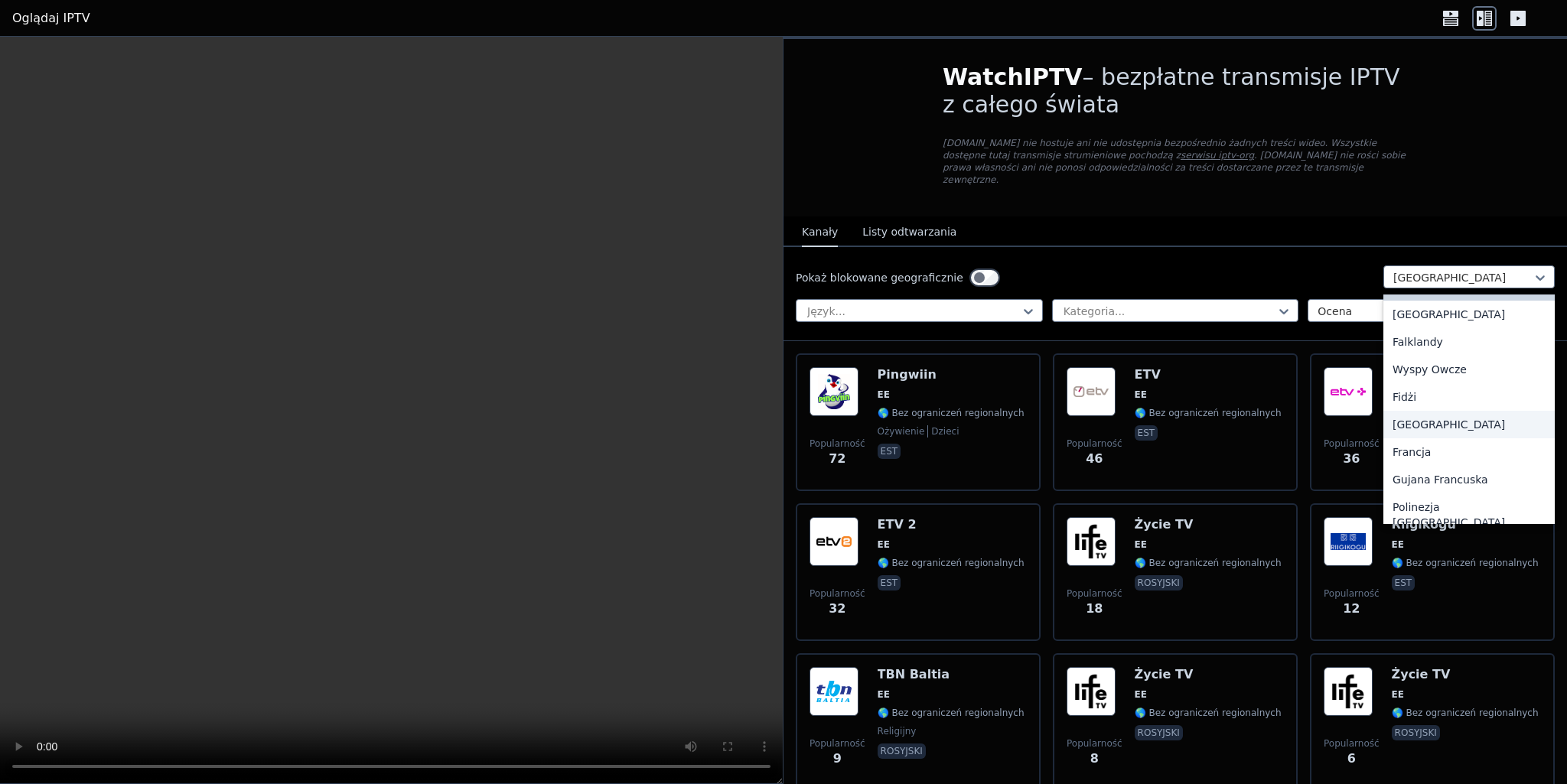
scroll to position [1756, 0]
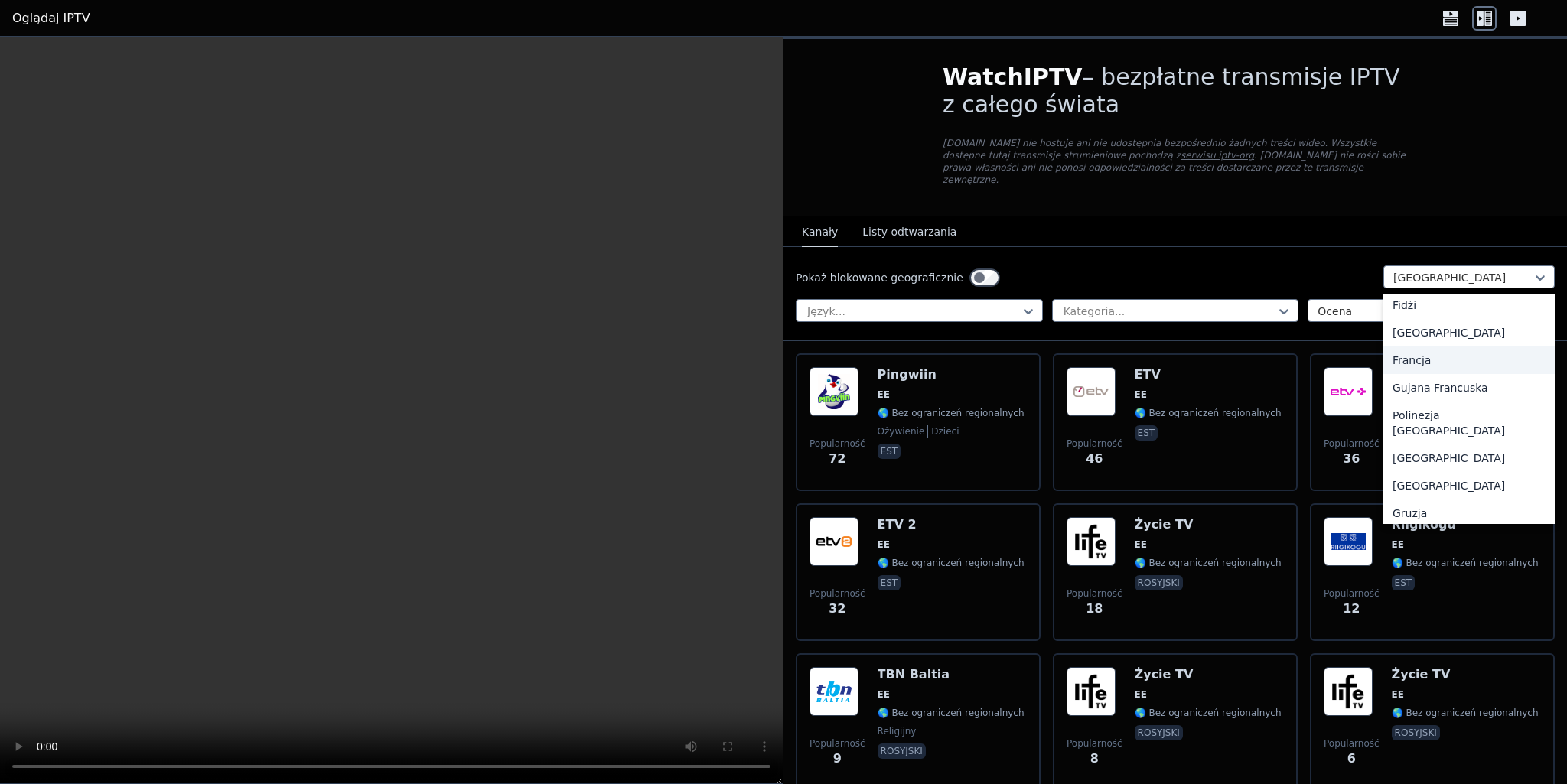
click at [1408, 366] on font "Francja" at bounding box center [1412, 360] width 39 height 13
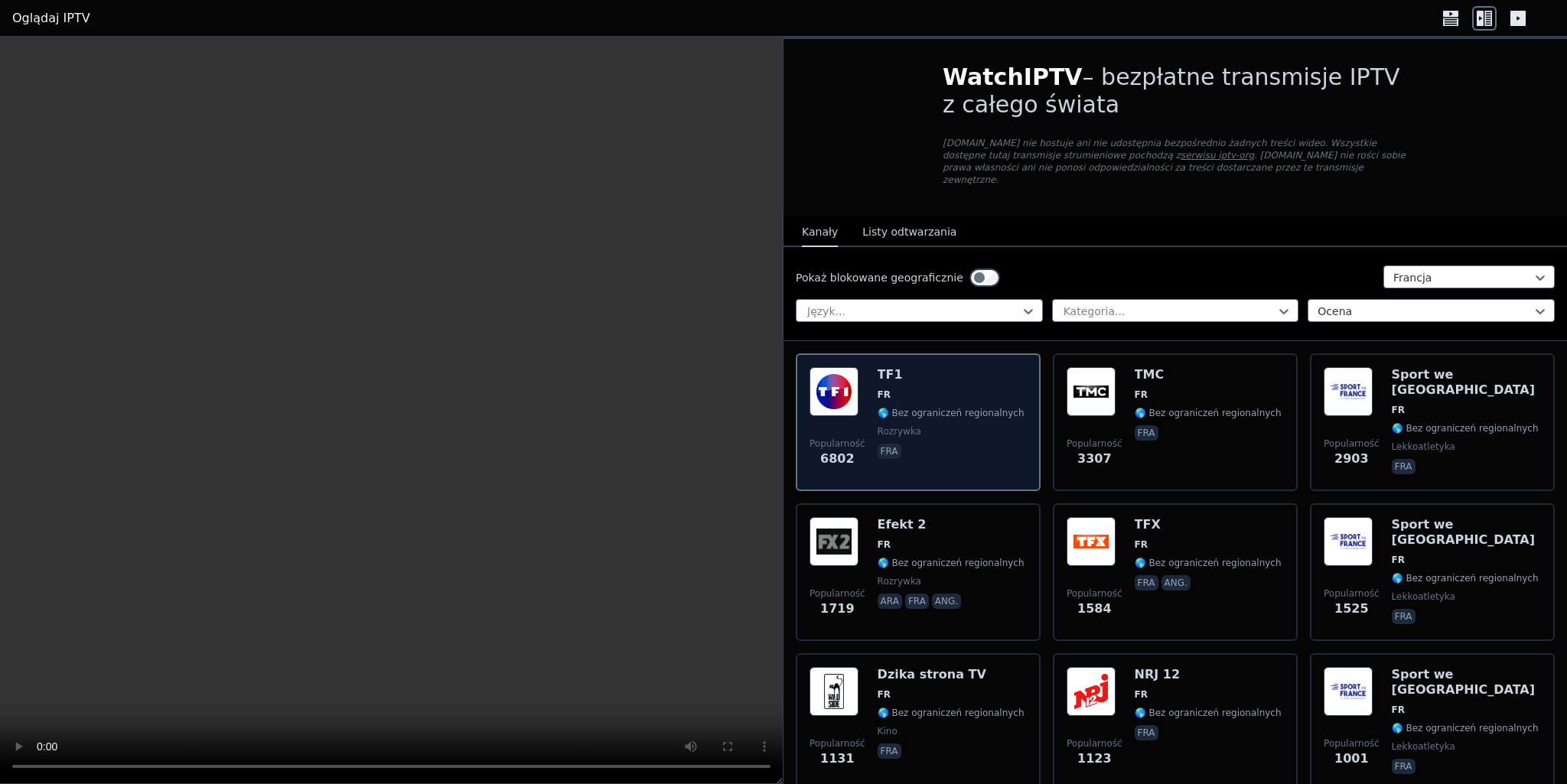
click at [883, 407] on font "🌎 Bez ograniczeń regionalnych" at bounding box center [951, 412] width 146 height 11
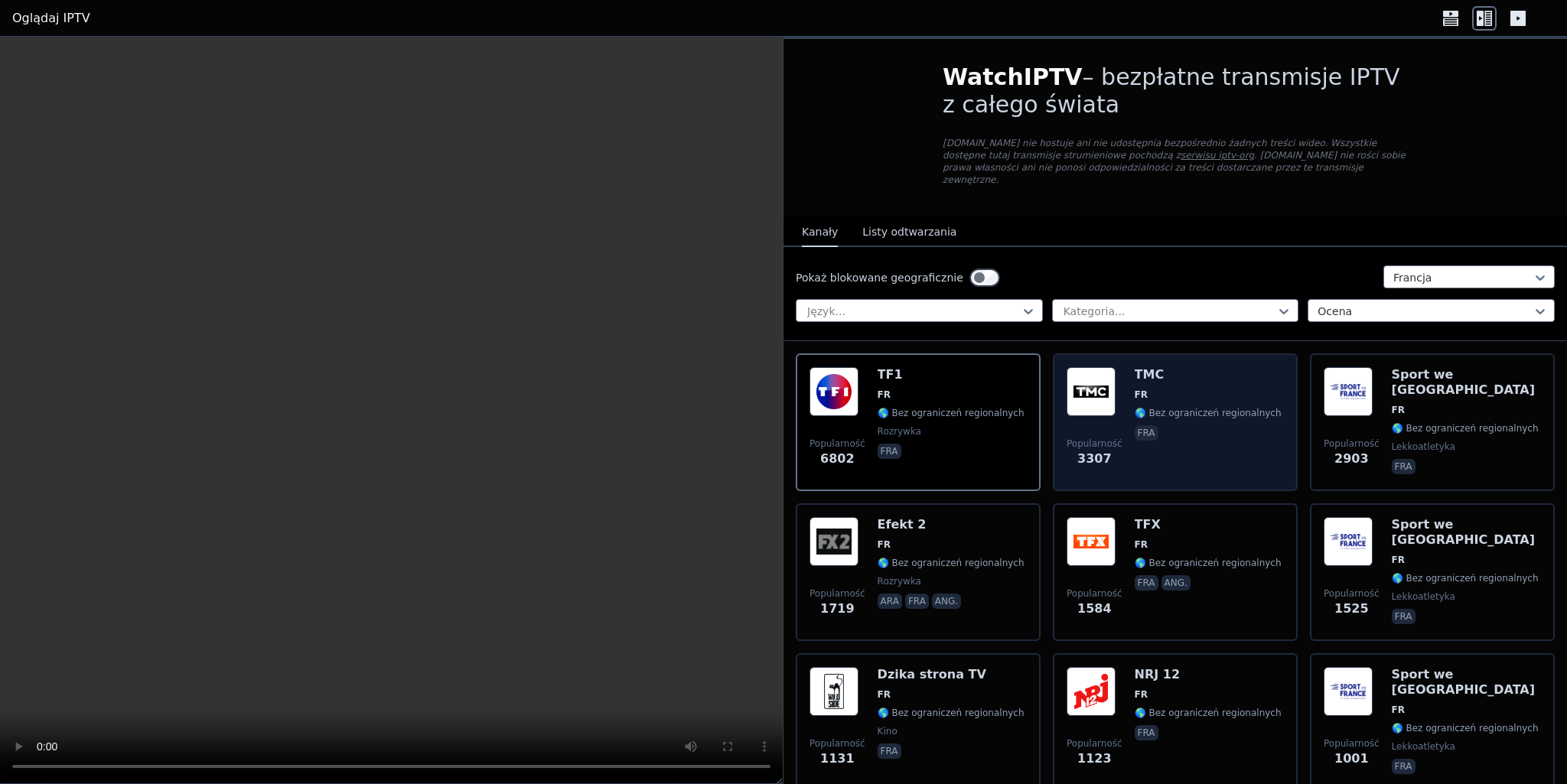
click at [1221, 426] on span "fra" at bounding box center [1208, 434] width 146 height 18
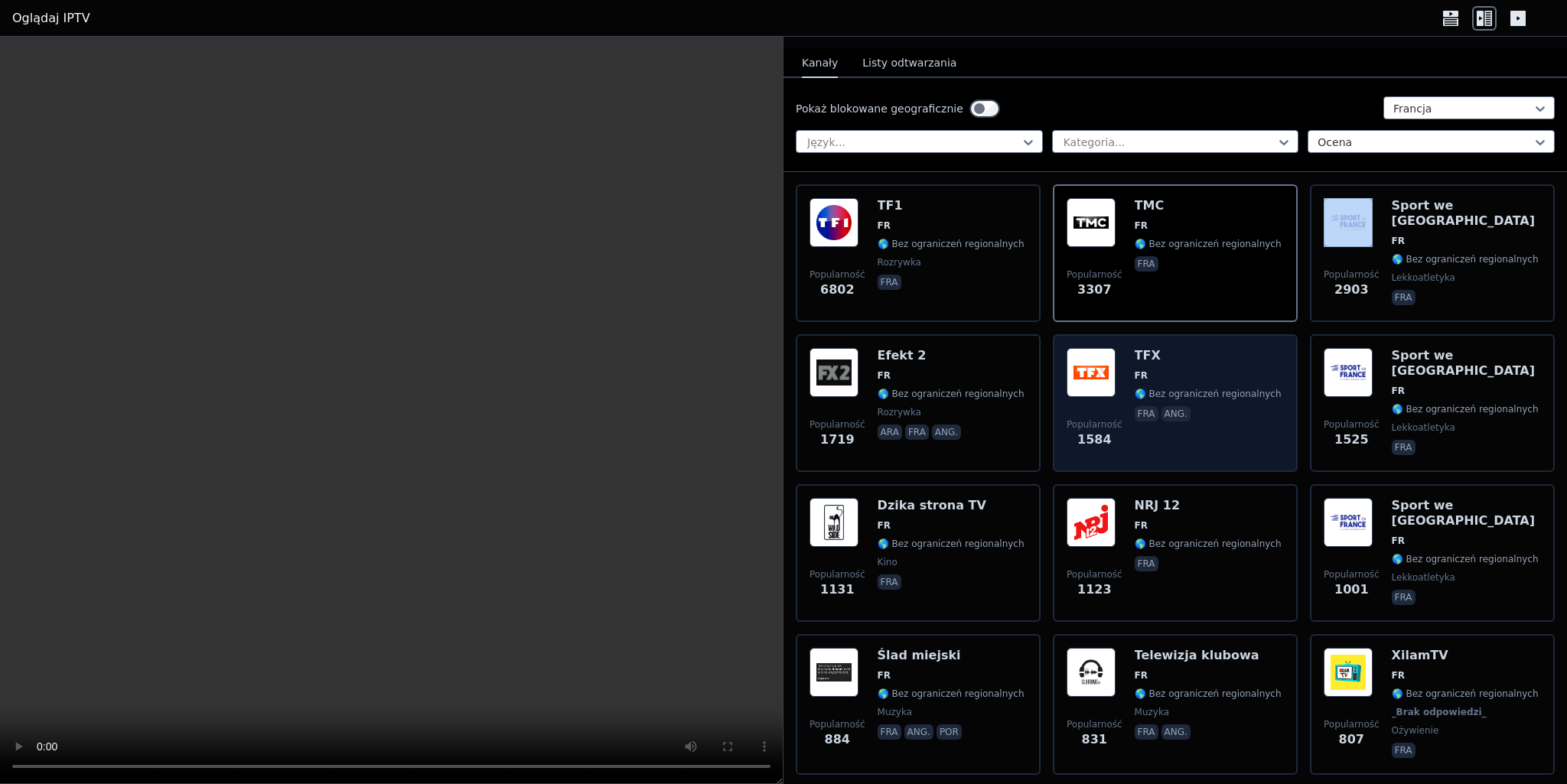
scroll to position [184, 0]
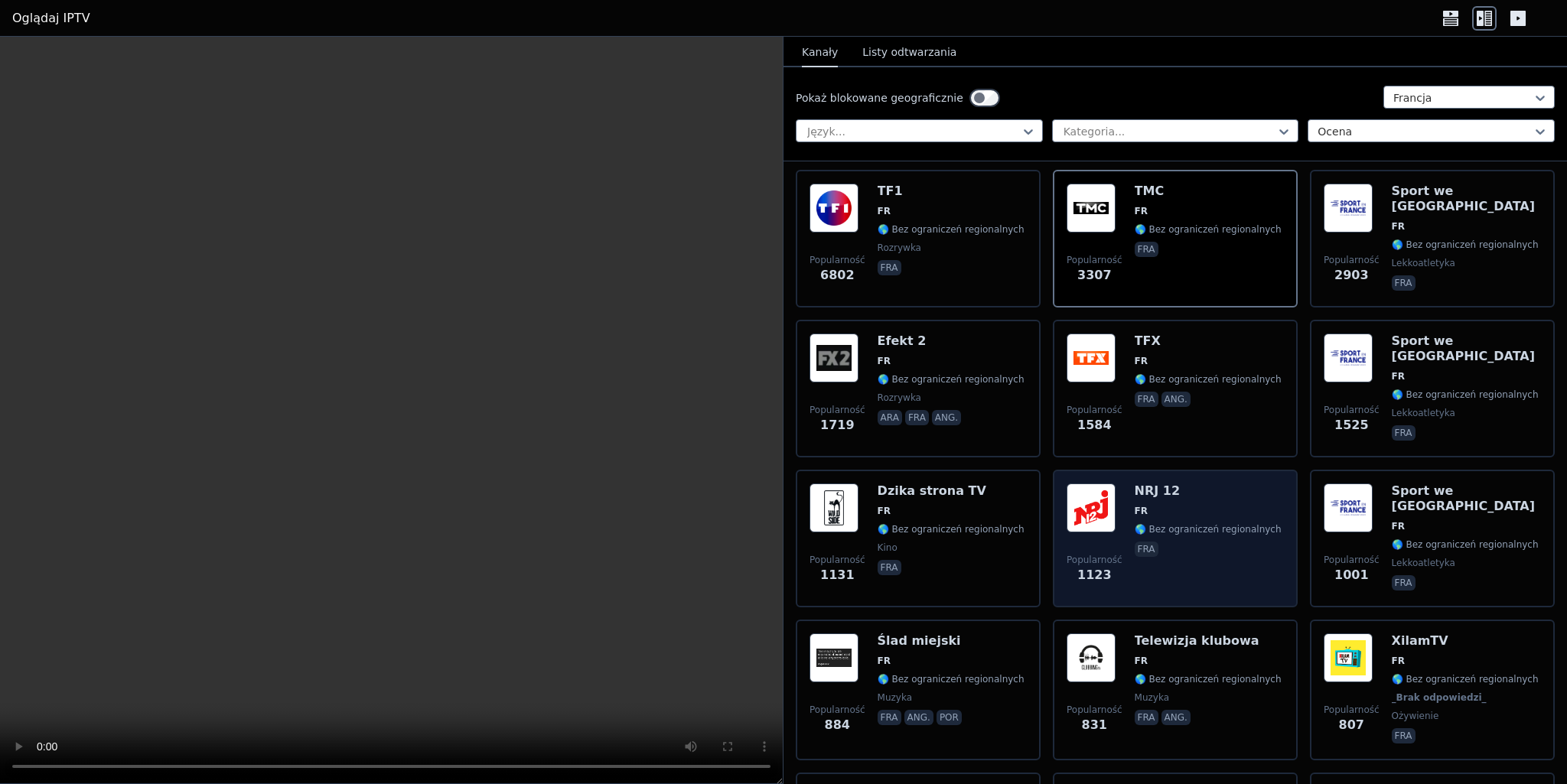
click at [1240, 544] on span "fra" at bounding box center [1208, 550] width 146 height 18
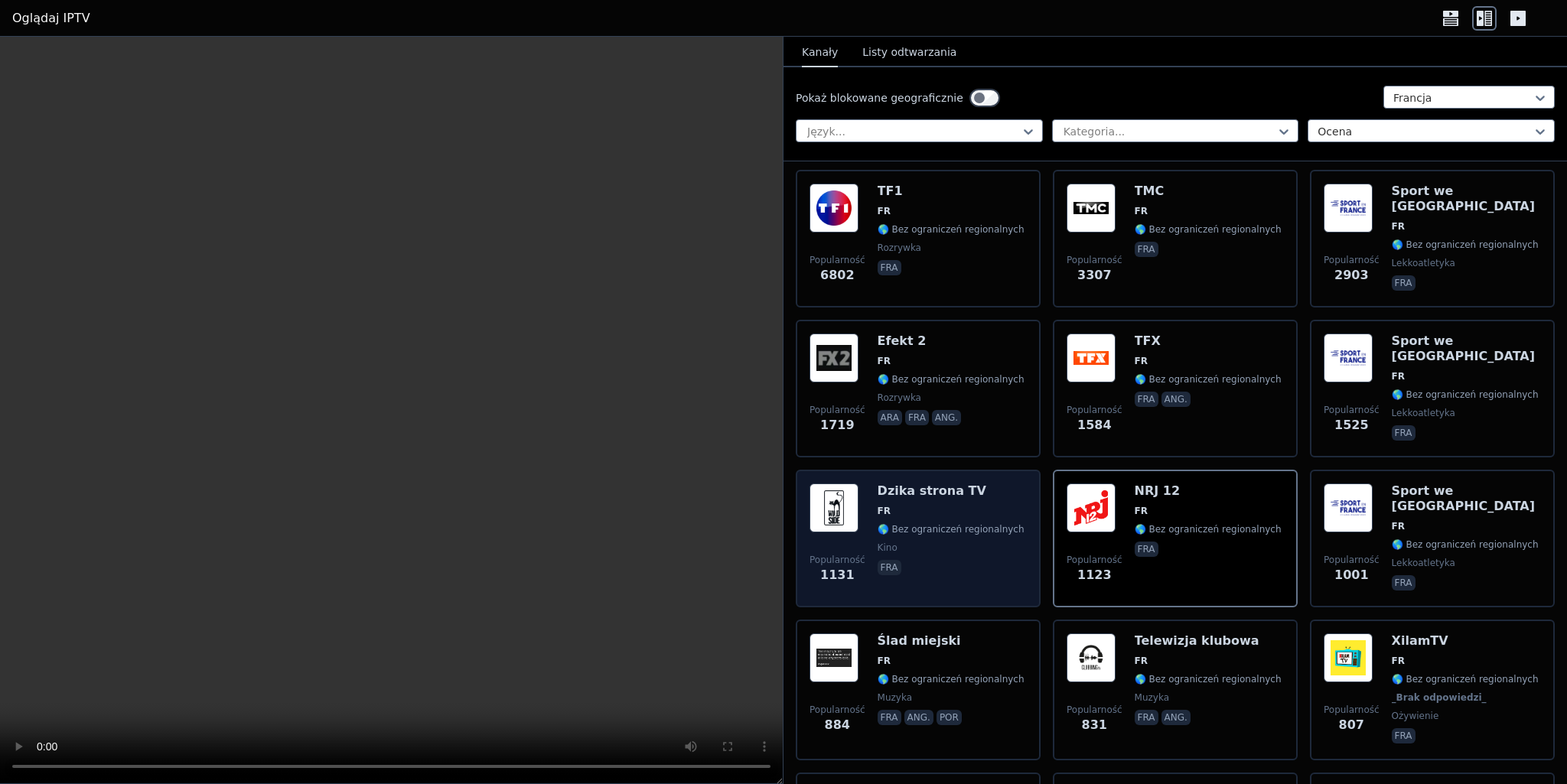
click at [953, 578] on div "Dzika strona TV FR 🌎 Bez ograniczeń regionalnych kino fra" at bounding box center [951, 538] width 146 height 110
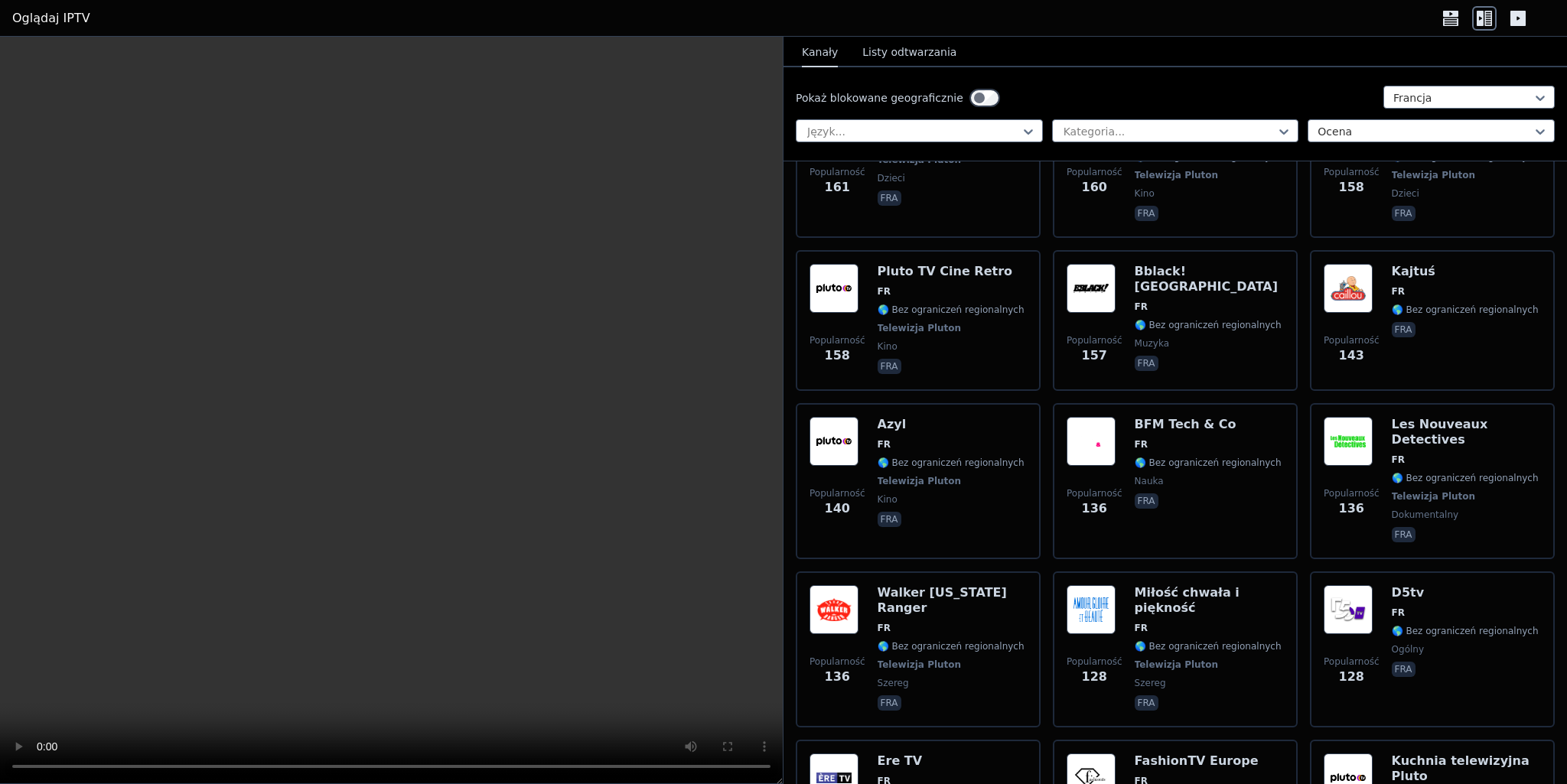
scroll to position [2294, 0]
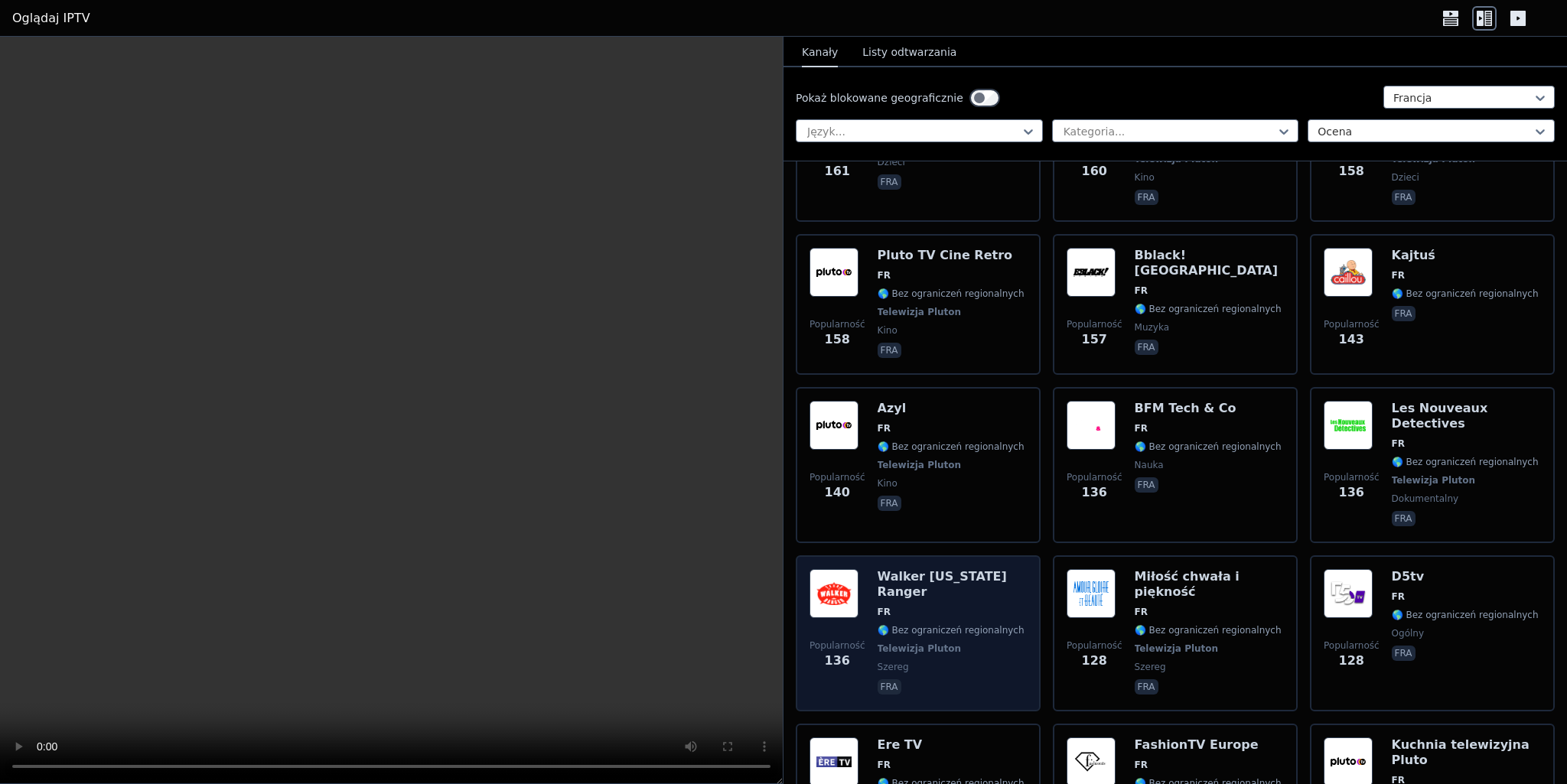
click at [950, 661] on span "szereg" at bounding box center [952, 666] width 149 height 13
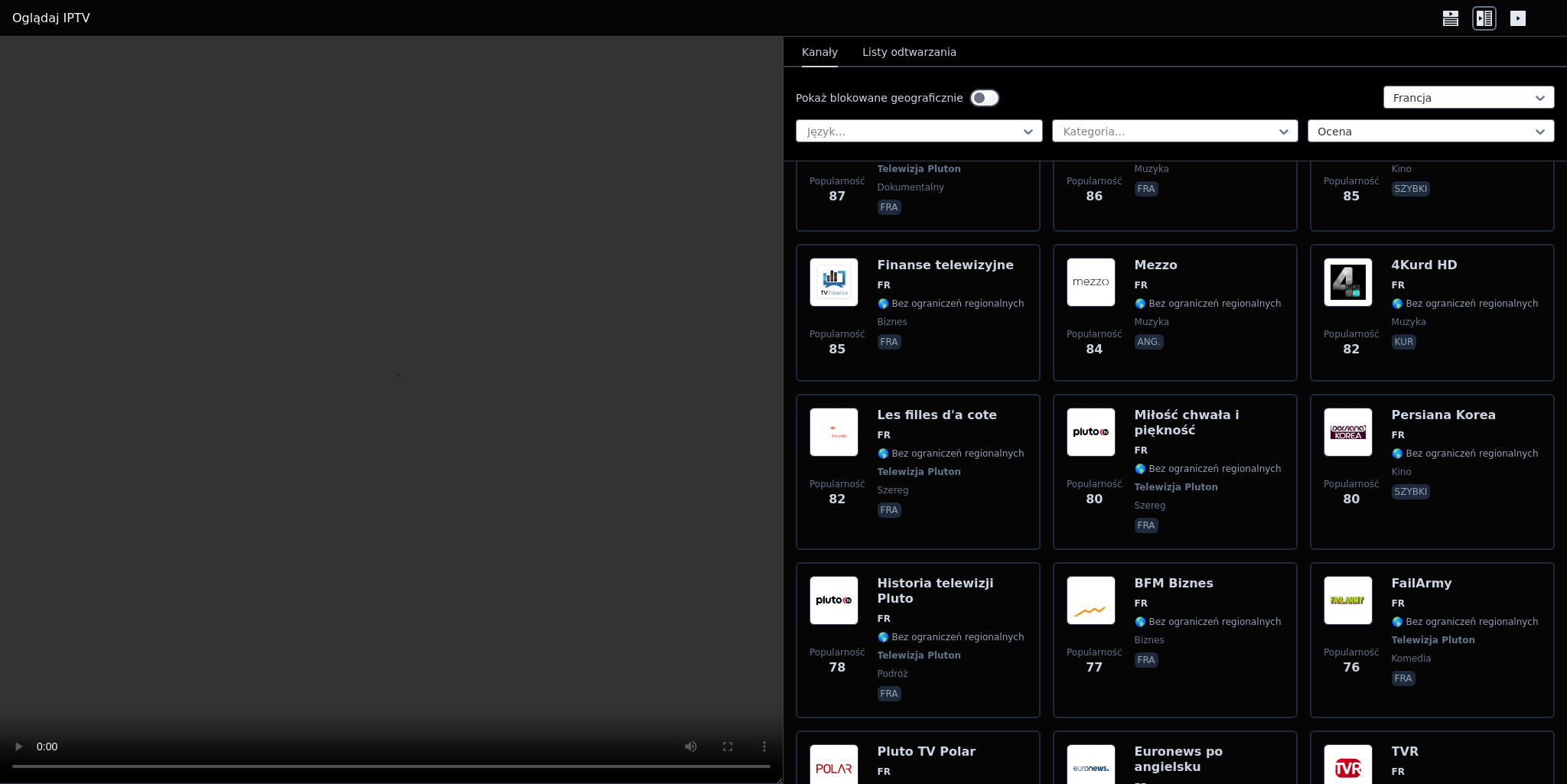
scroll to position [3947, 0]
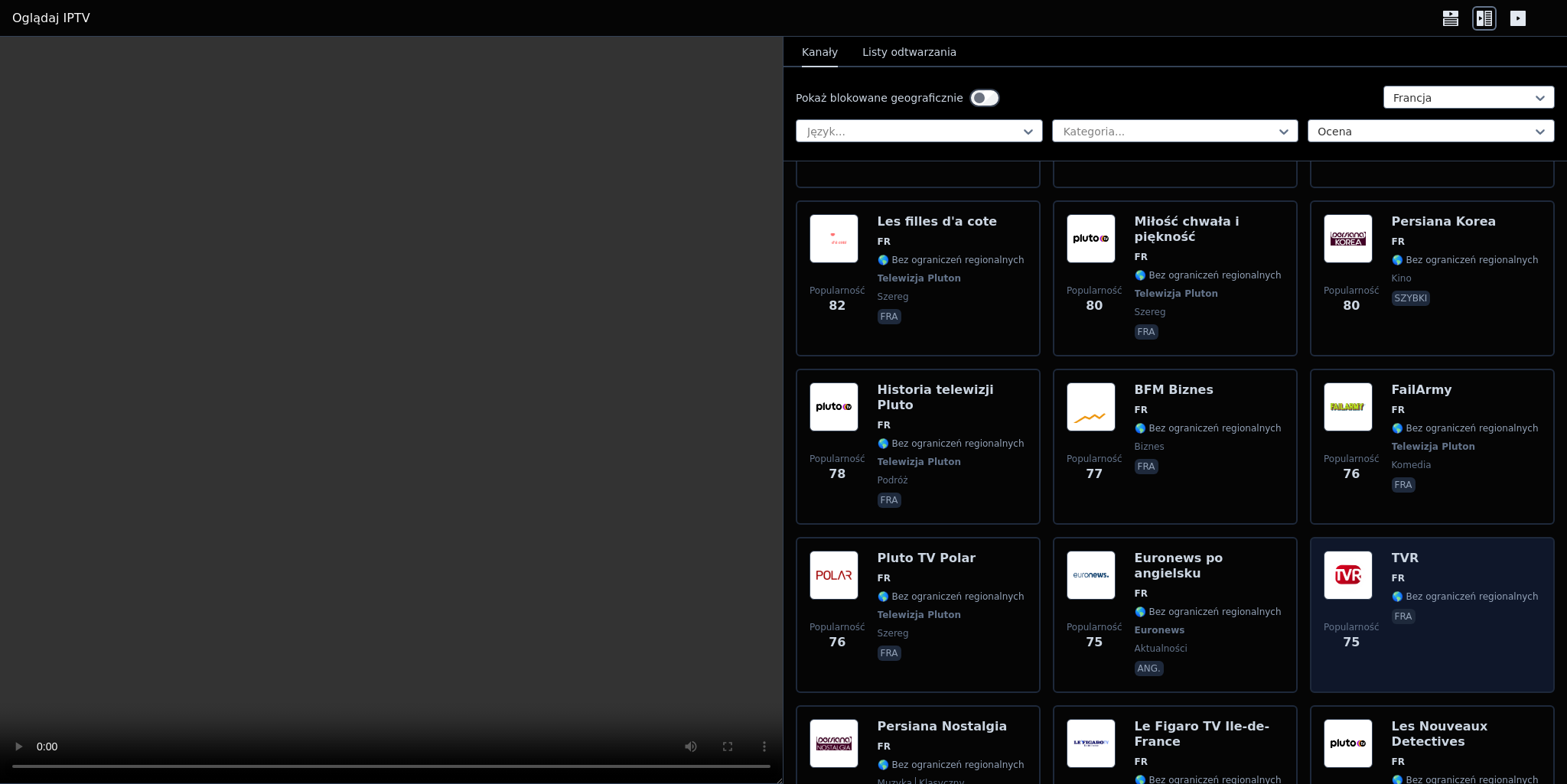
click at [1395, 612] on font "fra" at bounding box center [1404, 616] width 17 height 11
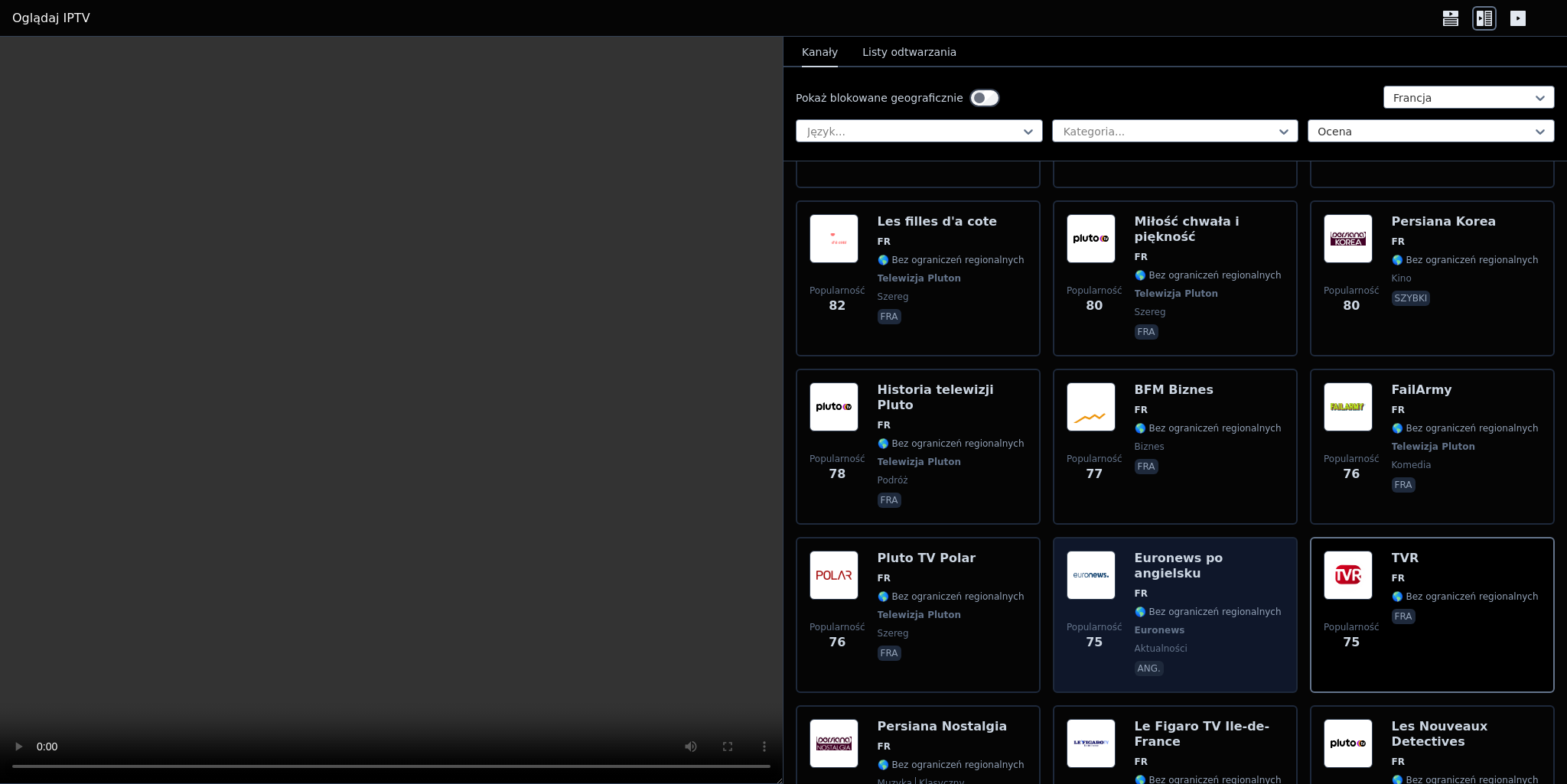
click at [1160, 551] on div "Euronews po angielsku FR 🌎 Bez ograniczeń regionalnych Euronews aktualności ang." at bounding box center [1209, 614] width 149 height 128
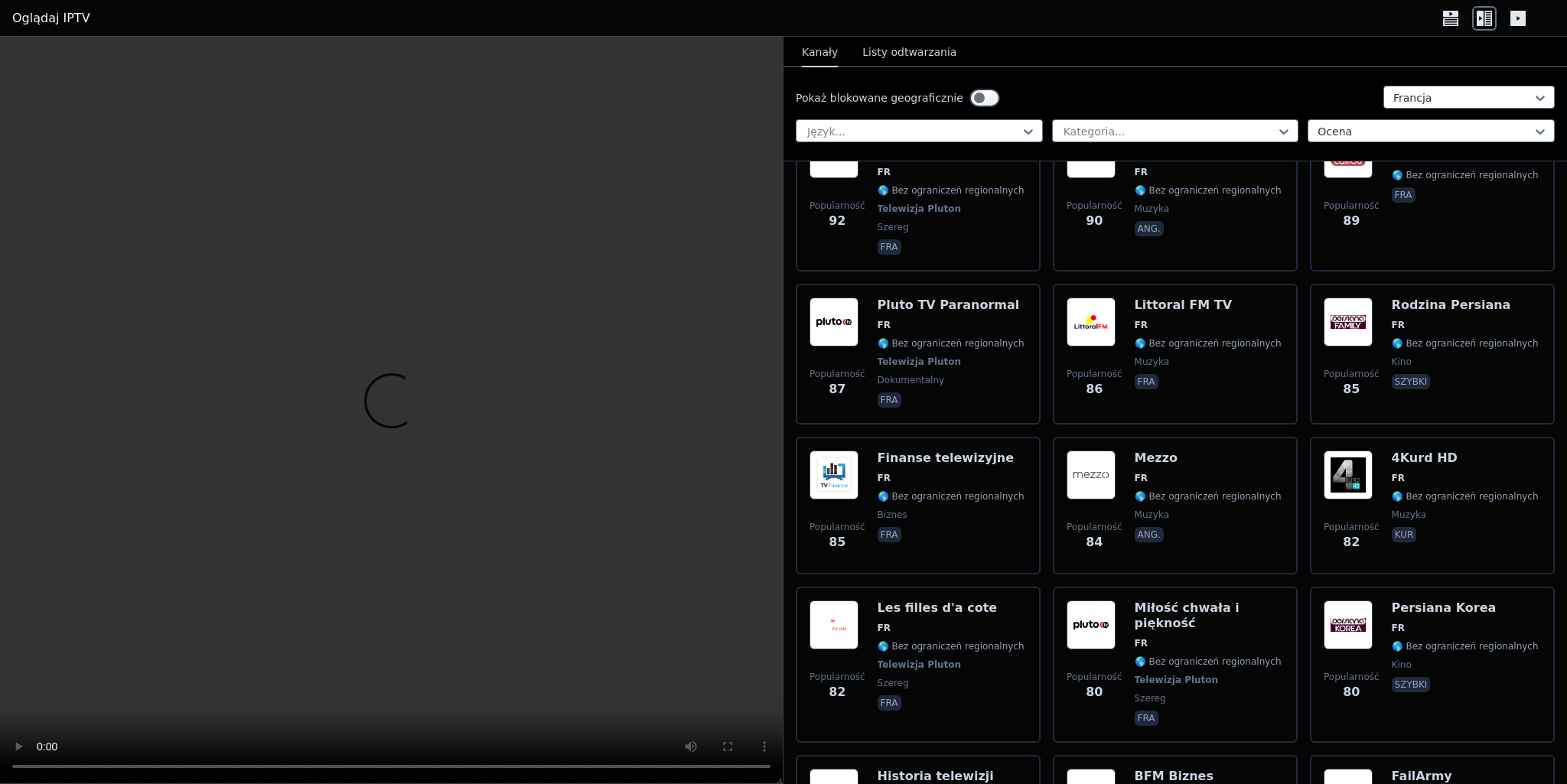
scroll to position [3488, 0]
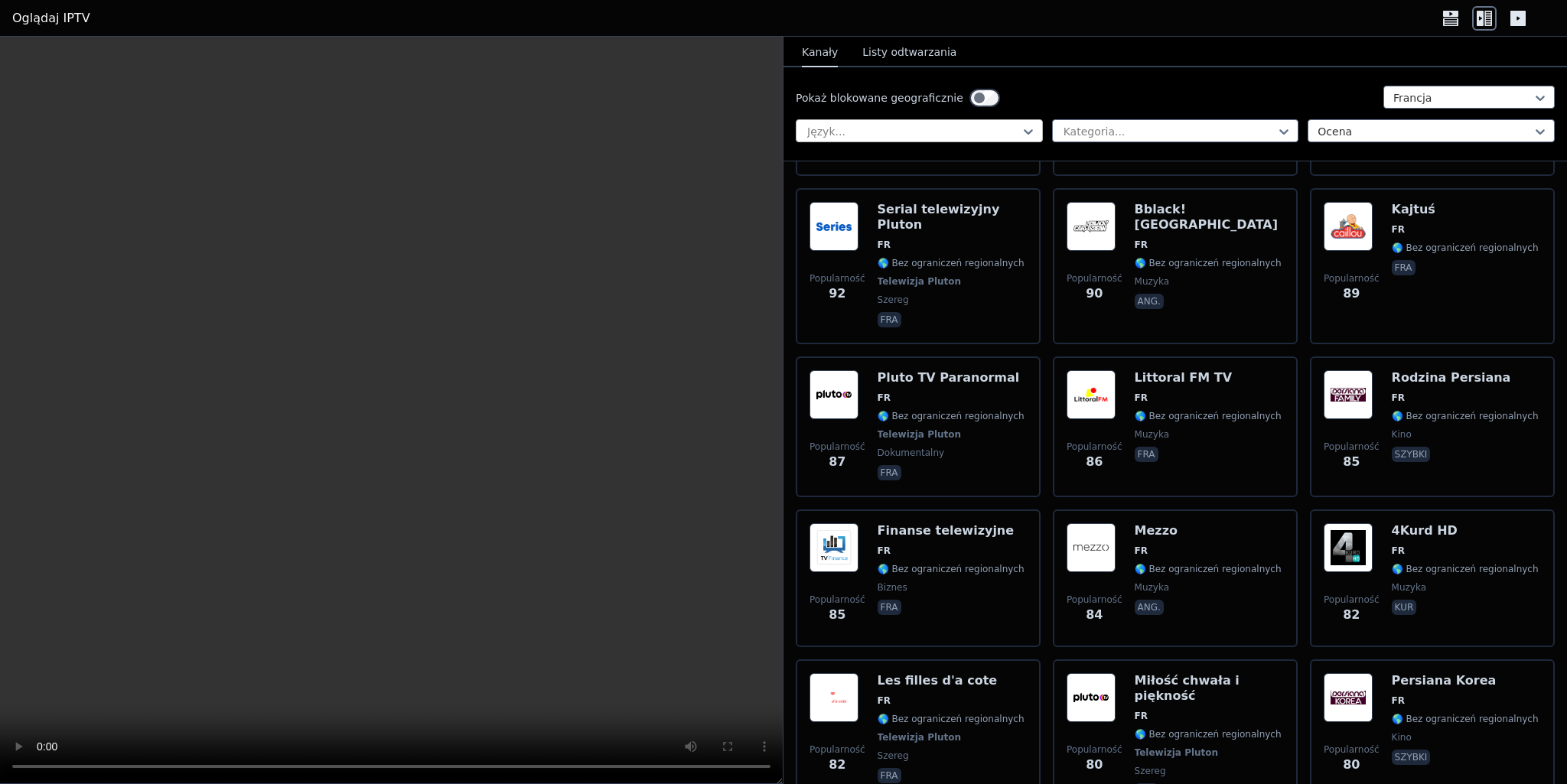
click at [1005, 125] on div at bounding box center [913, 132] width 215 height 15
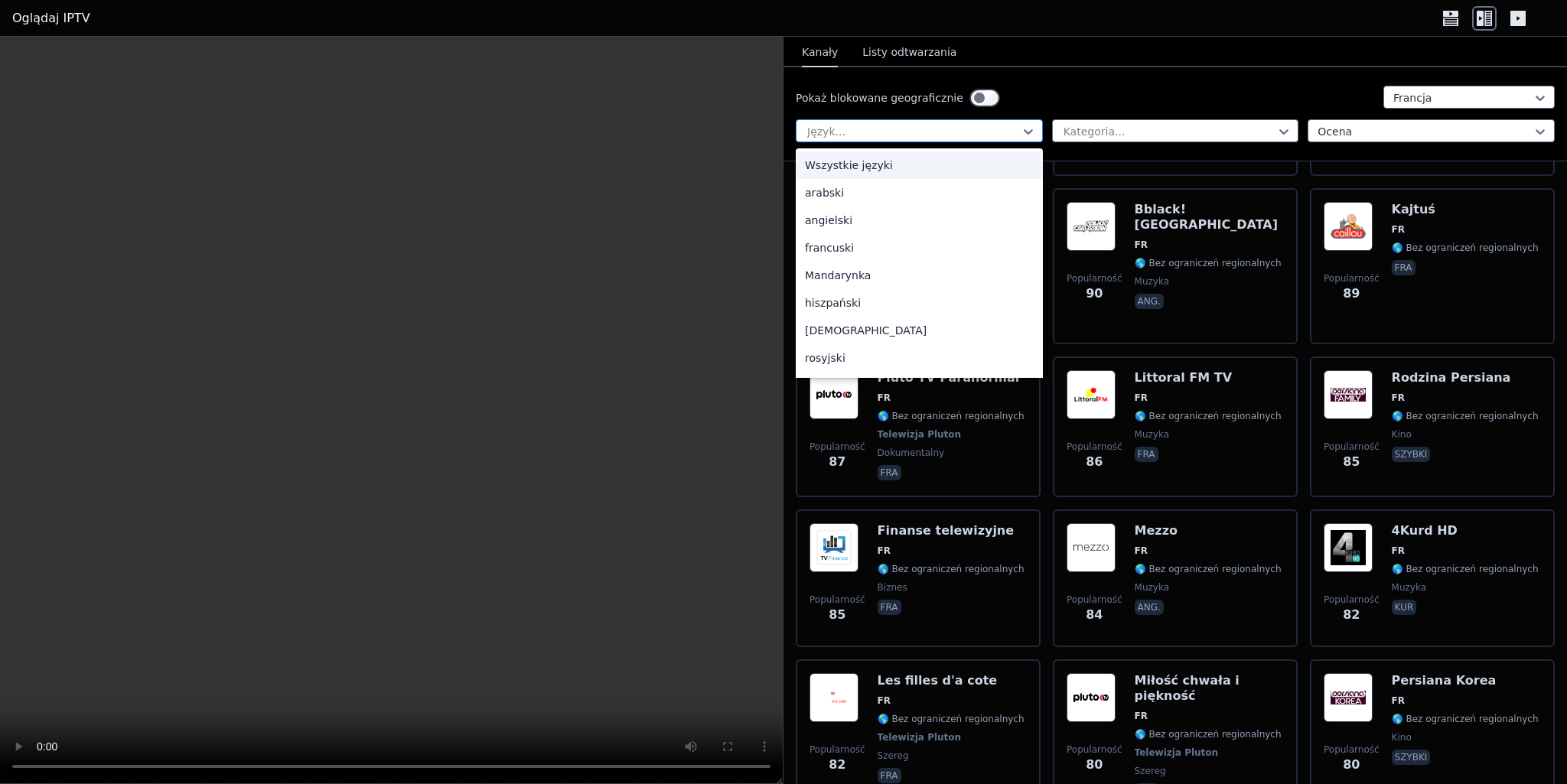
click at [1001, 130] on div at bounding box center [913, 132] width 215 height 15
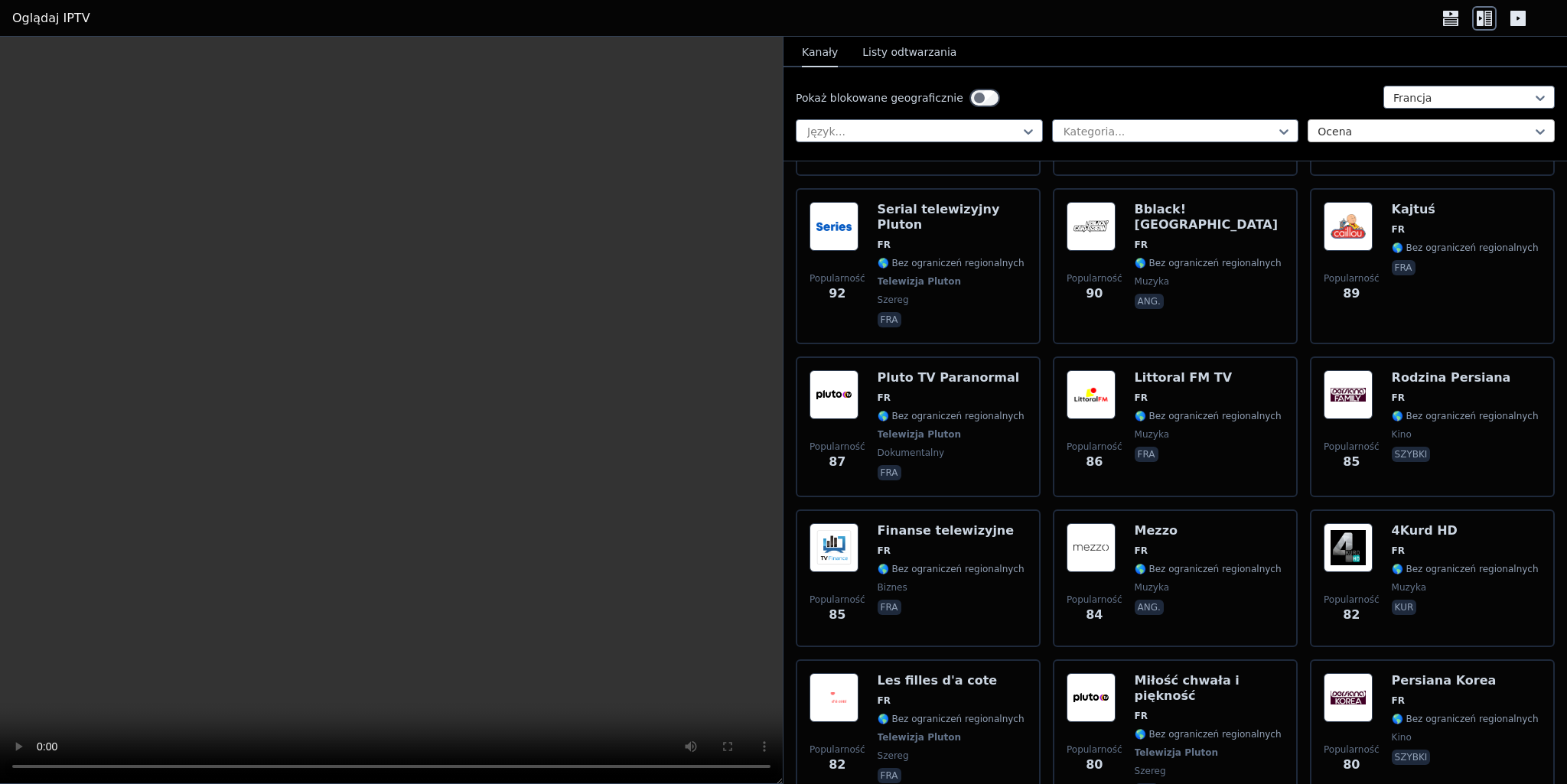
click at [1429, 130] on div at bounding box center [1424, 132] width 215 height 15
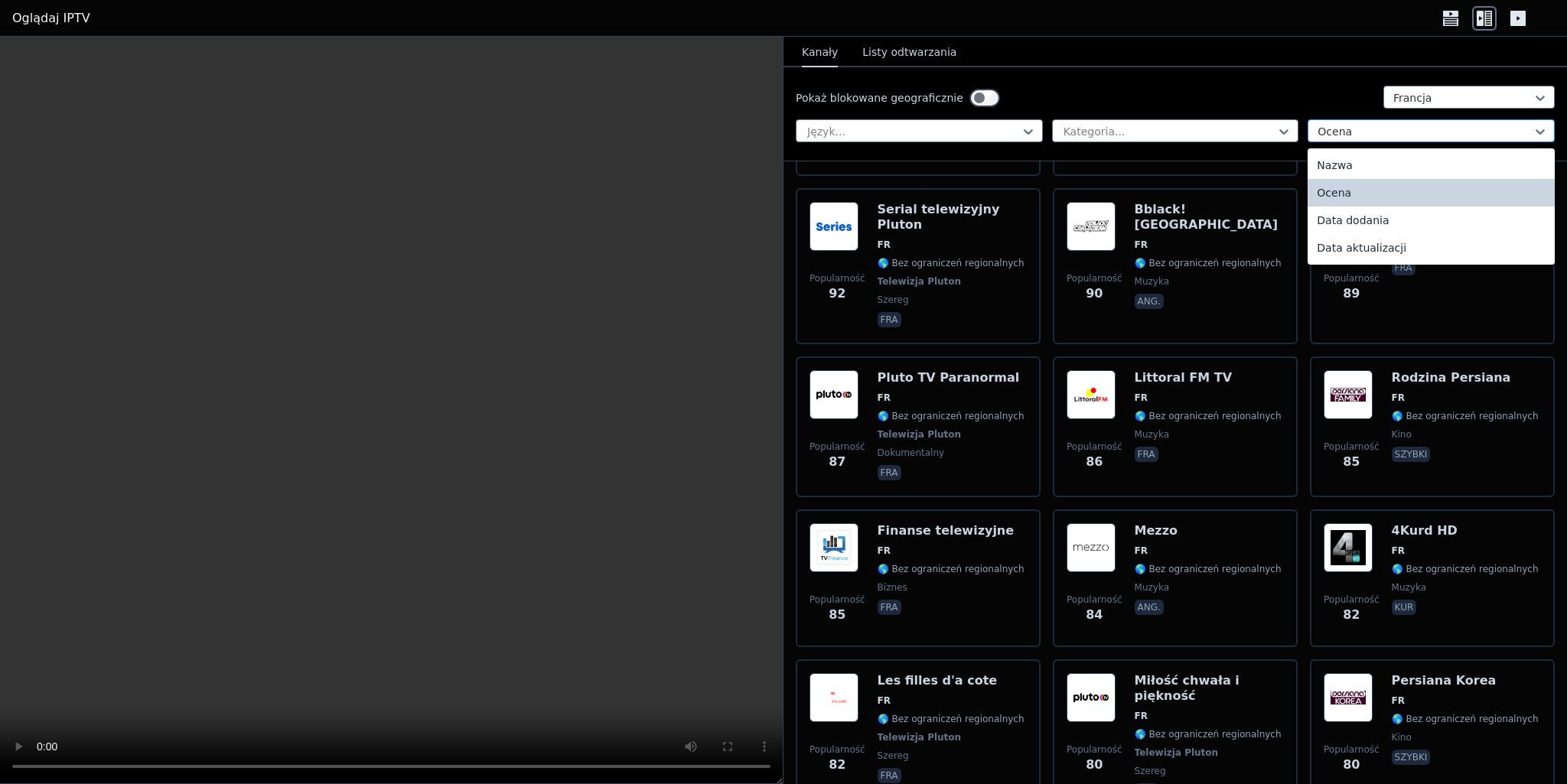
click at [1429, 130] on div at bounding box center [1424, 132] width 215 height 15
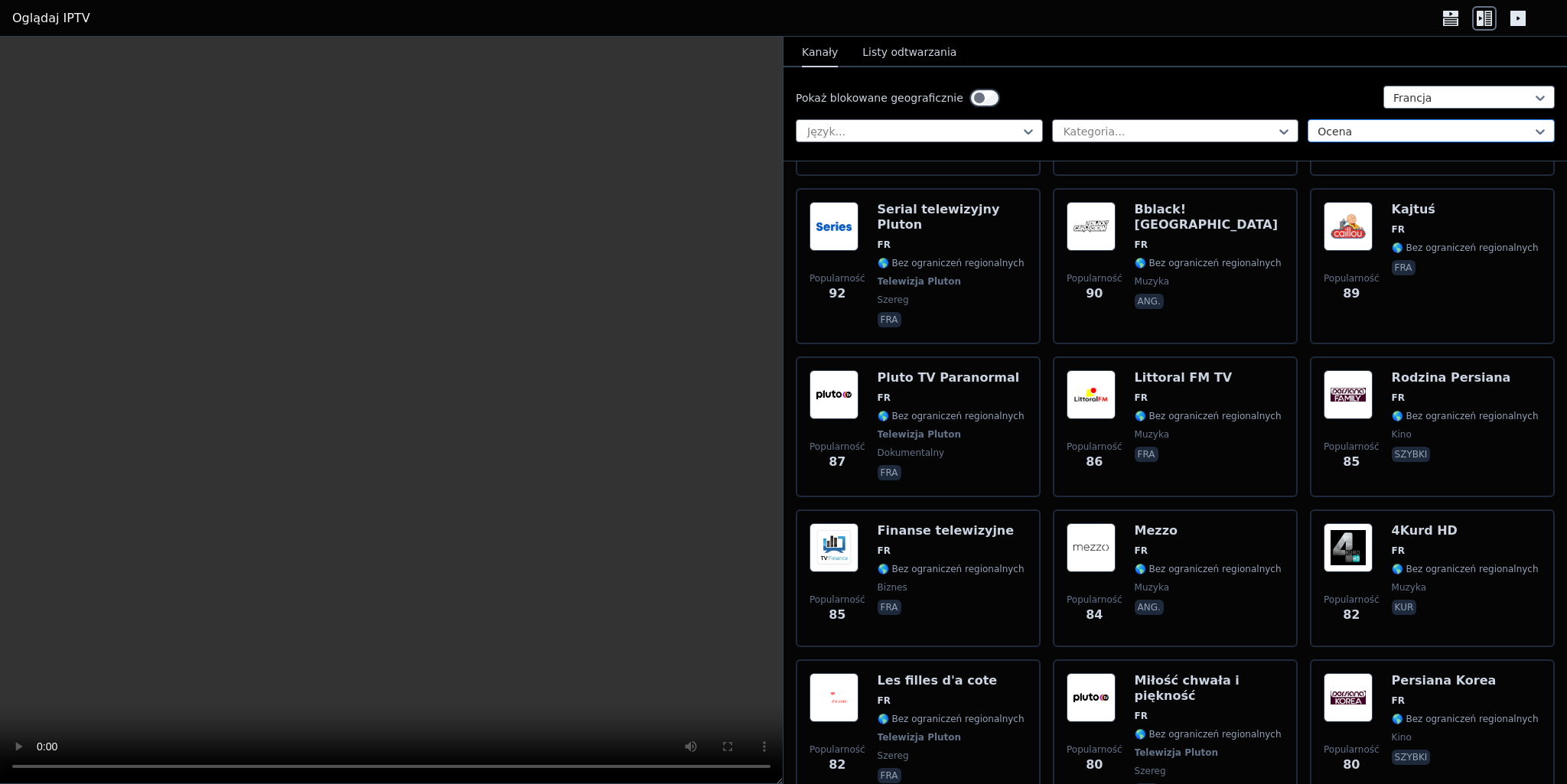
click at [1387, 120] on div "Pokaż blokowane geograficznie Francja Język... Kategoria... Ocena" at bounding box center [1175, 115] width 784 height 94
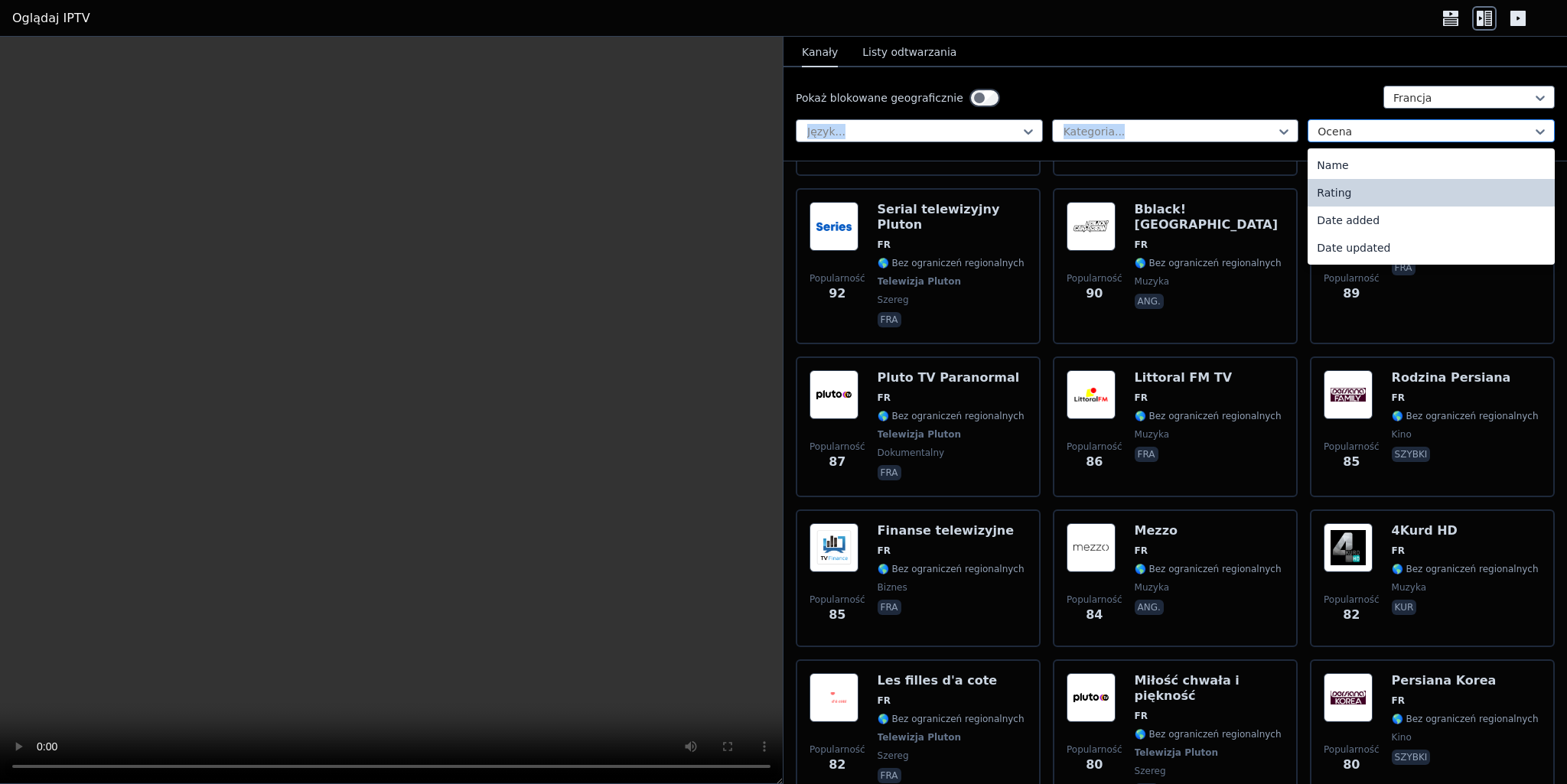
click at [1386, 128] on div at bounding box center [1424, 132] width 215 height 15
click at [1382, 248] on font "Data aktualizacji" at bounding box center [1362, 248] width 90 height 13
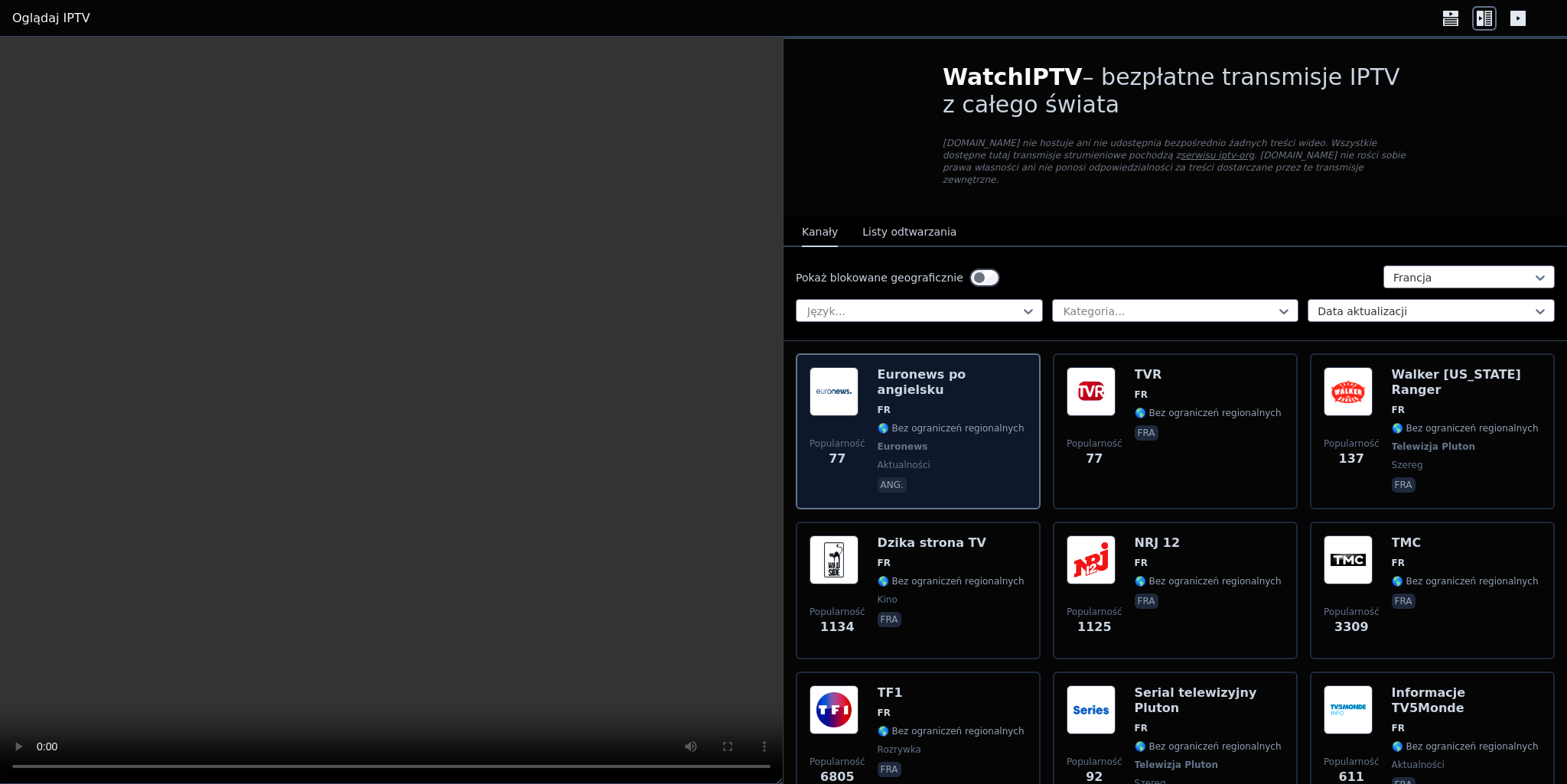
click at [953, 458] on span "aktualności" at bounding box center [952, 464] width 149 height 13
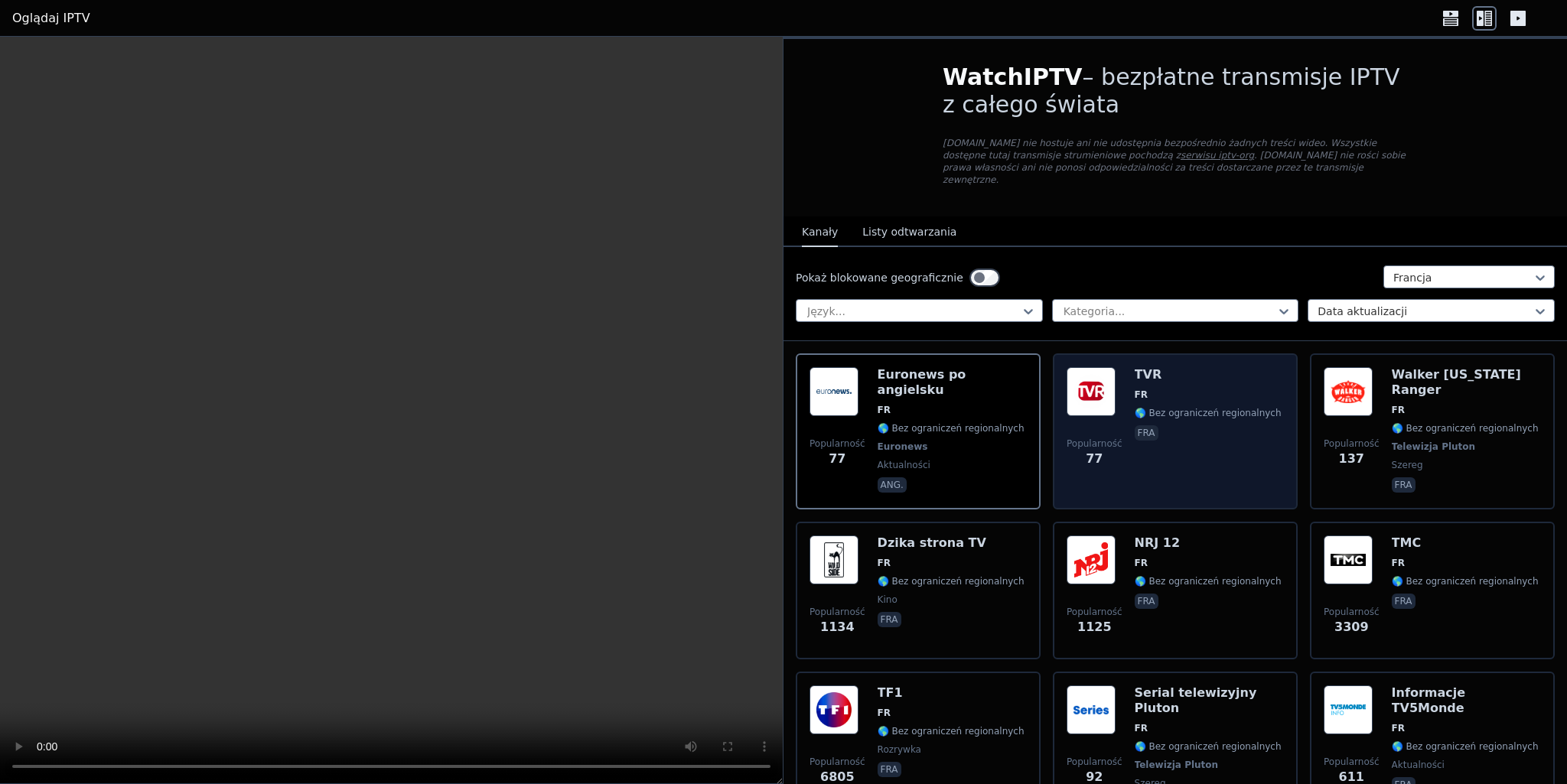
click at [1182, 439] on div "TVR FR 🌎 Bez ograniczeń regionalnych fra" at bounding box center [1208, 431] width 146 height 128
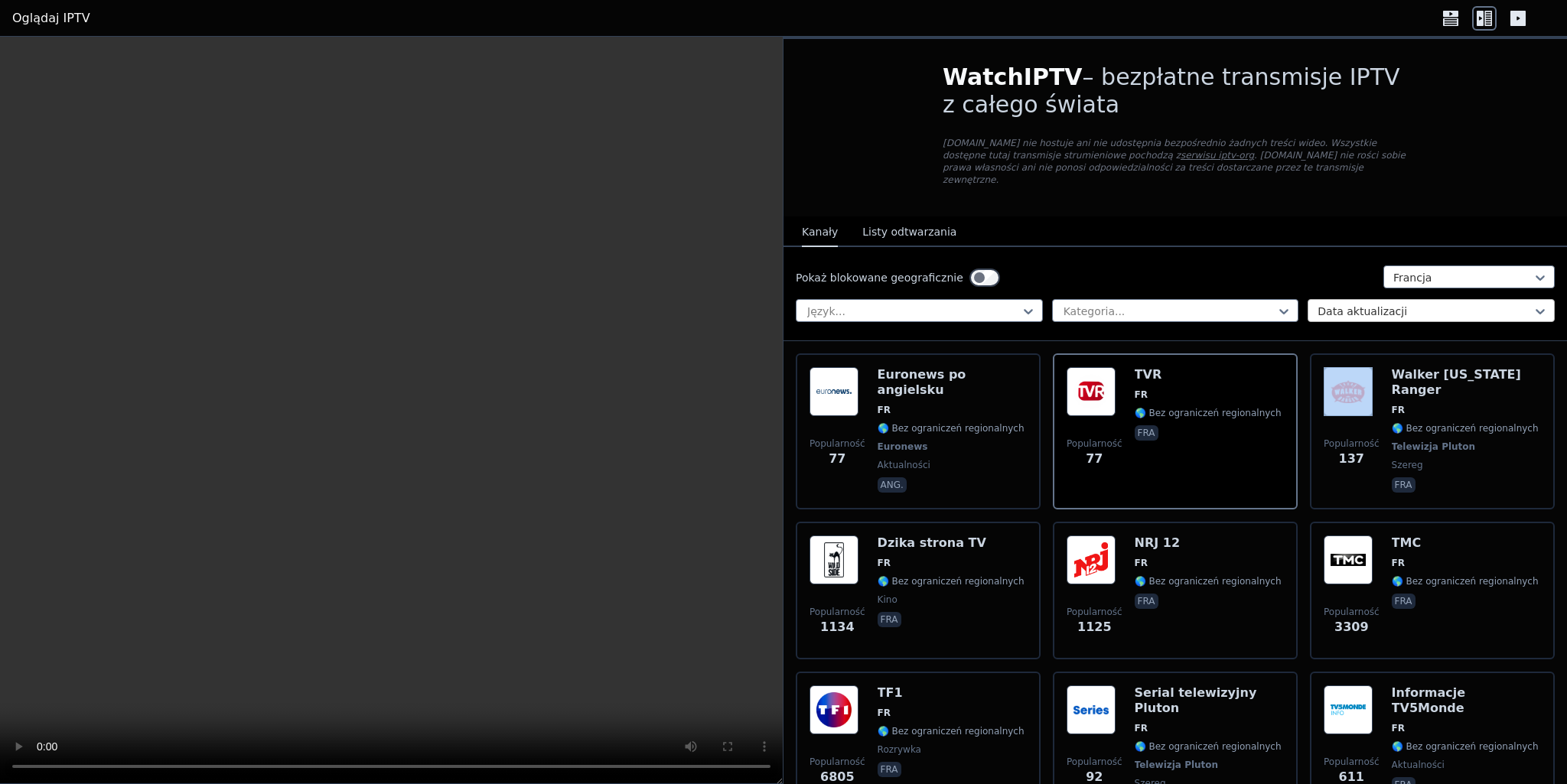
click at [1394, 306] on div at bounding box center [1424, 311] width 215 height 15
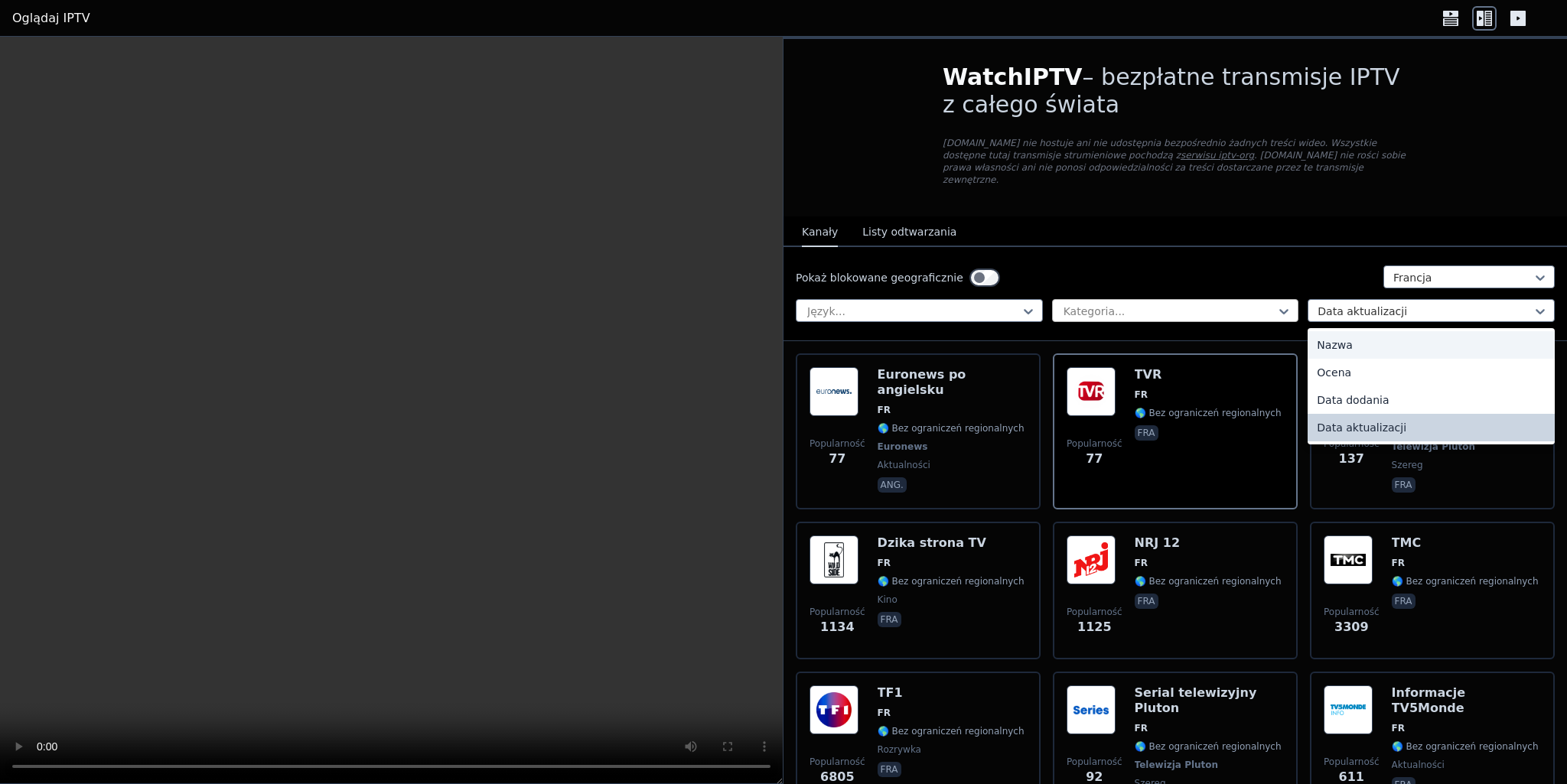
click at [1179, 303] on div at bounding box center [1169, 311] width 215 height 15
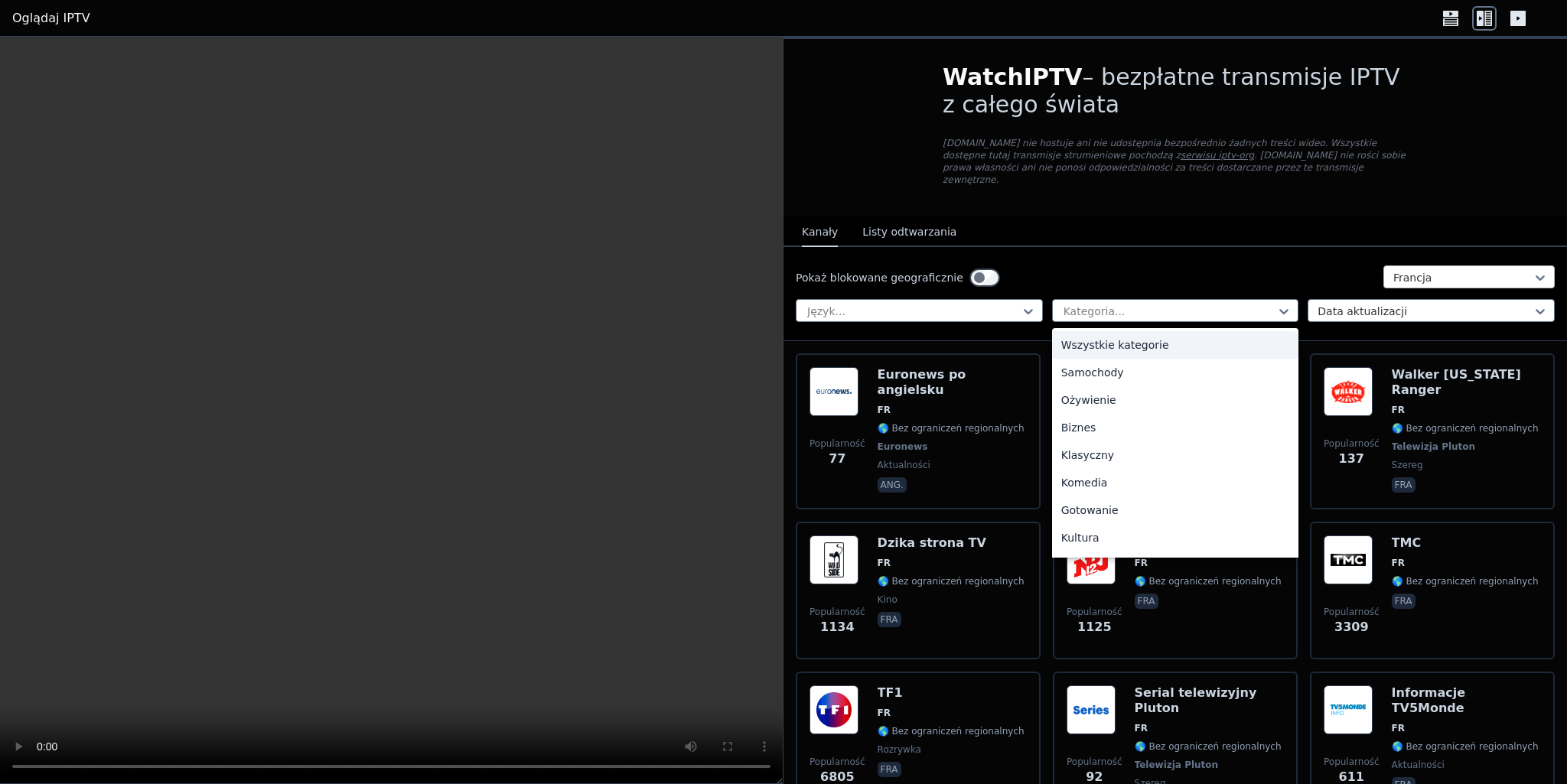
click at [1478, 270] on div at bounding box center [1463, 277] width 140 height 15
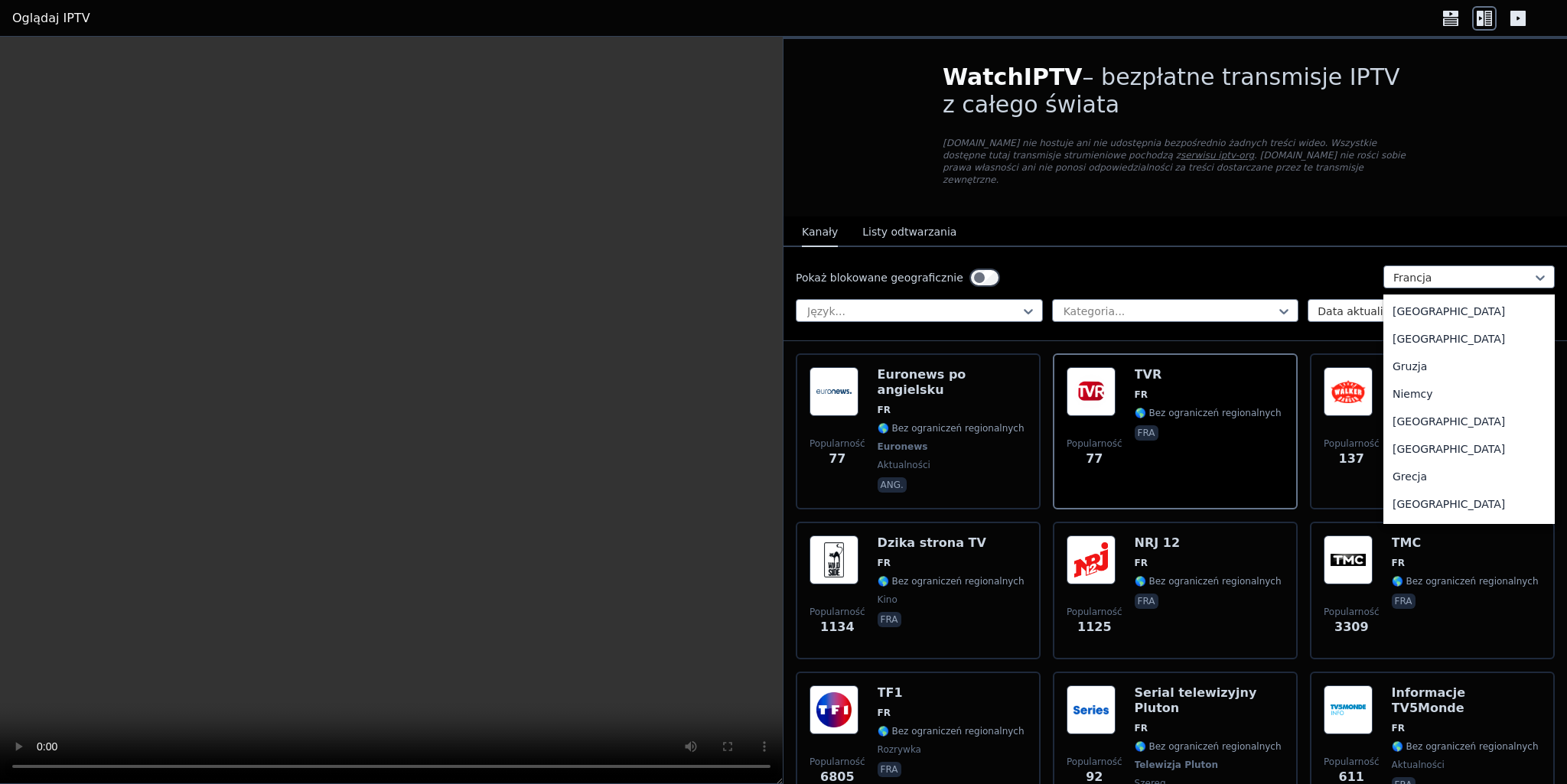
scroll to position [1921, 0]
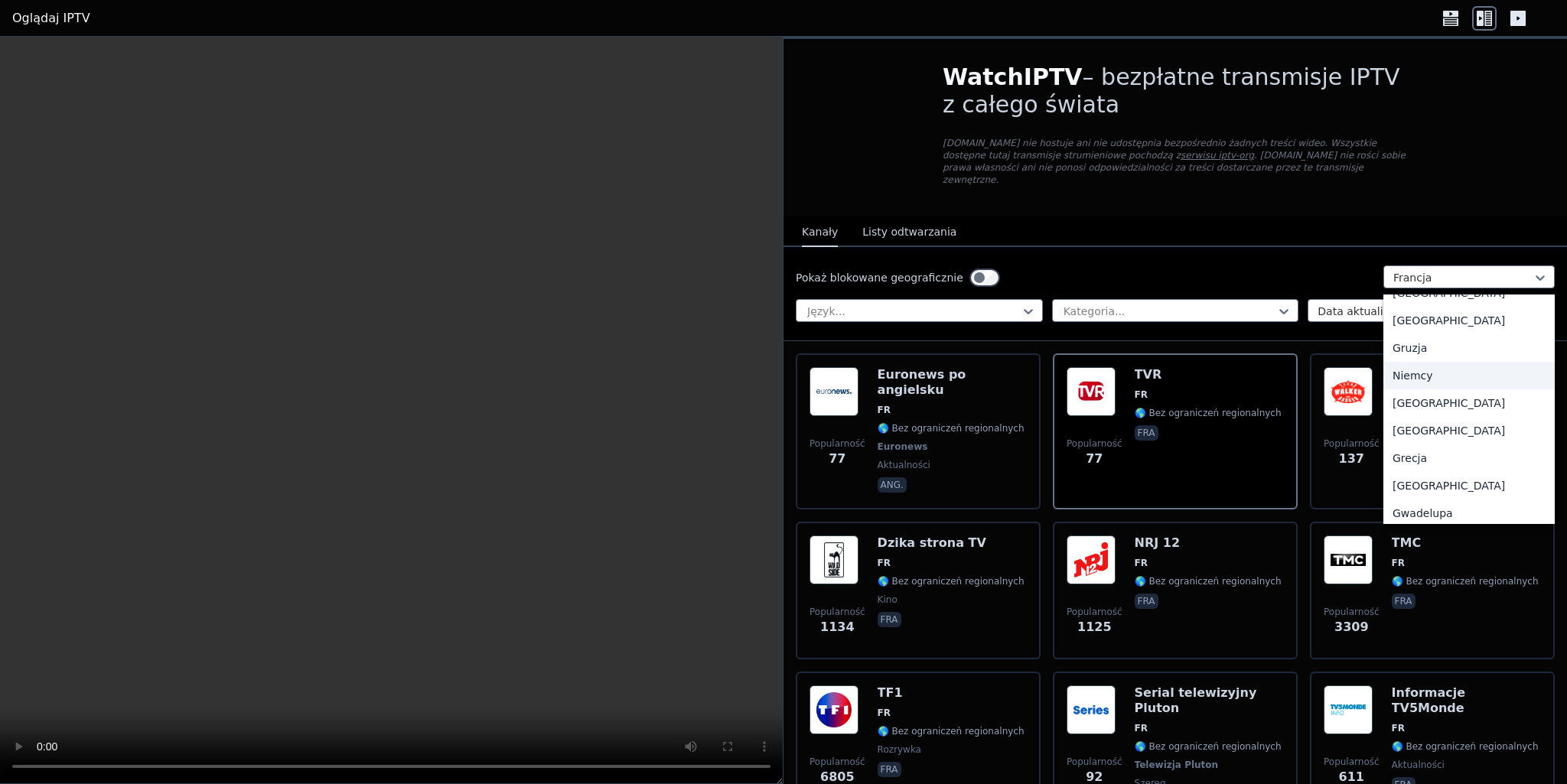
click at [1419, 374] on div "Niemcy" at bounding box center [1470, 376] width 172 height 28
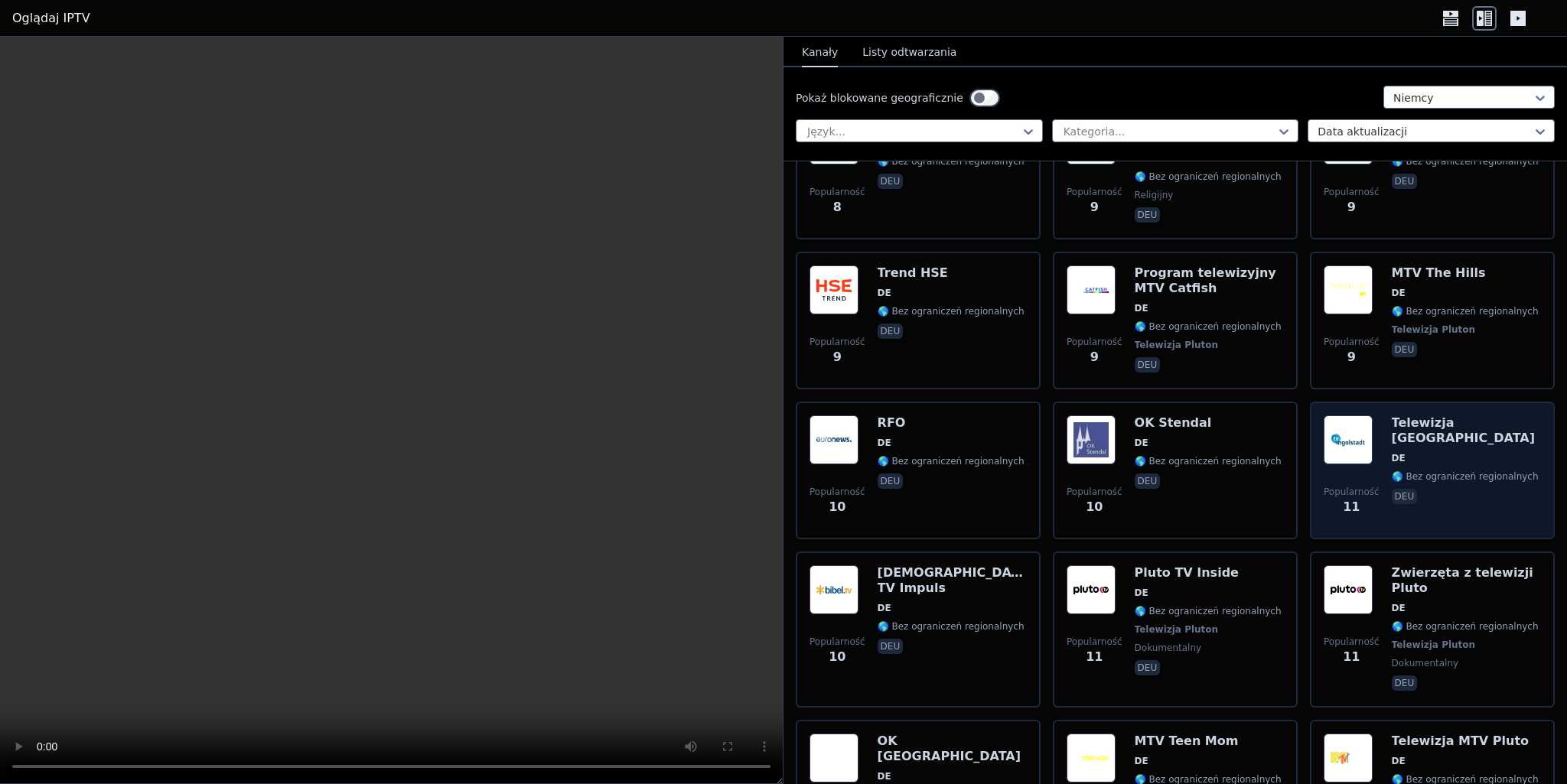
scroll to position [10653, 0]
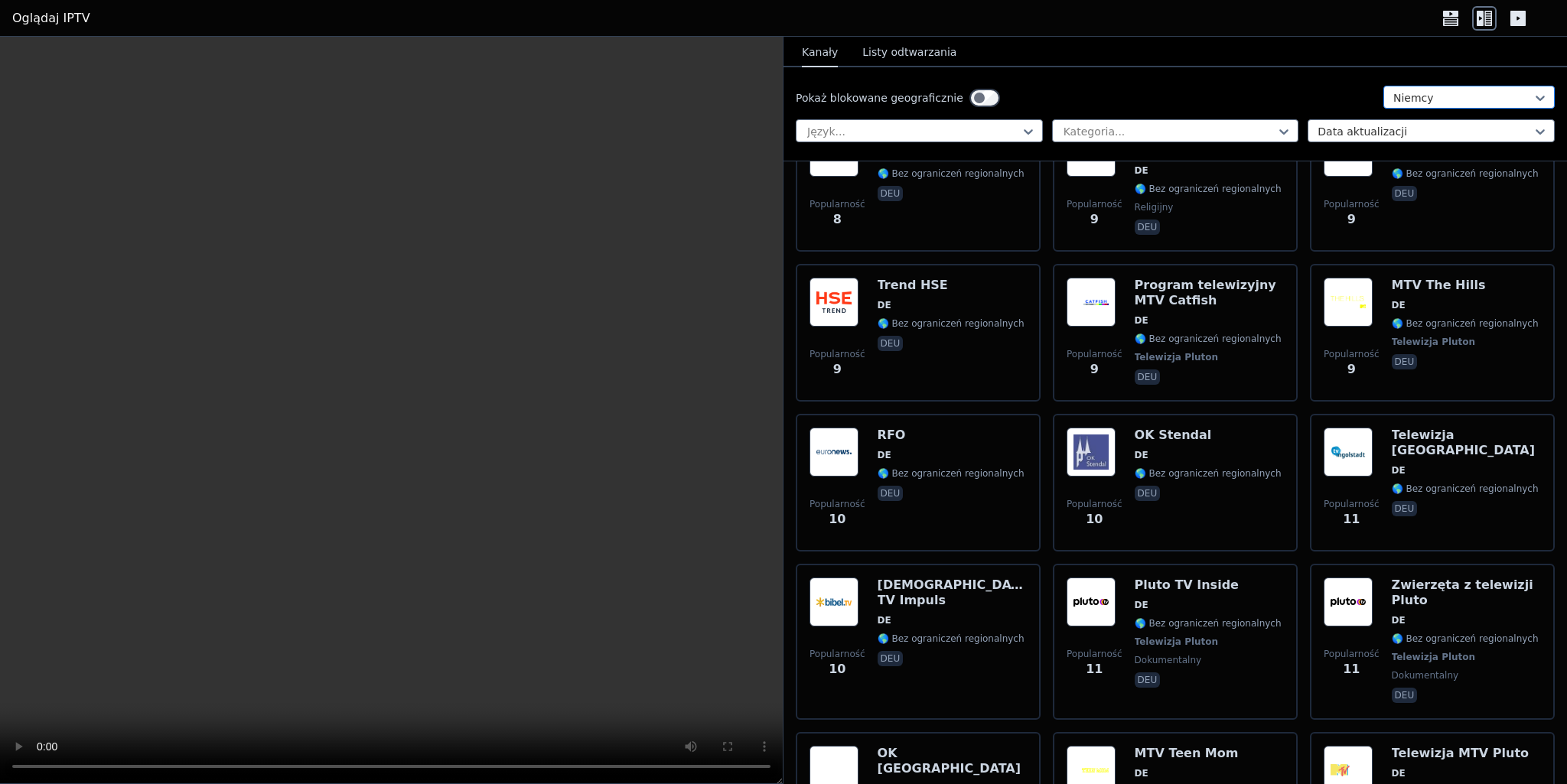
click at [1456, 91] on div at bounding box center [1463, 98] width 140 height 15
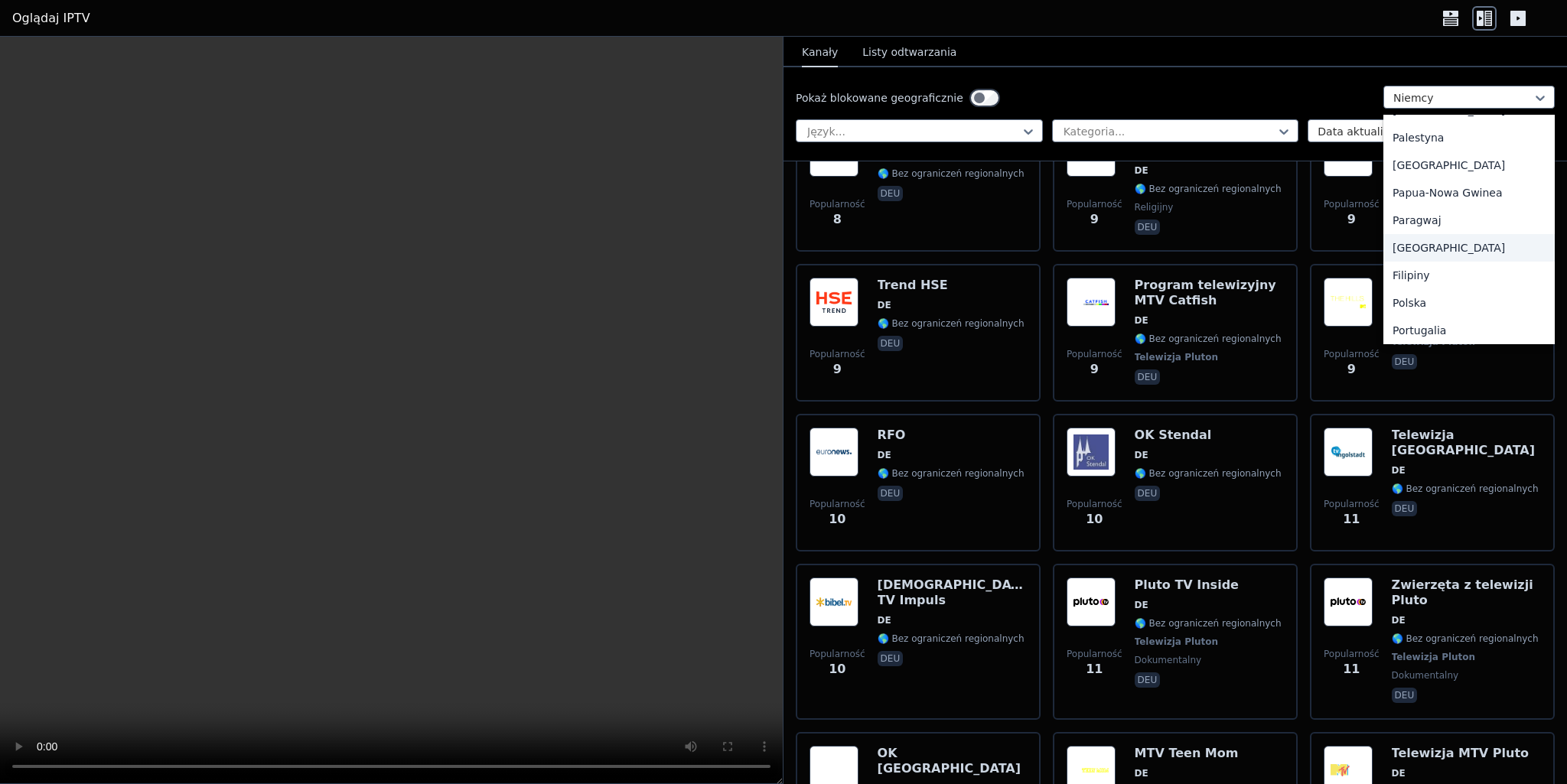
scroll to position [4041, 0]
click at [1406, 199] on div "Polska" at bounding box center [1470, 211] width 172 height 28
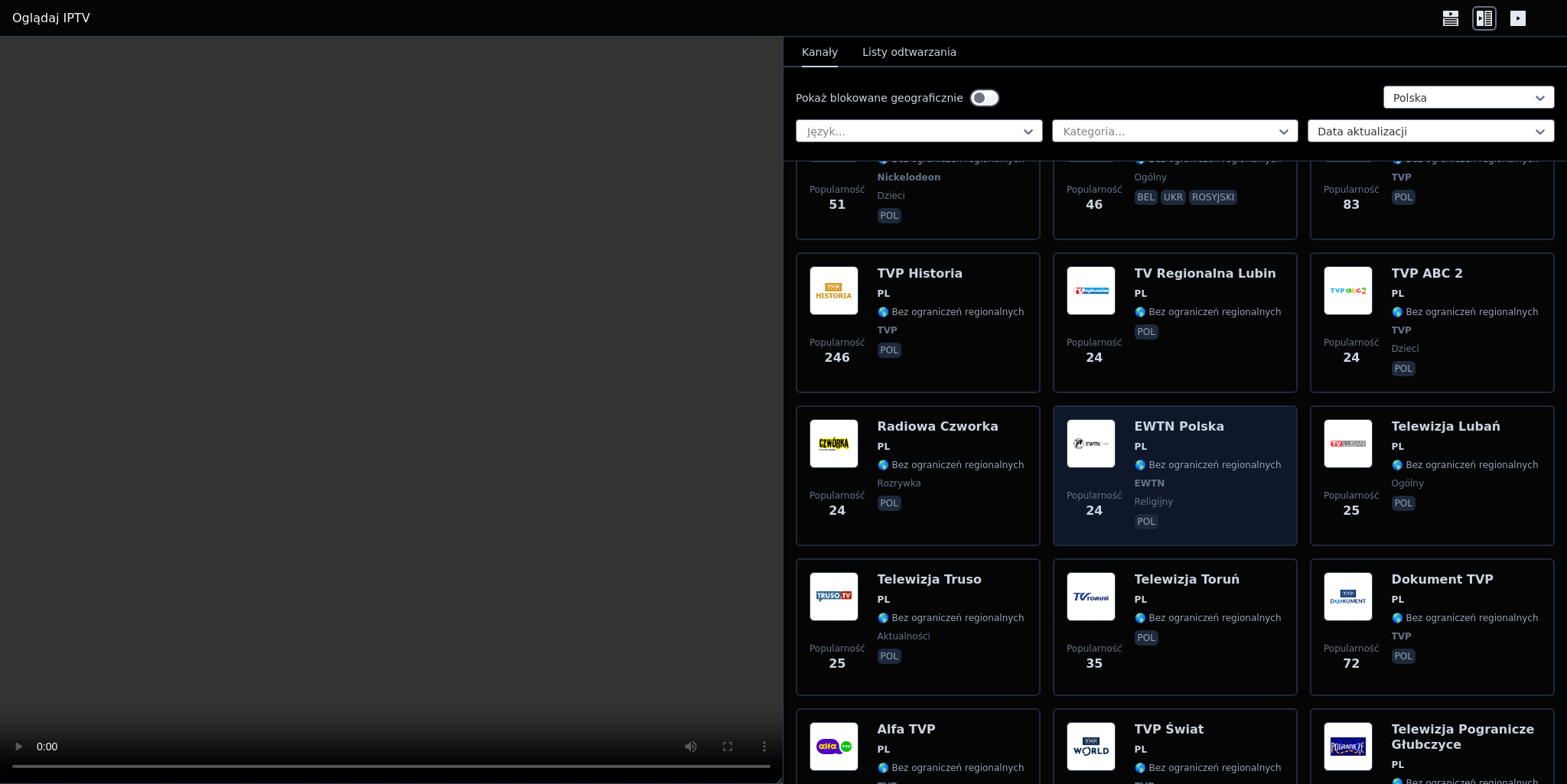
scroll to position [1580, 0]
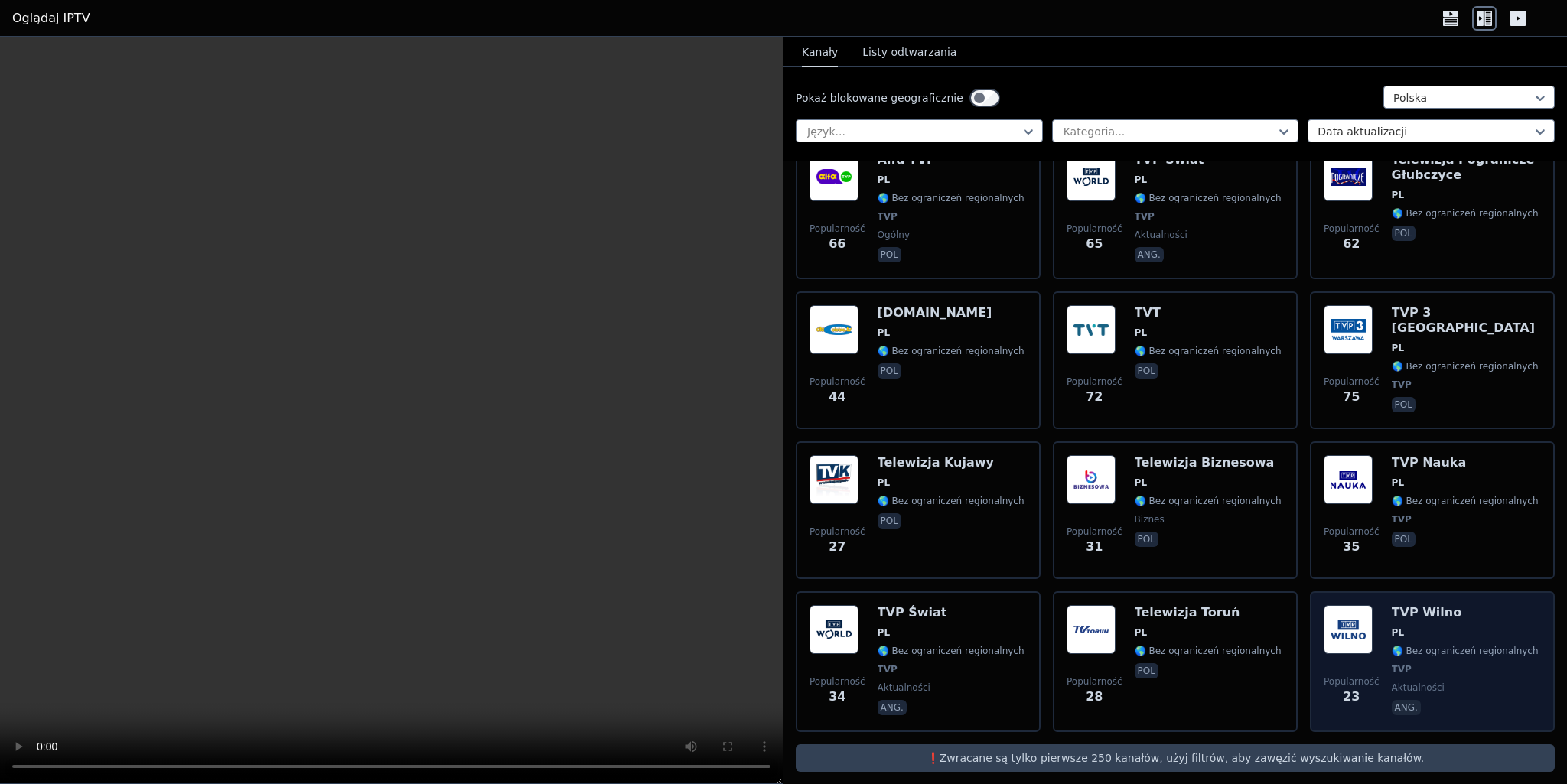
click at [1450, 626] on span "PL" at bounding box center [1466, 632] width 146 height 13
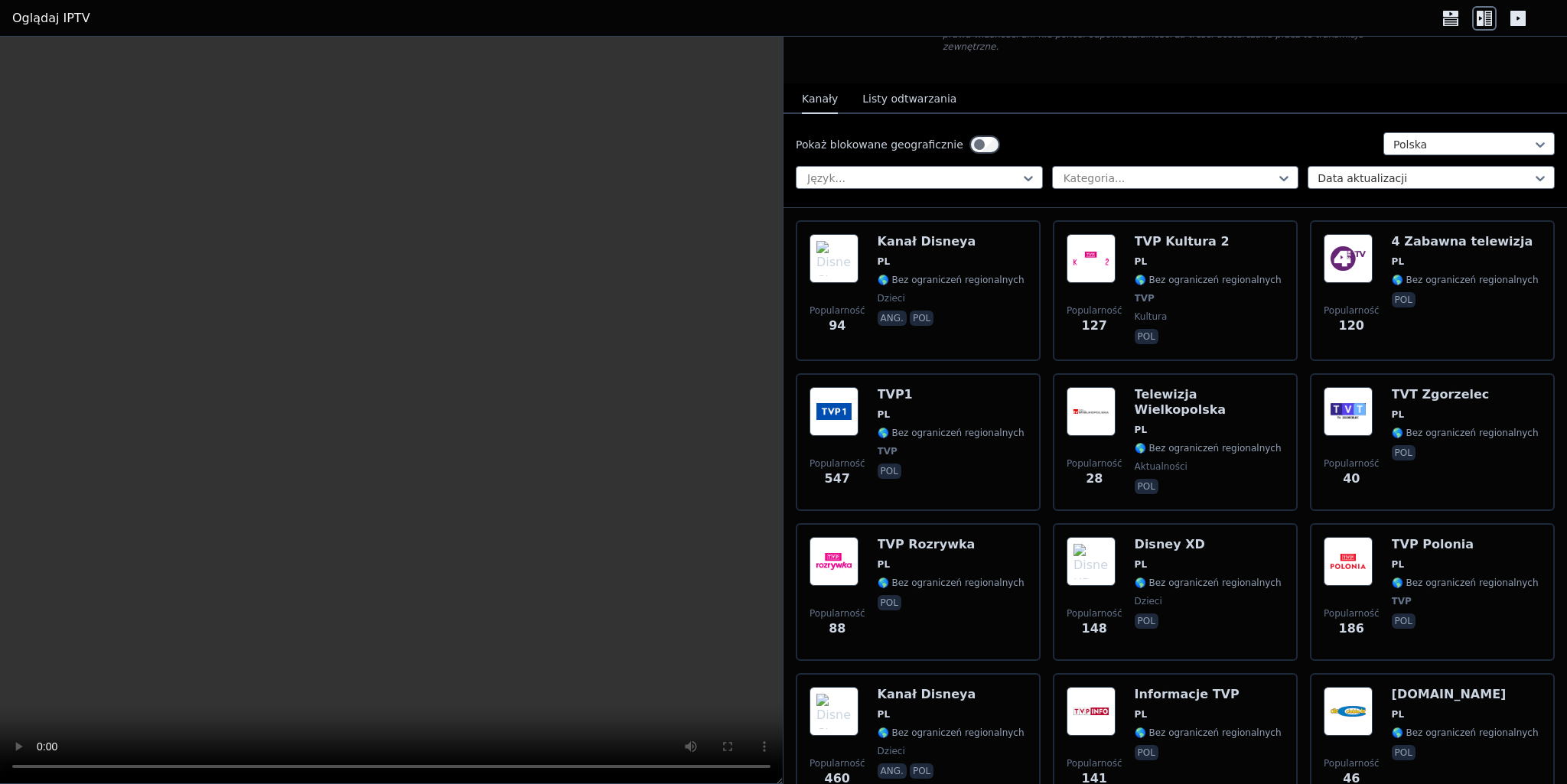
scroll to position [111, 0]
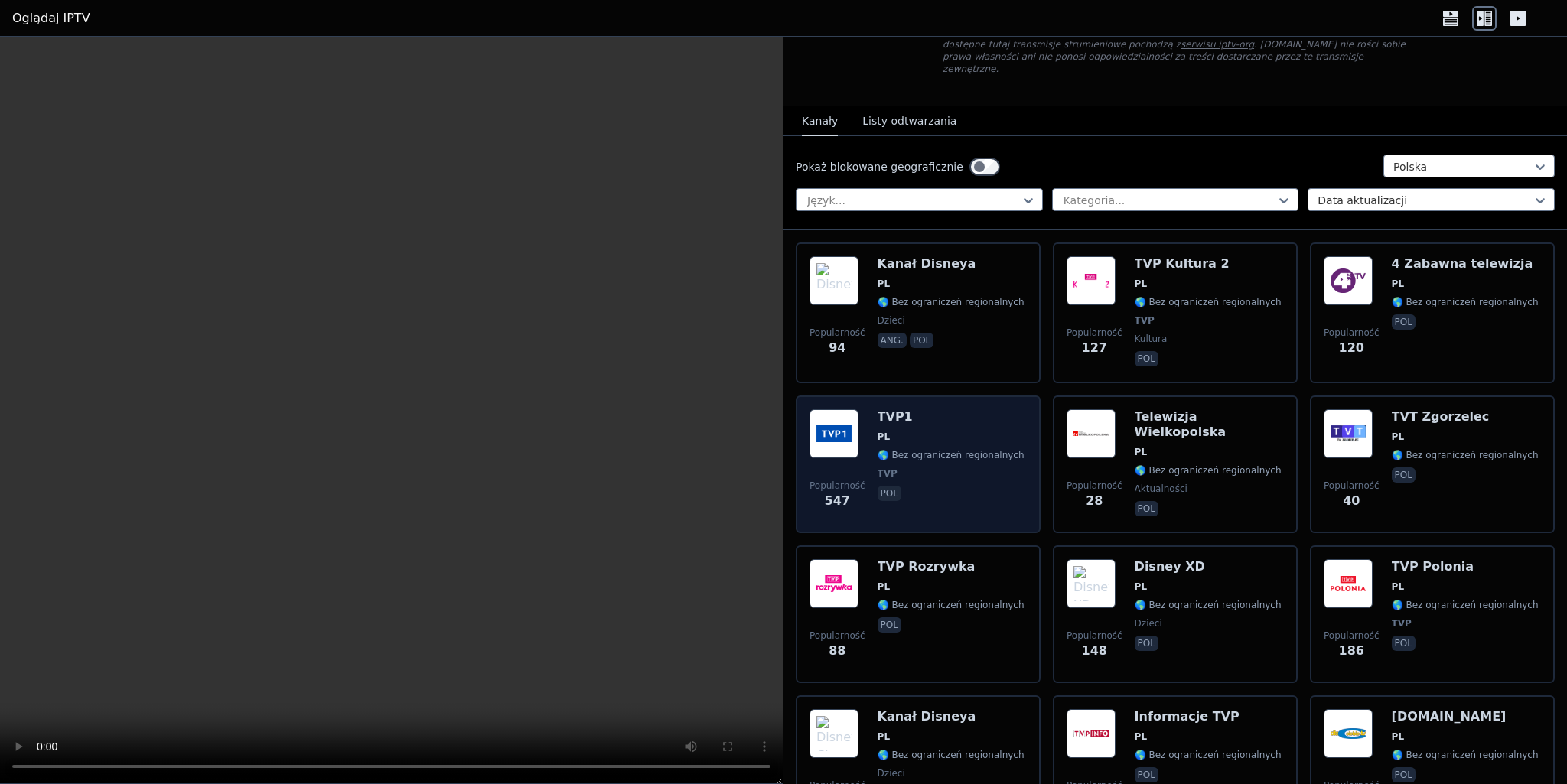
click at [849, 435] on img at bounding box center [834, 433] width 49 height 49
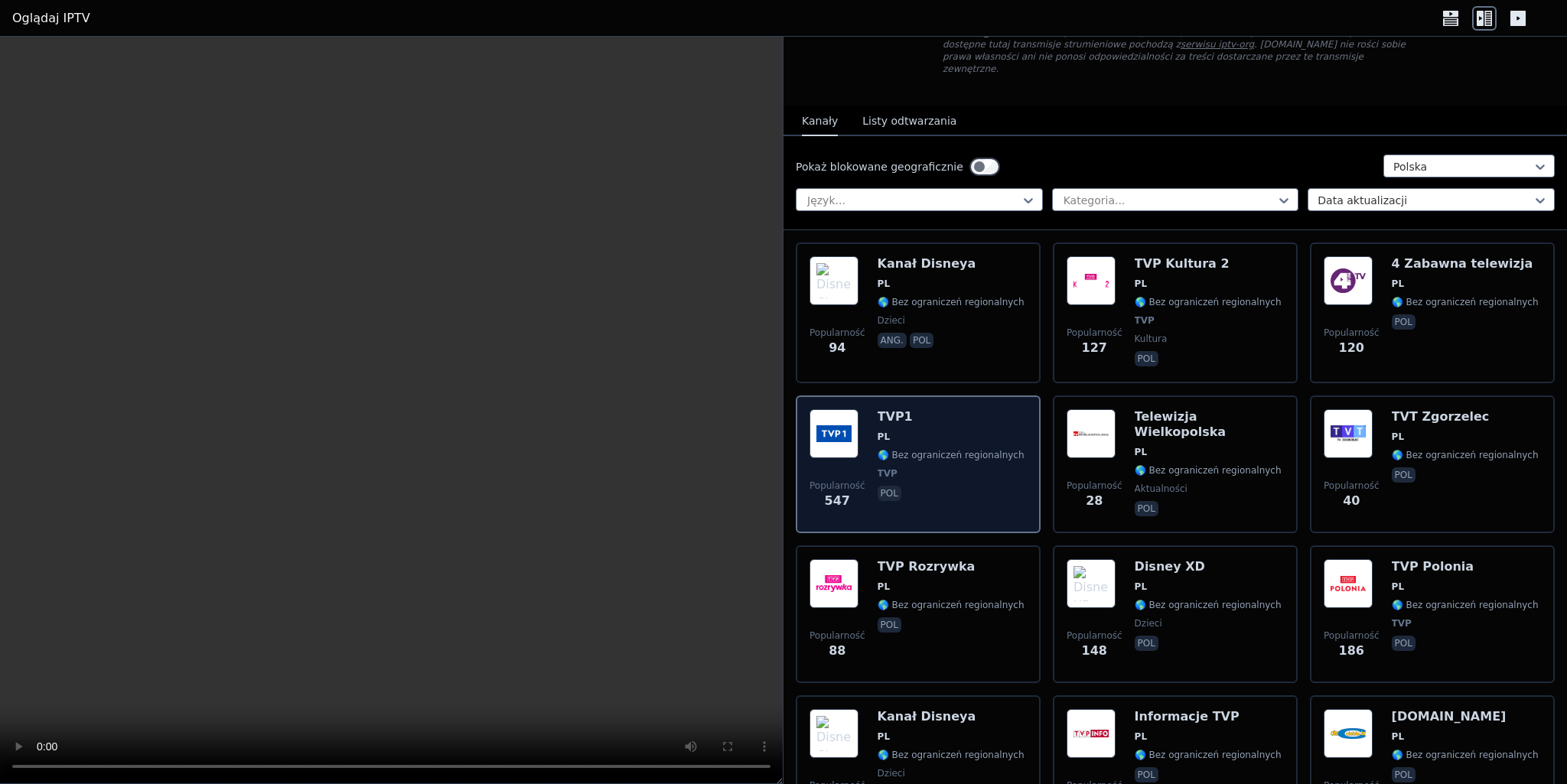
click at [849, 435] on img at bounding box center [834, 433] width 49 height 49
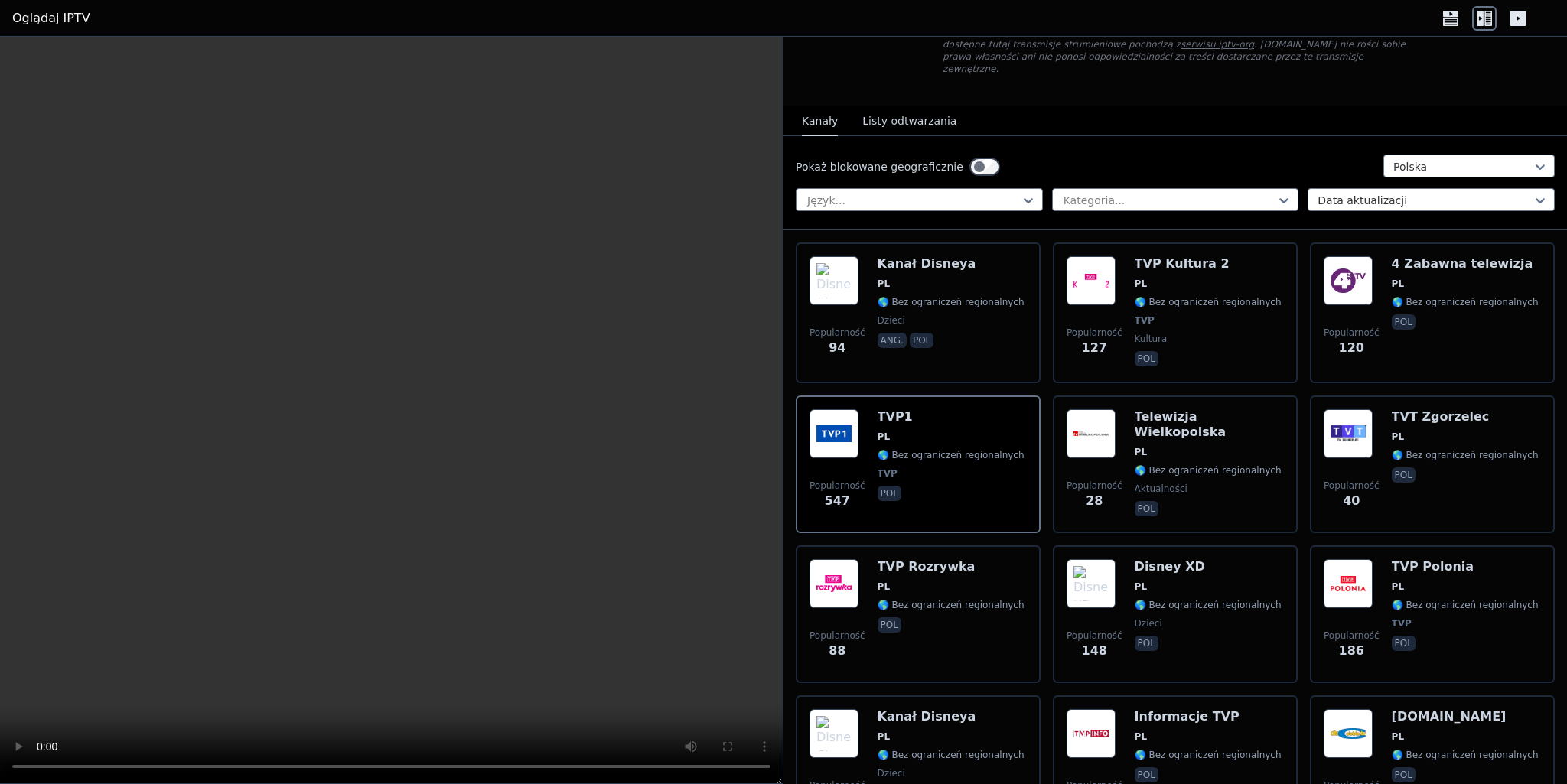
click at [878, 136] on div "Pokaż blokowane geograficznie Polska Język... Kategoria... Data aktualizacji" at bounding box center [1175, 183] width 784 height 94
click at [887, 115] on font "Listy odtwarzania" at bounding box center [910, 120] width 94 height 13
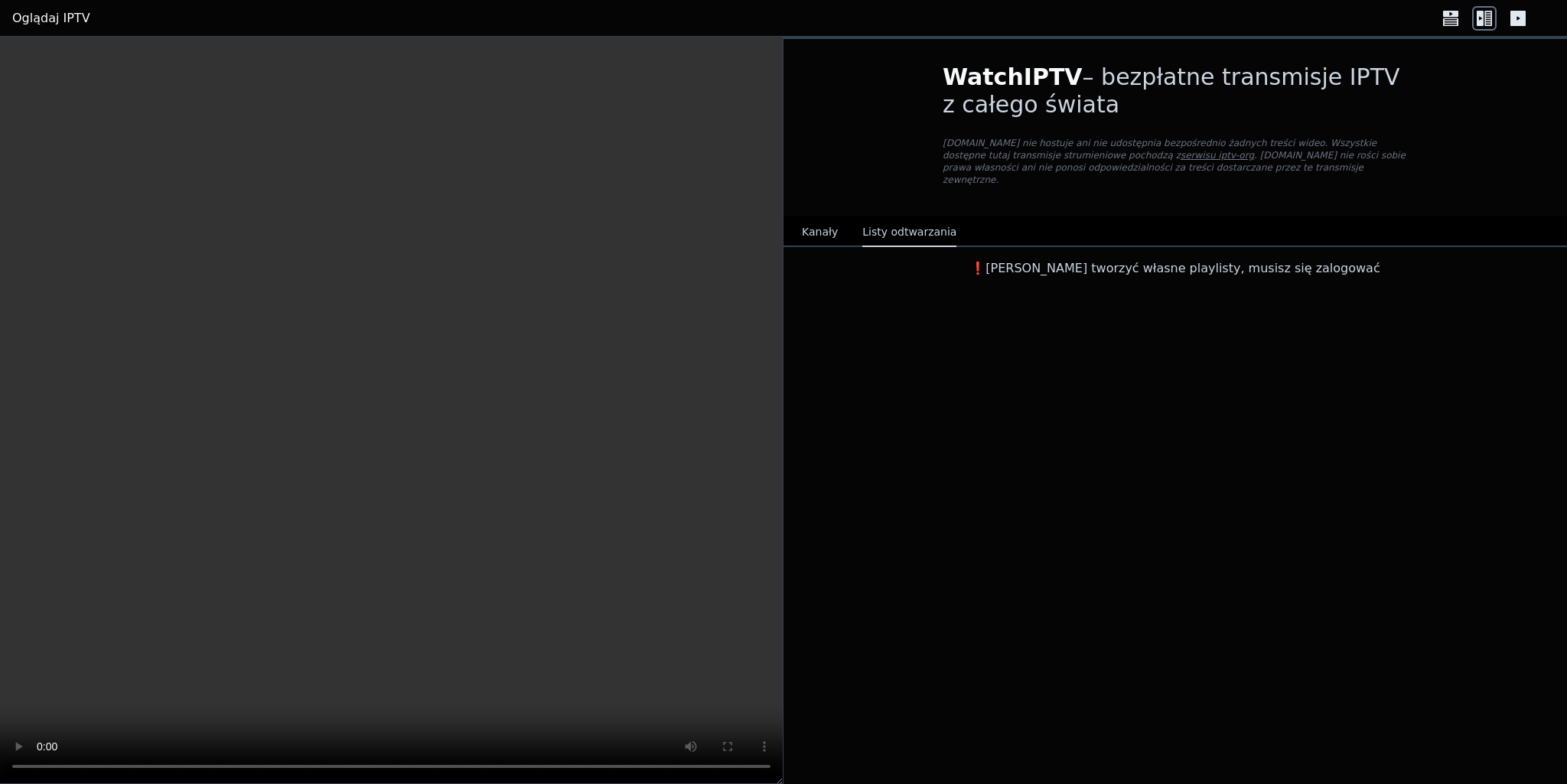
click at [823, 218] on button "Kanały" at bounding box center [819, 232] width 36 height 29
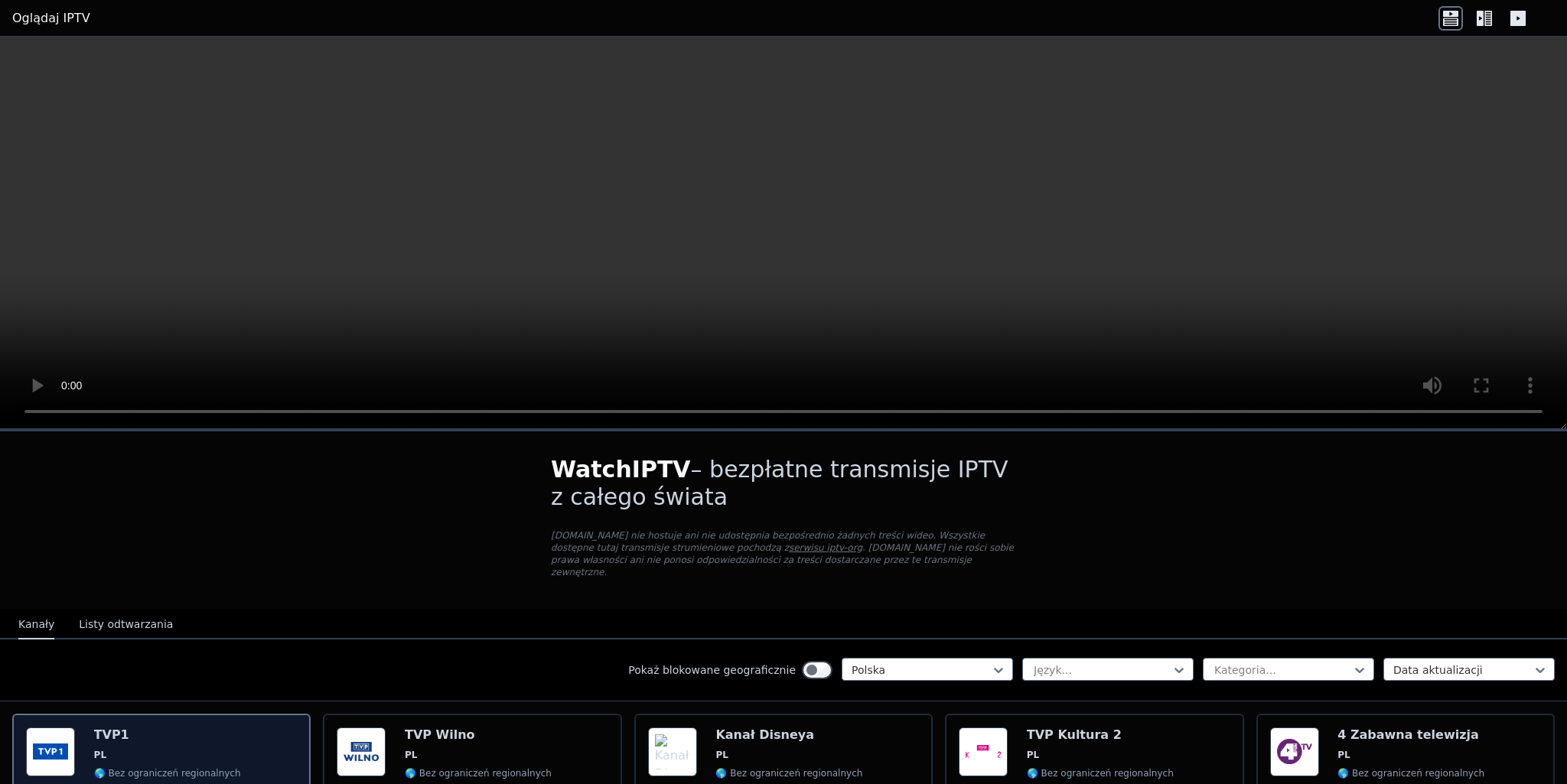
click at [144, 748] on span "PL" at bounding box center [168, 754] width 146 height 13
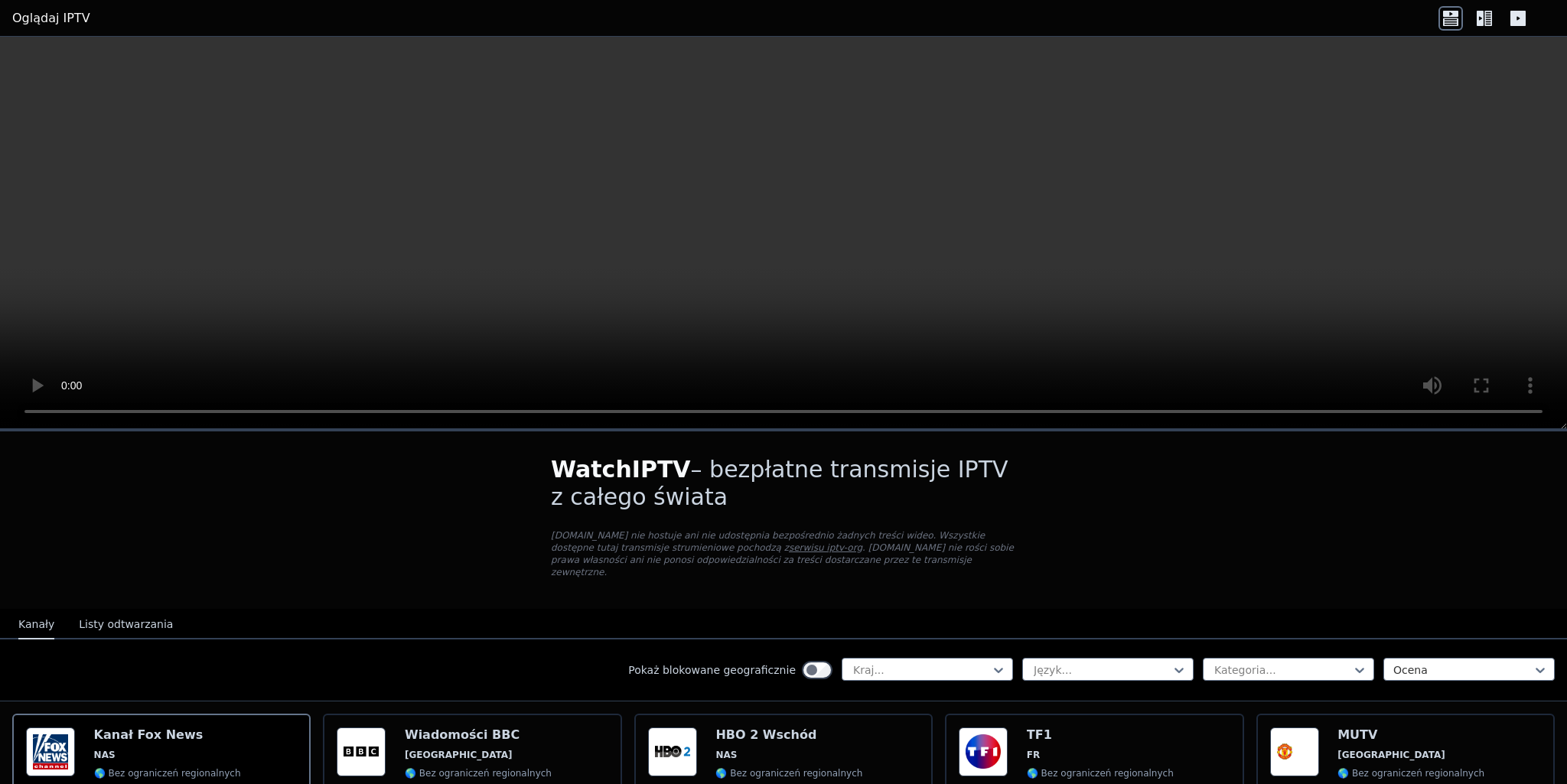
scroll to position [184, 0]
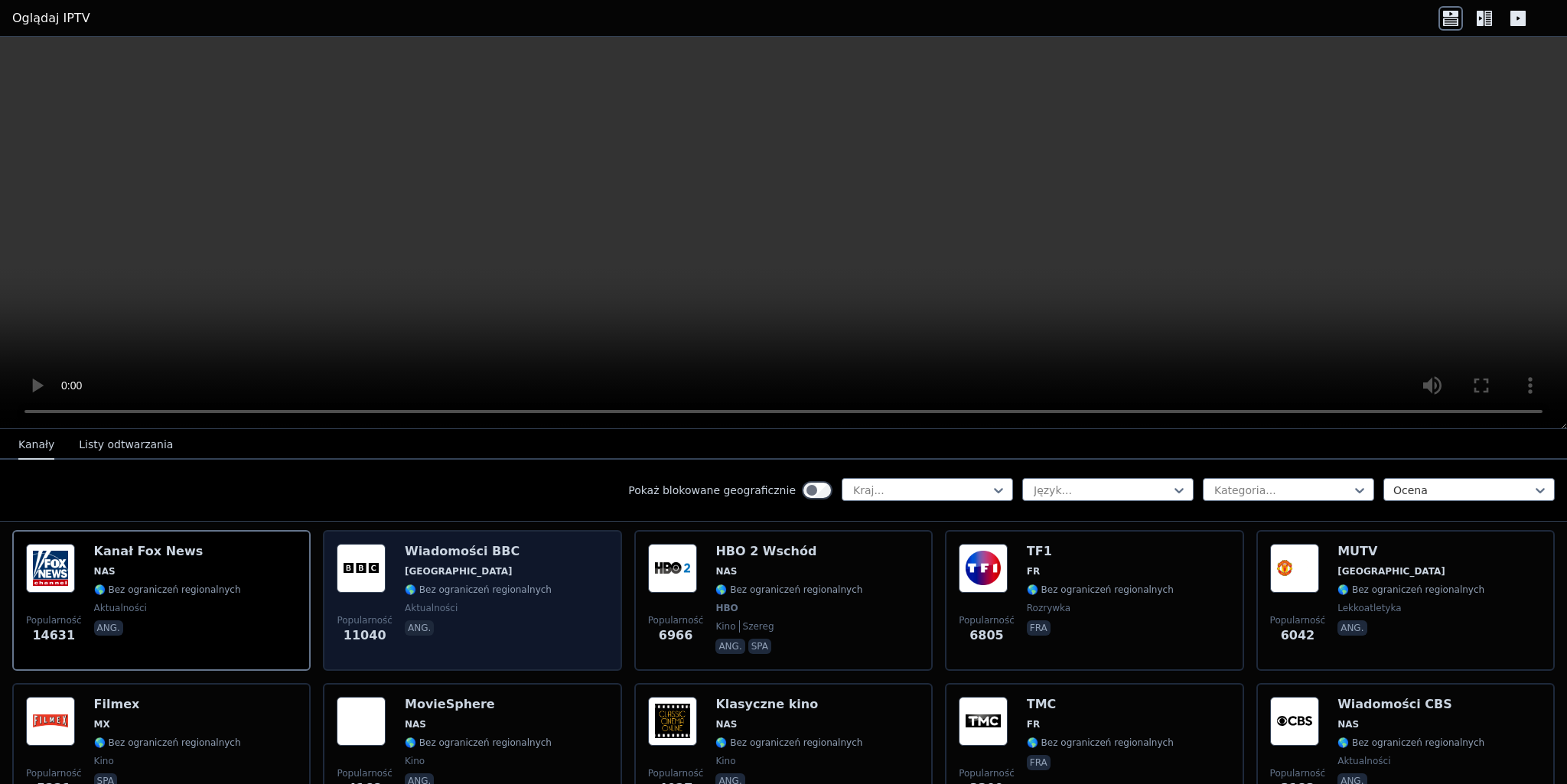
click at [493, 628] on div "Wiadomości BBC Wielka Brytania 🌎 Bez ograniczeń regionalnych aktualności ang." at bounding box center [478, 601] width 146 height 114
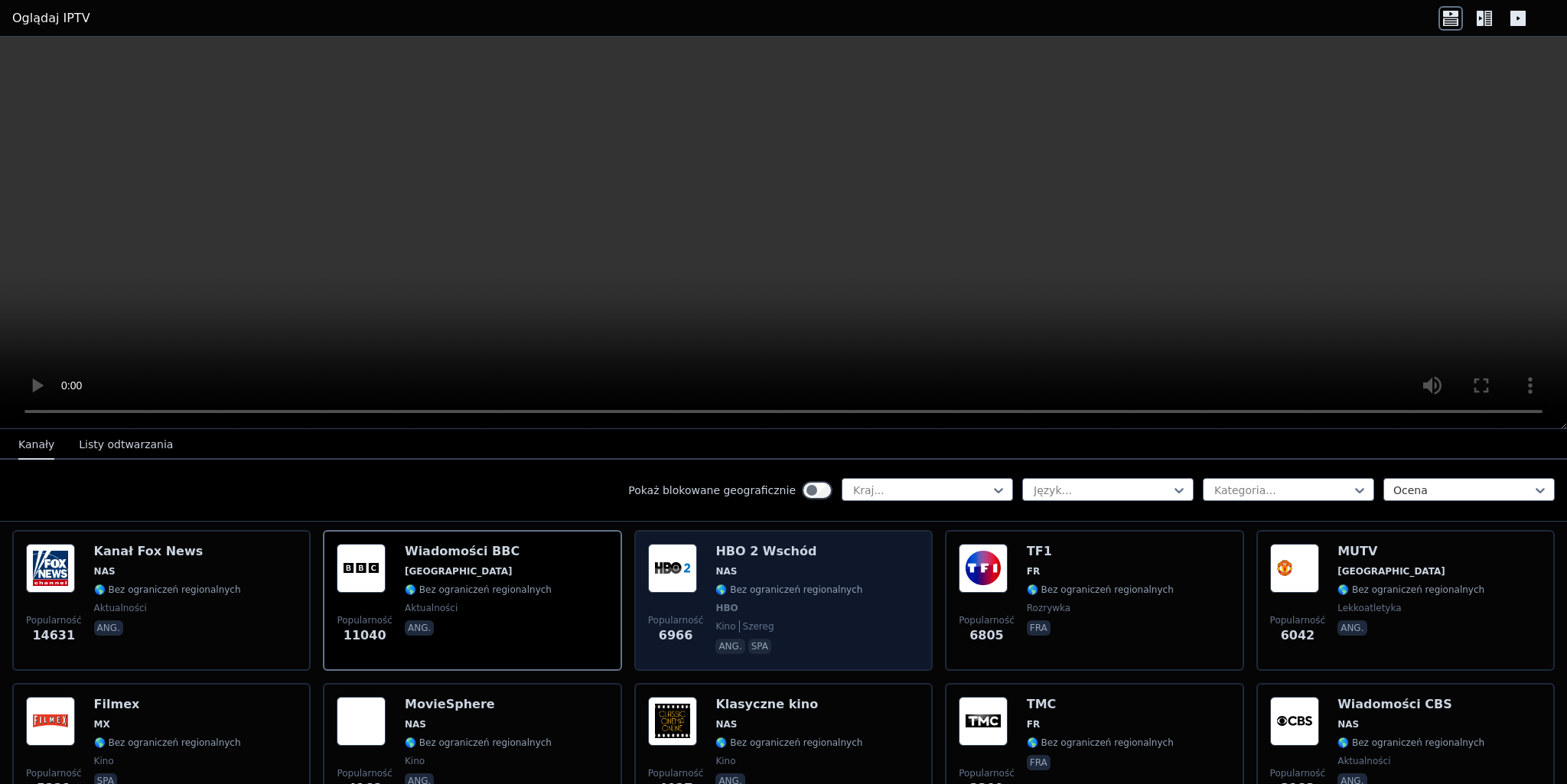
click at [844, 600] on div "Popularność 6966 HBO 2 Wschód NAS 🌎 Bez ograniczeń regionalnych HBO kino szereg…" at bounding box center [784, 601] width 271 height 114
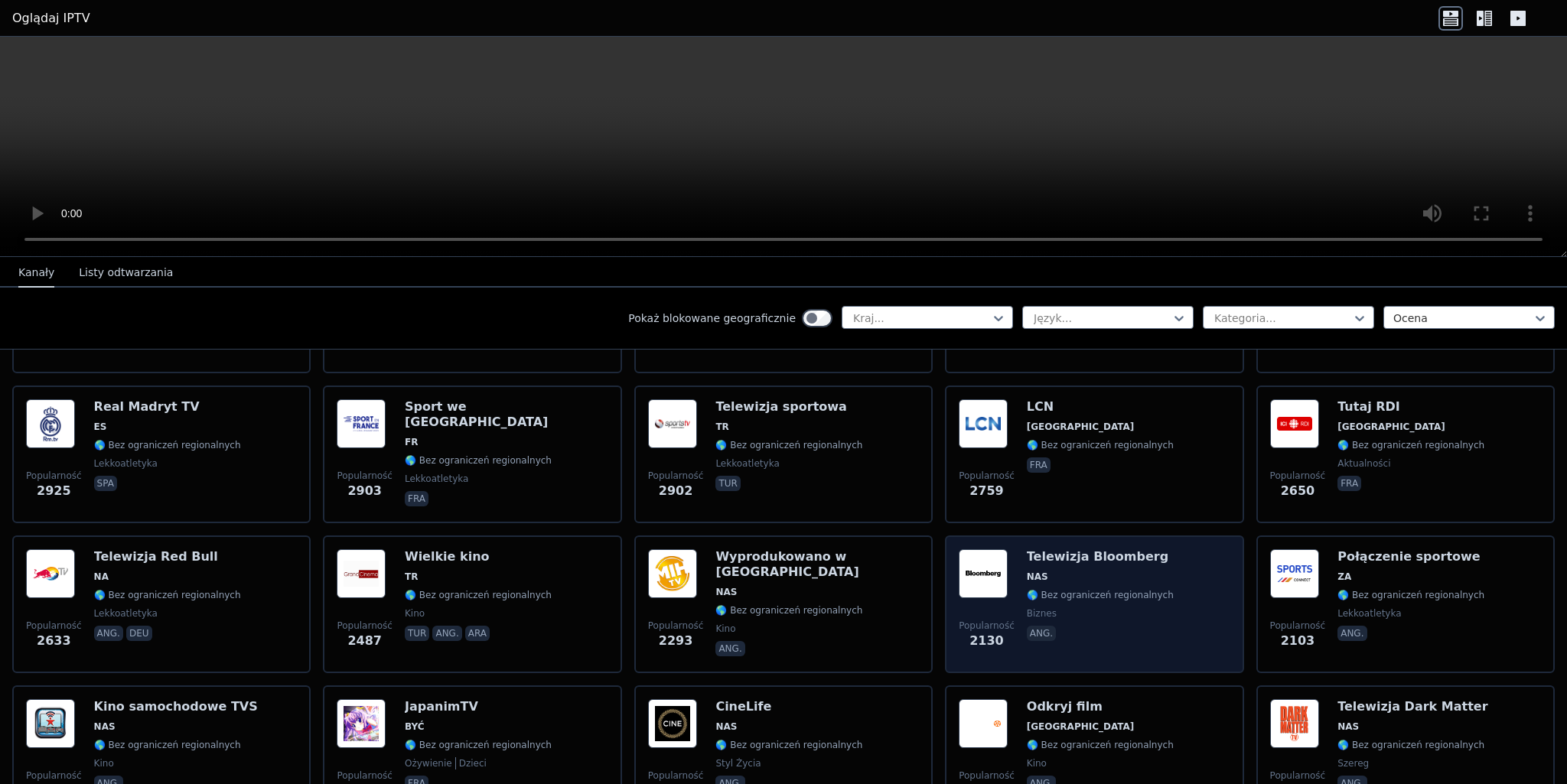
scroll to position [1102, 0]
